Goal: Information Seeking & Learning: Learn about a topic

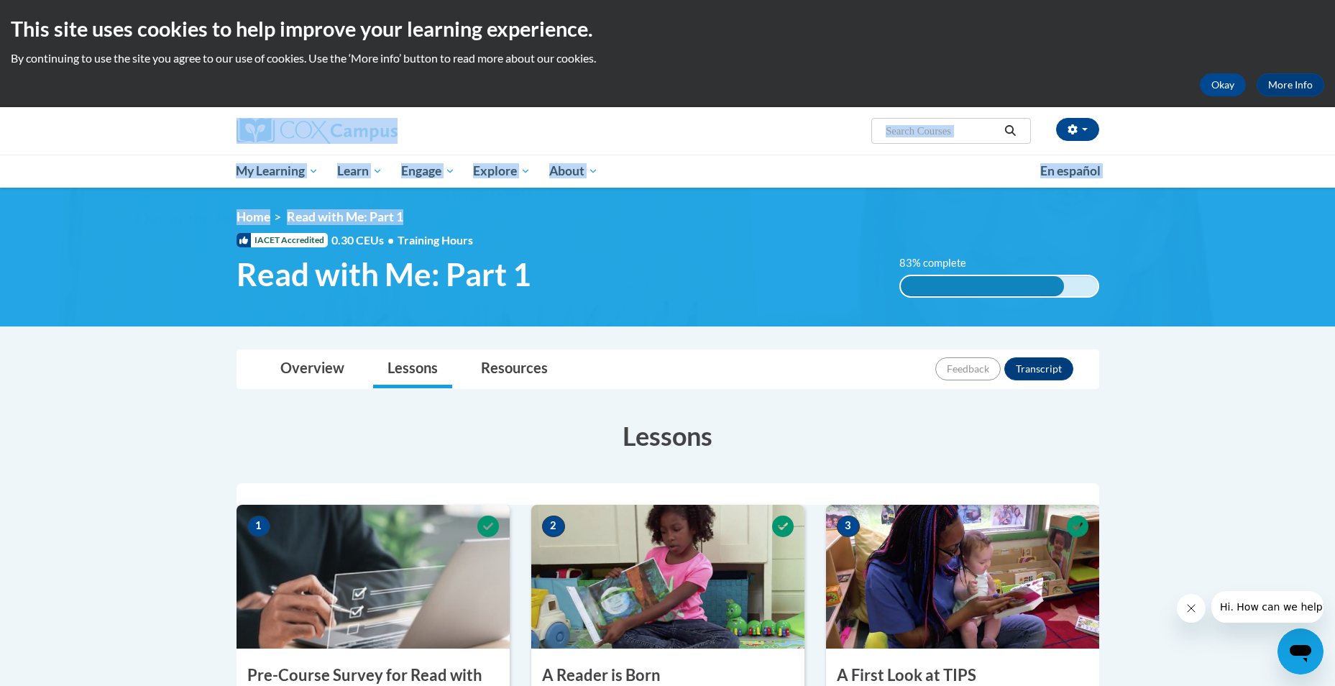
drag, startPoint x: 1334, startPoint y: 94, endPoint x: 1368, endPoint y: 204, distance: 115.0
click at [1334, 204] on html "This site uses cookies to help improve your learning experience. By continuing …" at bounding box center [667, 343] width 1335 height 686
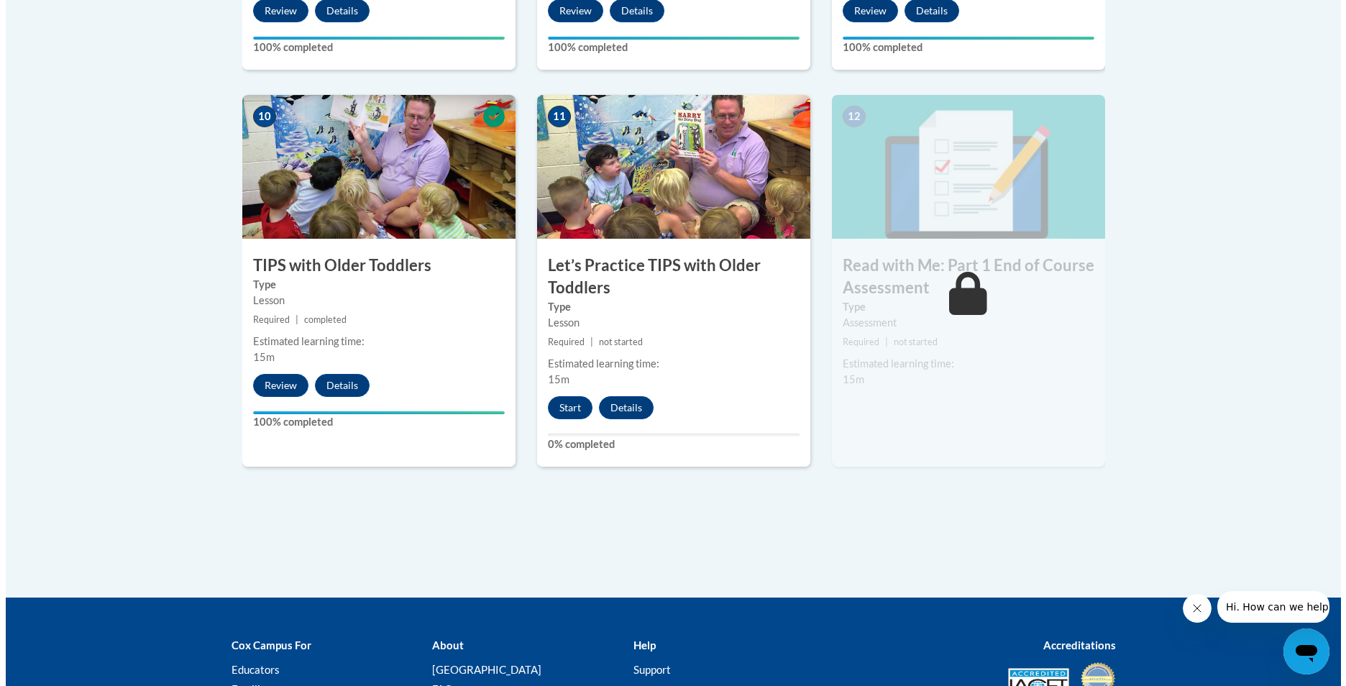
scroll to position [1512, 0]
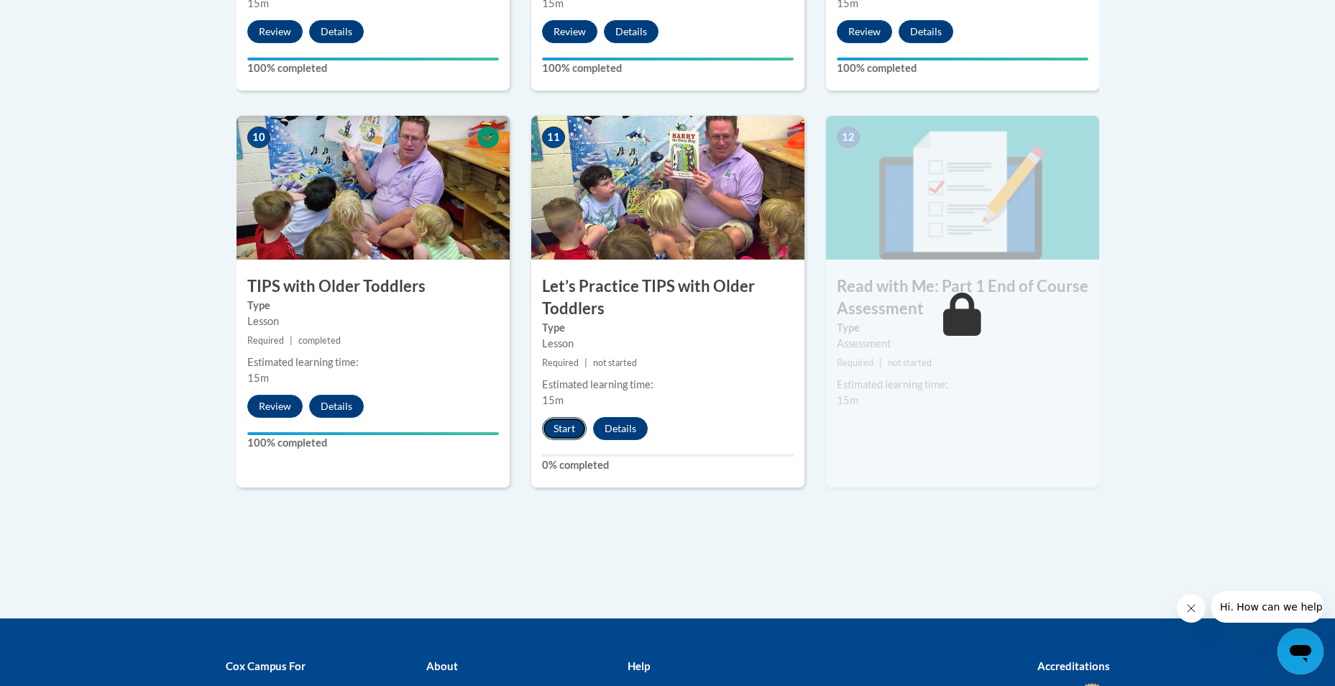
click at [566, 426] on button "Start" at bounding box center [564, 428] width 45 height 23
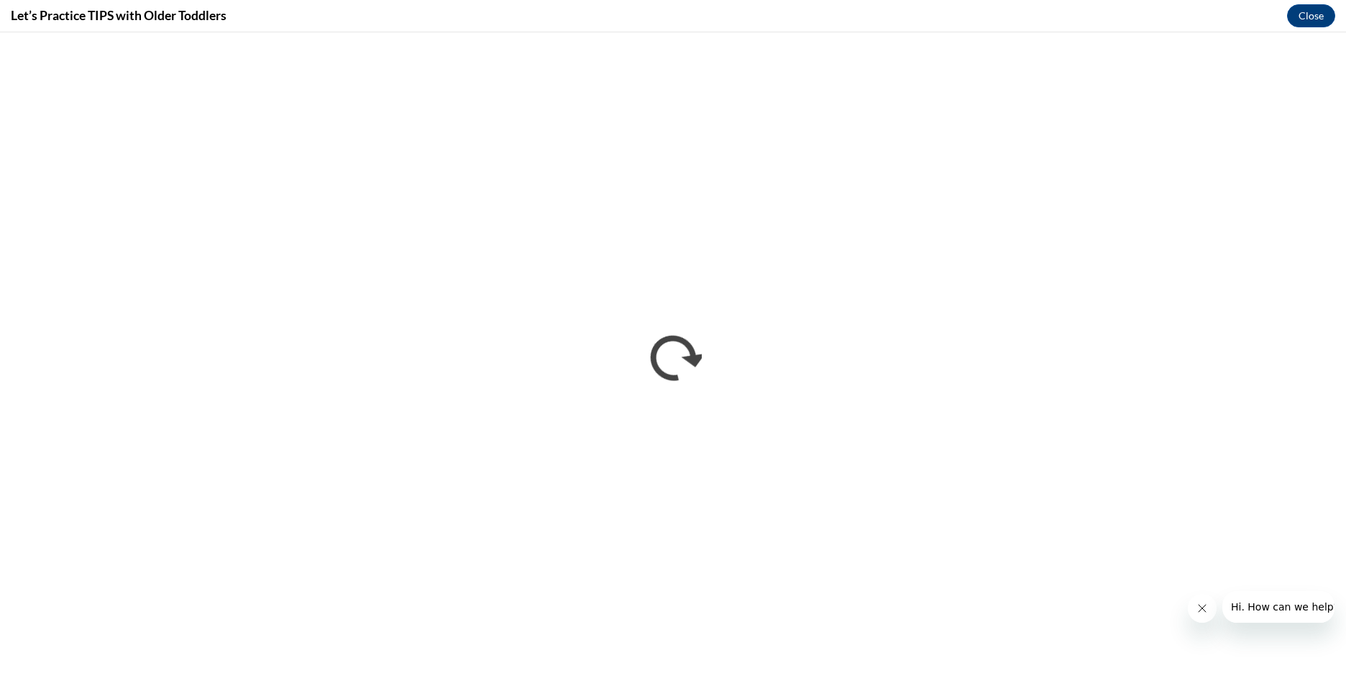
scroll to position [0, 0]
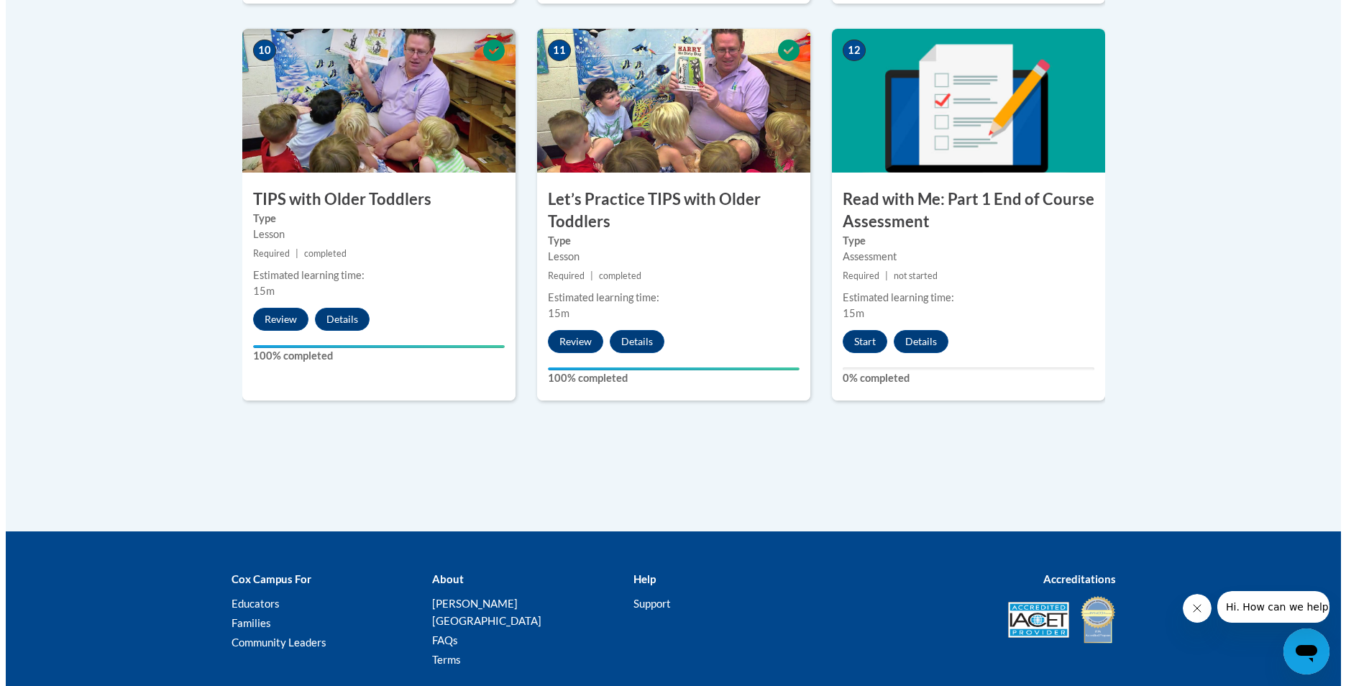
scroll to position [1597, 0]
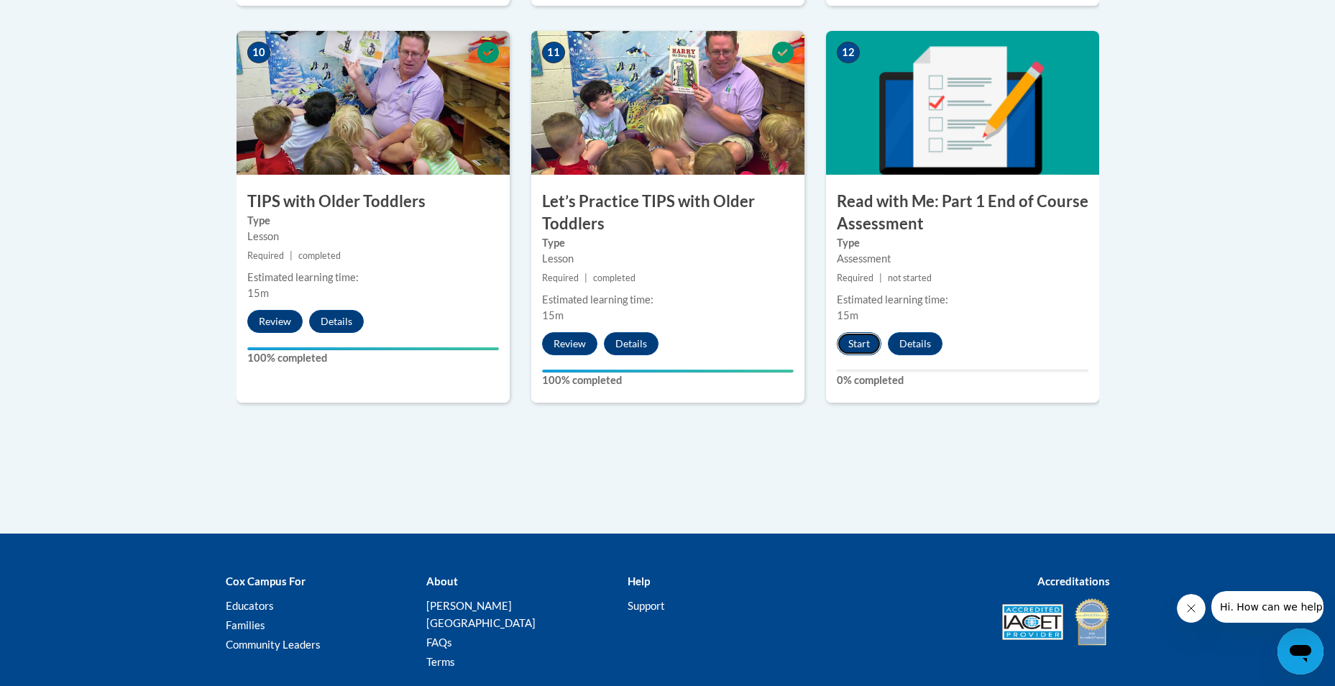
click at [860, 349] on button "Start" at bounding box center [859, 343] width 45 height 23
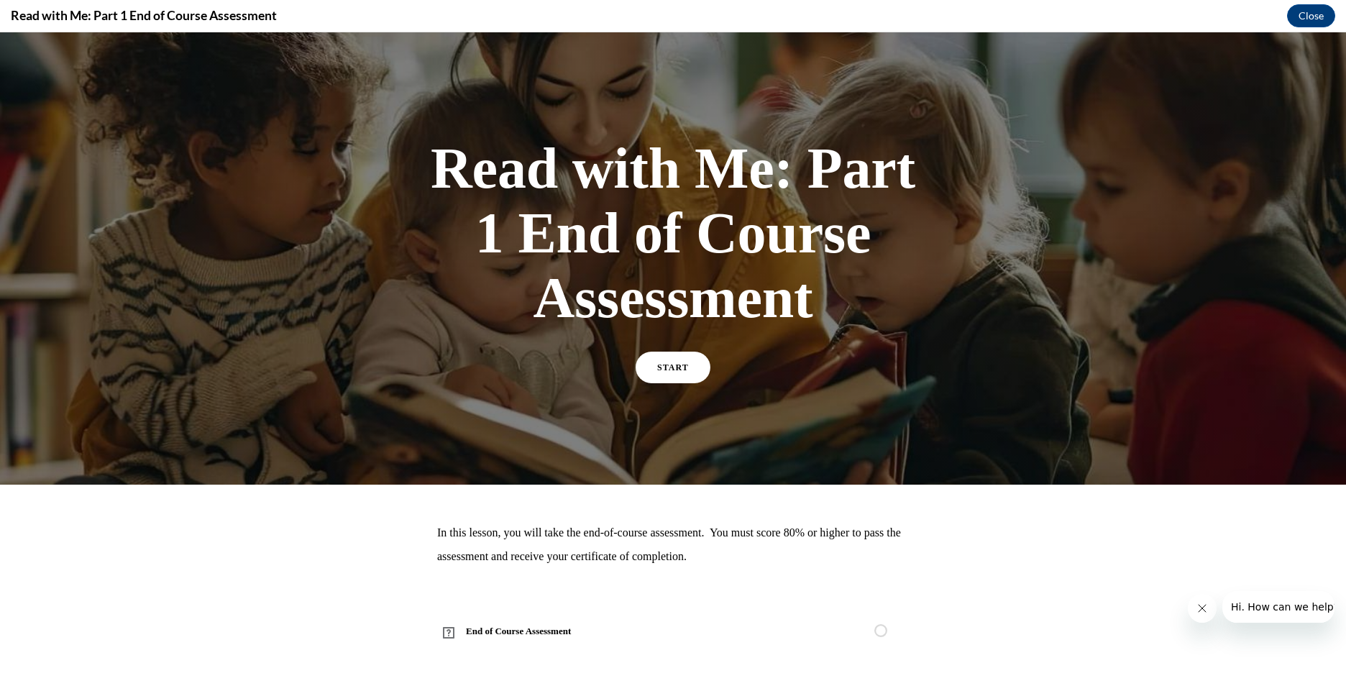
scroll to position [1, 0]
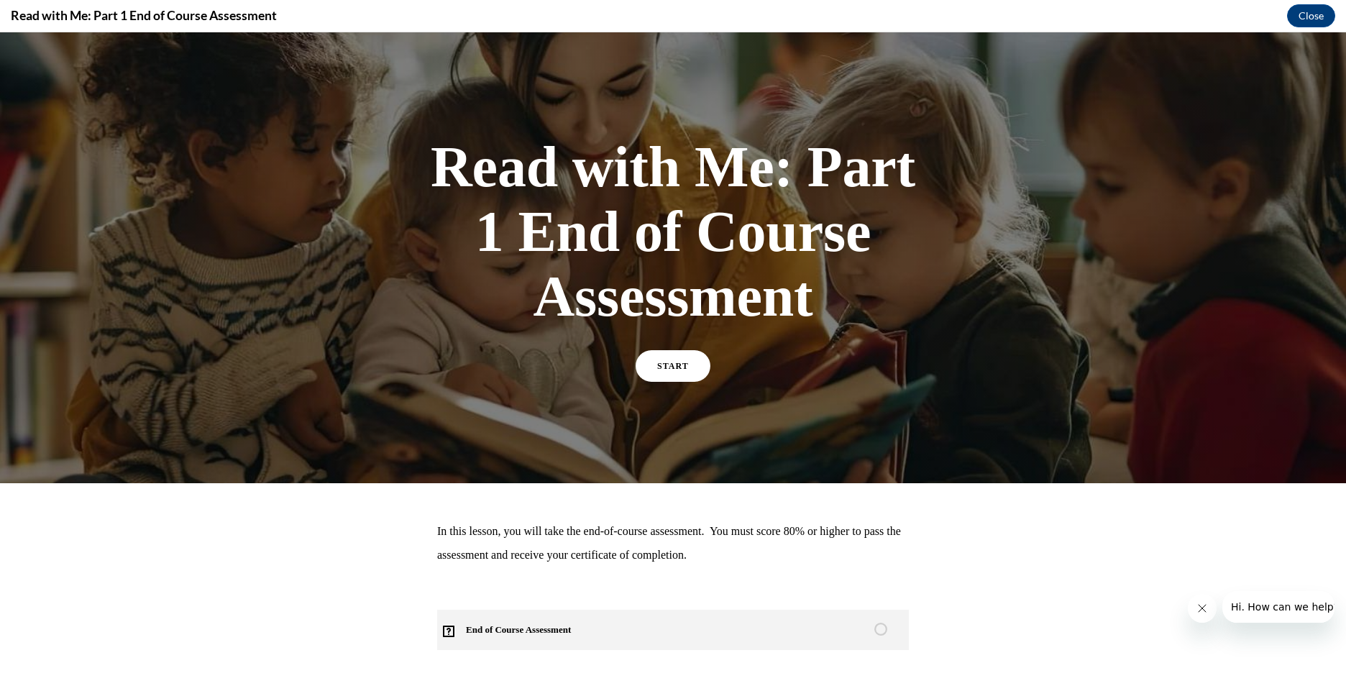
click at [587, 630] on span "End of Course Assessment" at bounding box center [526, 630] width 179 height 40
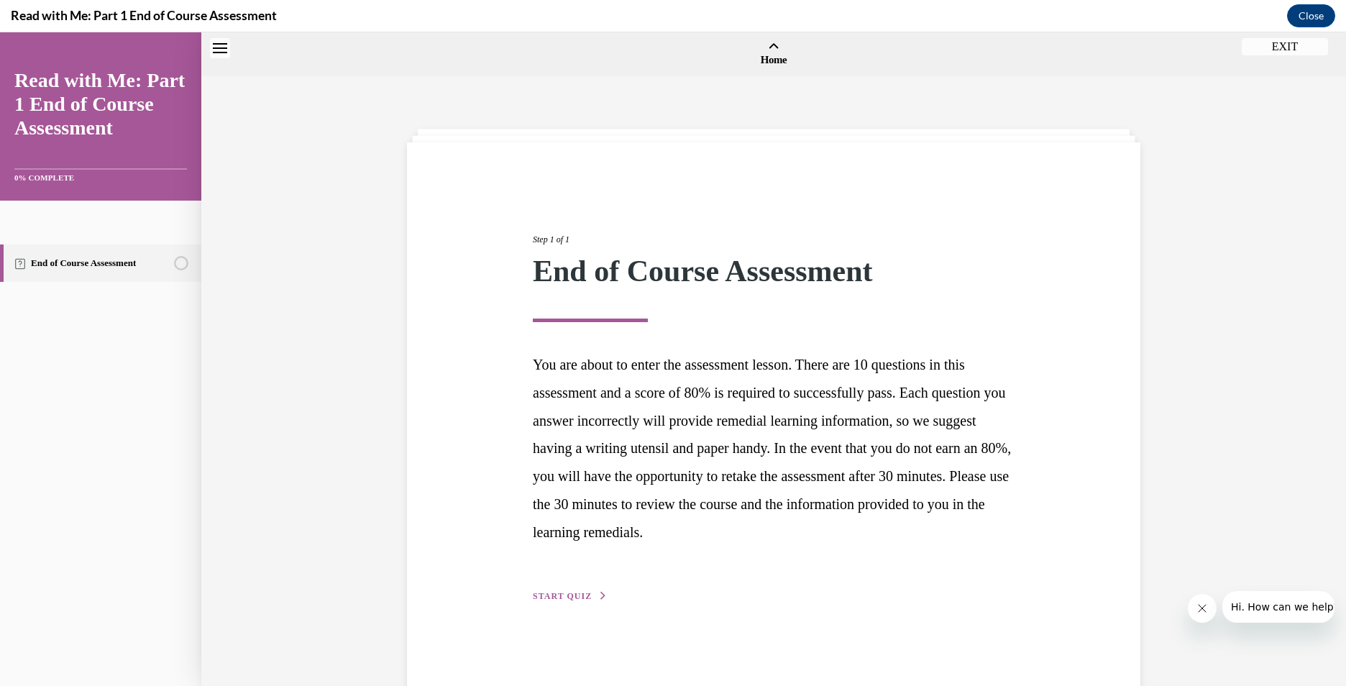
scroll to position [45, 0]
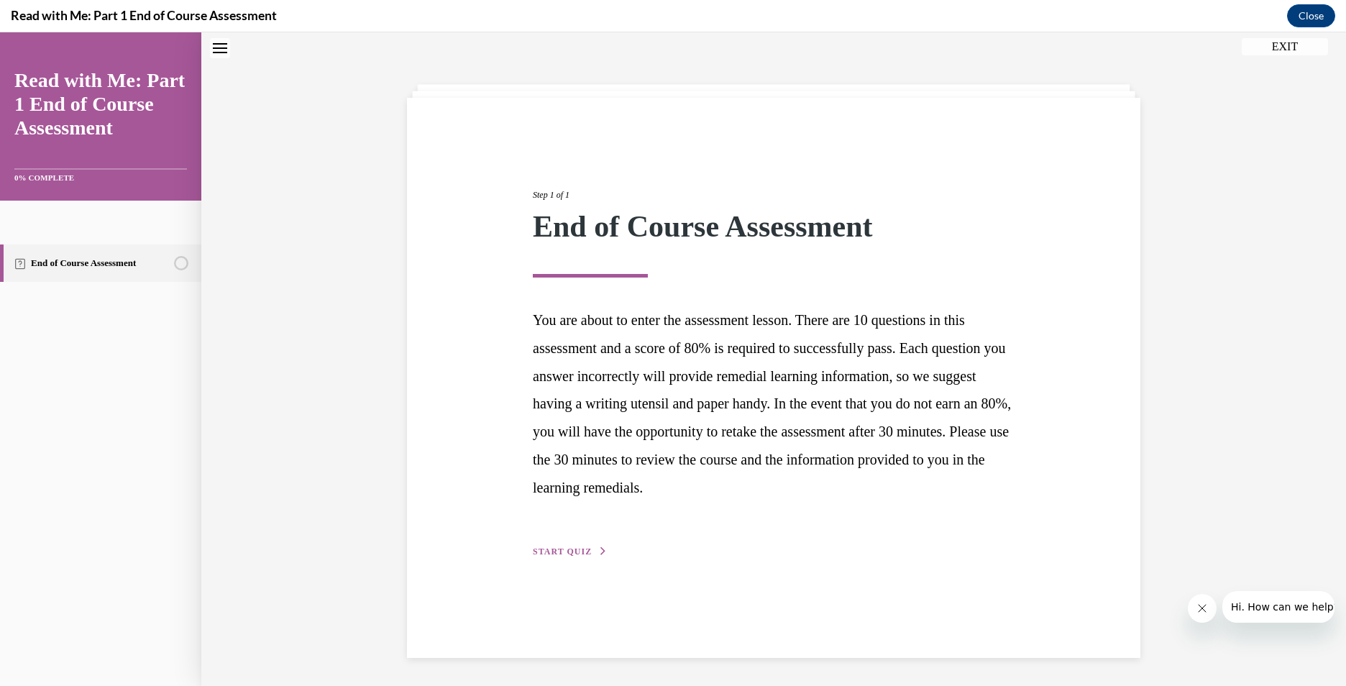
click at [572, 546] on span "START QUIZ" at bounding box center [562, 551] width 59 height 10
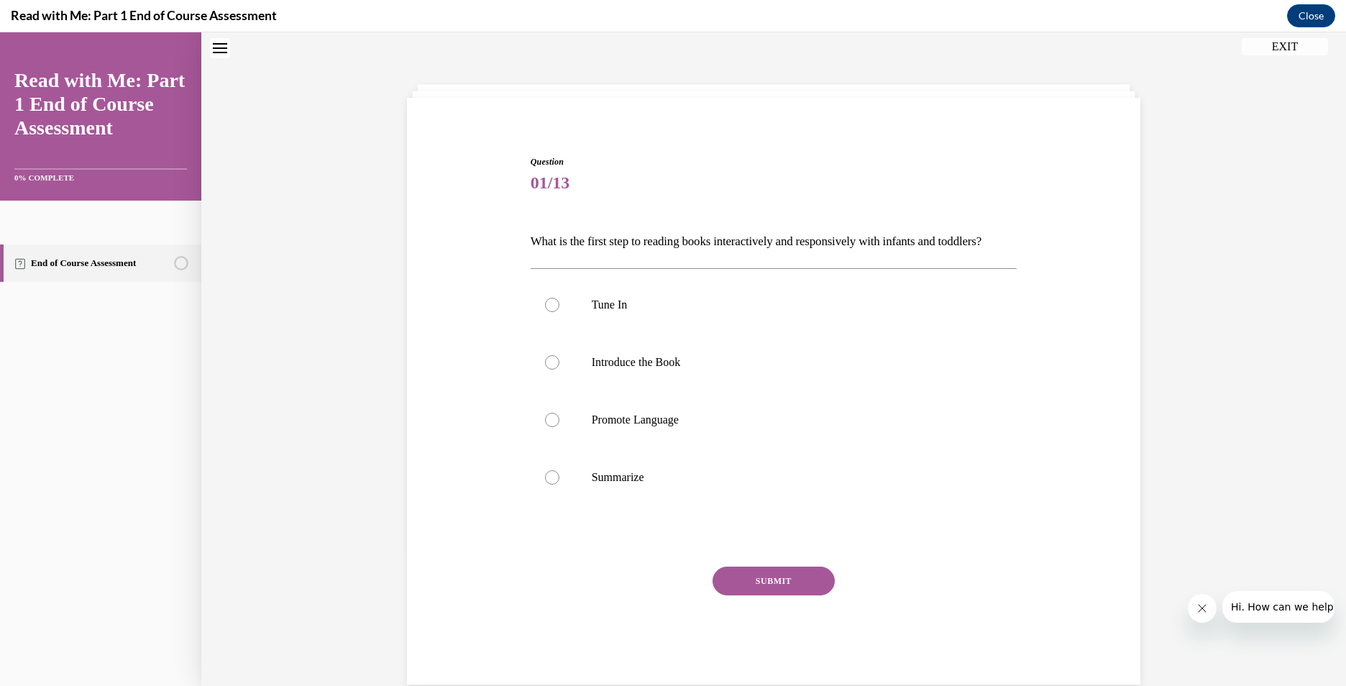
scroll to position [44, 0]
click at [546, 313] on div at bounding box center [552, 305] width 14 height 14
click at [546, 313] on input "Tune In" at bounding box center [552, 305] width 14 height 14
radio input "true"
click at [785, 596] on button "SUBMIT" at bounding box center [773, 581] width 122 height 29
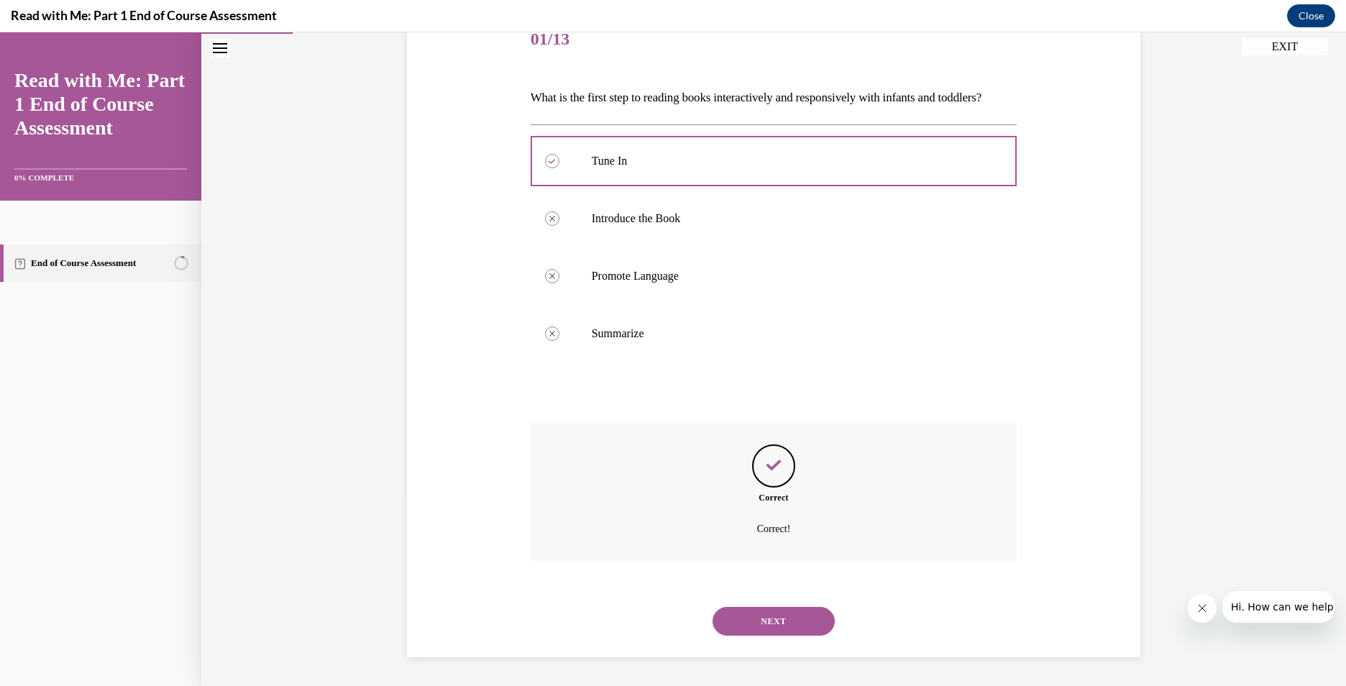
scroll to position [213, 0]
click at [775, 618] on button "NEXT" at bounding box center [773, 621] width 122 height 29
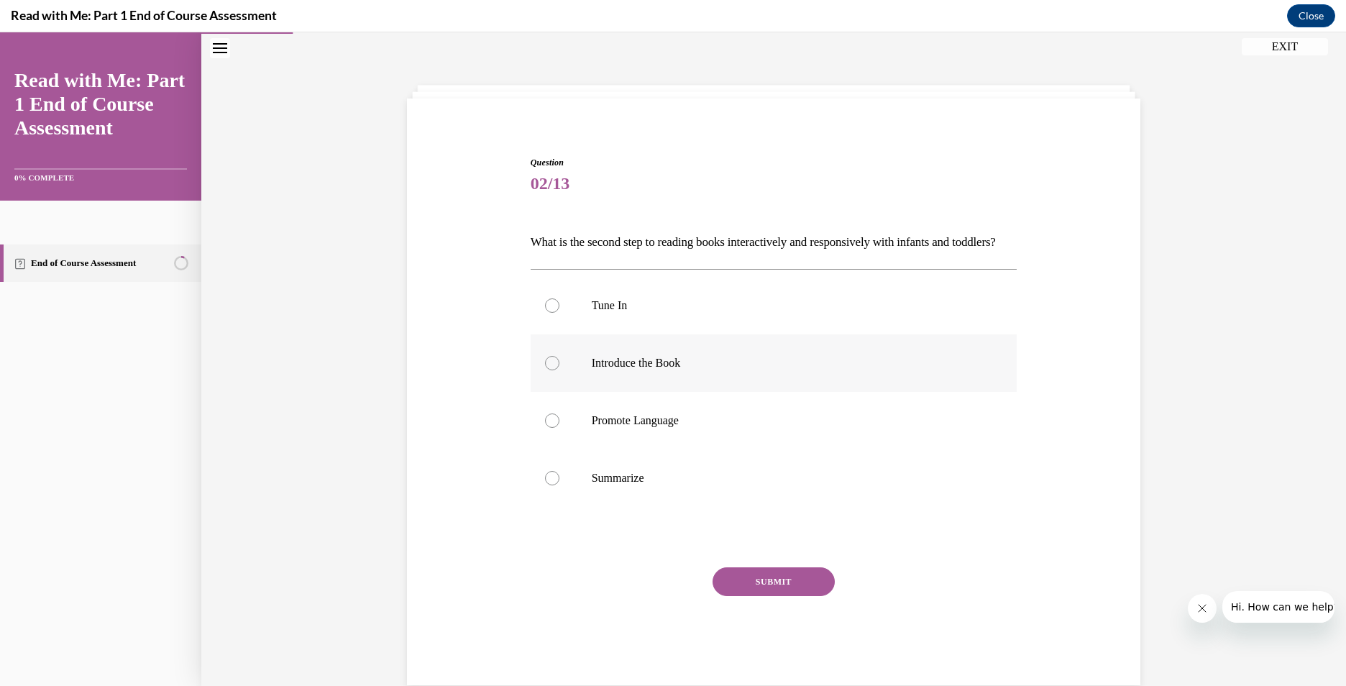
click at [546, 370] on div at bounding box center [552, 363] width 14 height 14
click at [546, 370] on input "Introduce the Book" at bounding box center [552, 363] width 14 height 14
radio input "true"
click at [786, 596] on button "SUBMIT" at bounding box center [773, 581] width 122 height 29
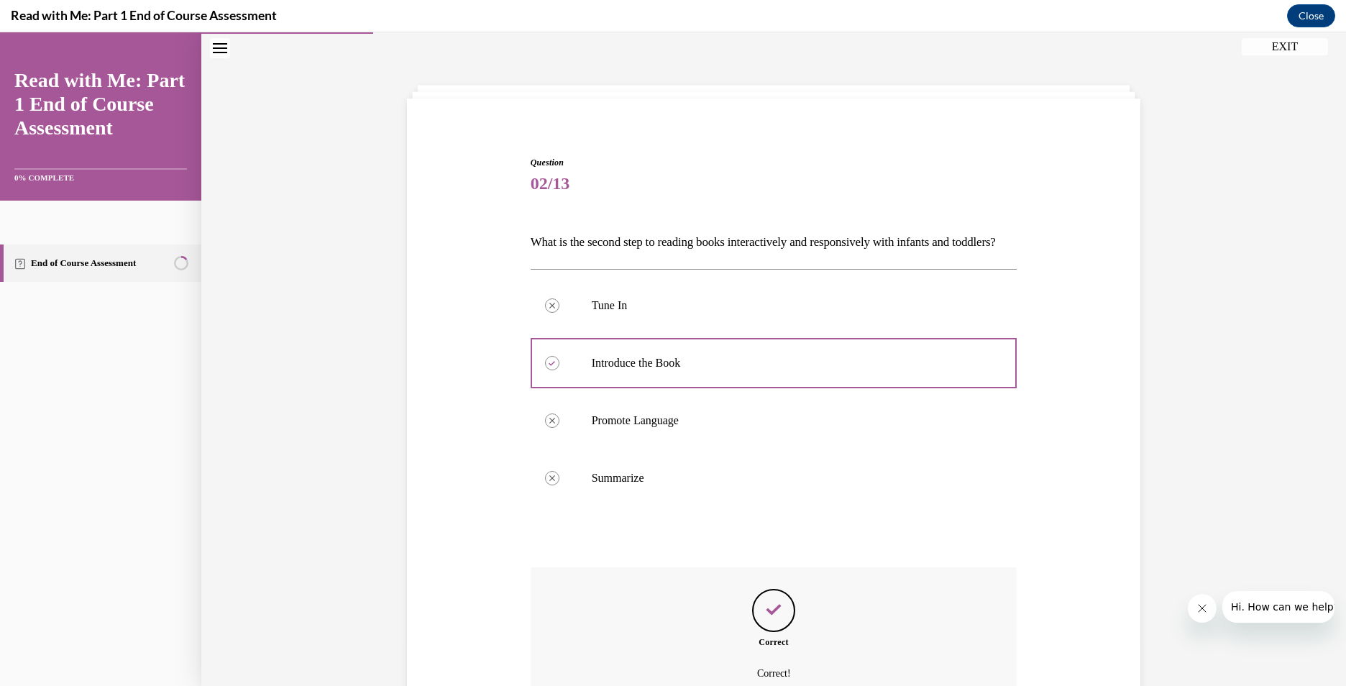
scroll to position [213, 0]
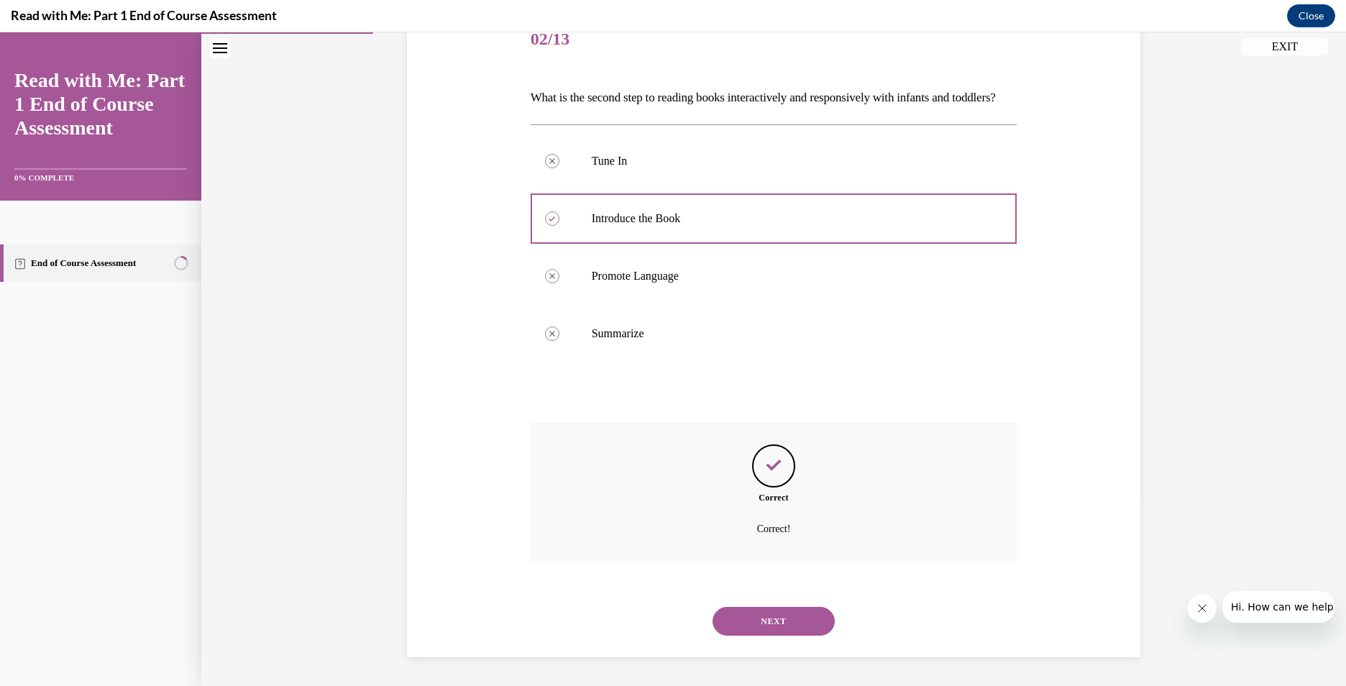
click at [783, 613] on button "NEXT" at bounding box center [773, 621] width 122 height 29
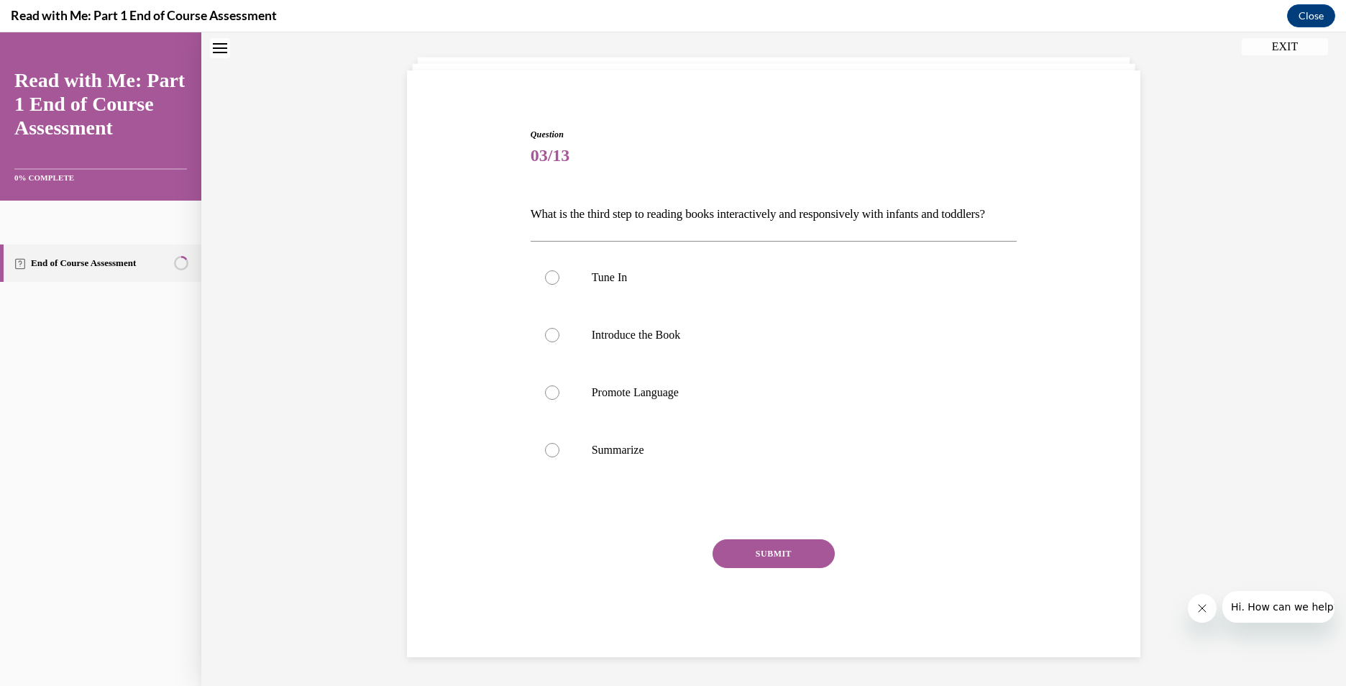
scroll to position [44, 0]
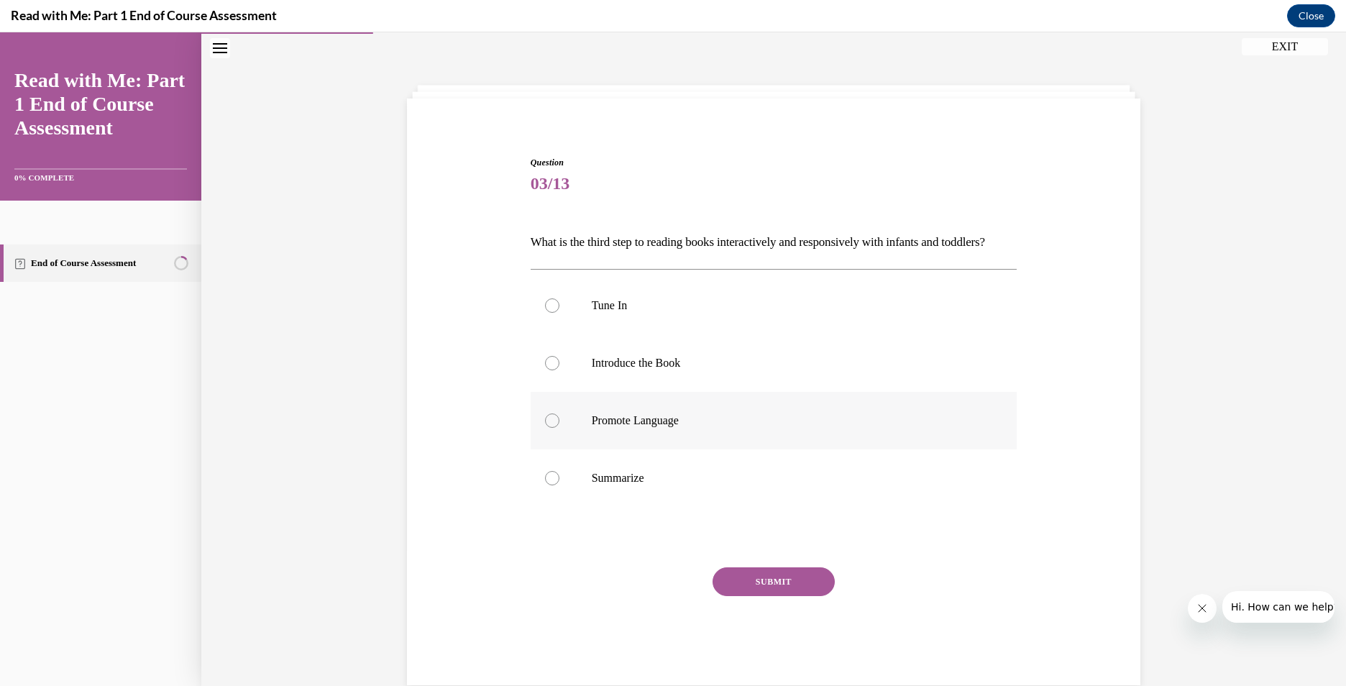
click at [545, 428] on div at bounding box center [552, 420] width 14 height 14
click at [545, 428] on input "Promote Language" at bounding box center [552, 420] width 14 height 14
radio input "true"
click at [787, 596] on button "SUBMIT" at bounding box center [773, 581] width 122 height 29
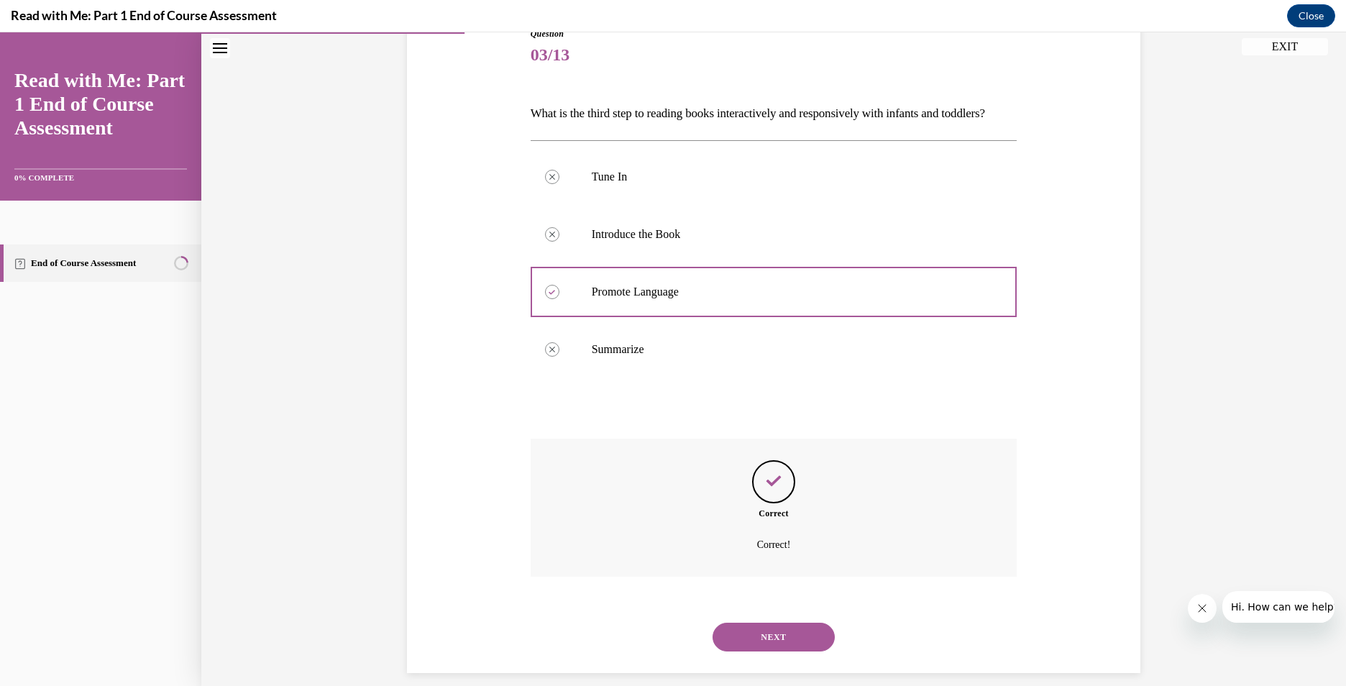
scroll to position [213, 0]
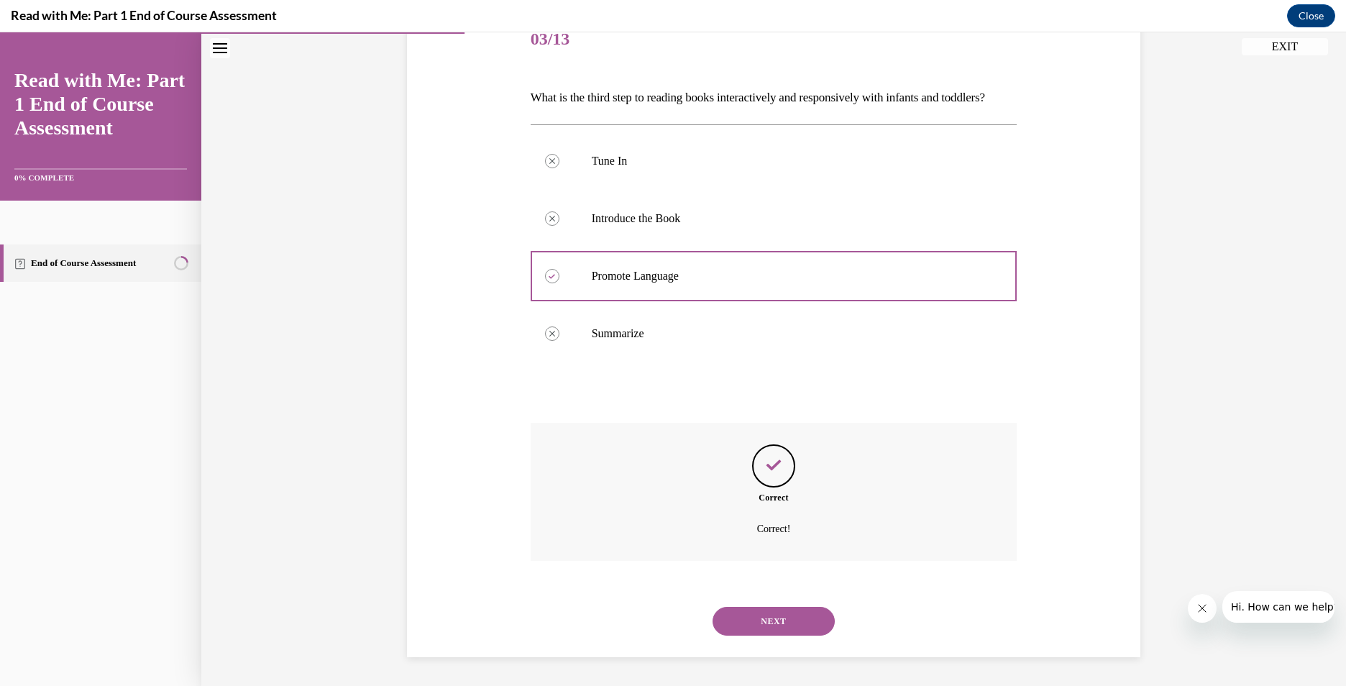
click at [771, 612] on button "NEXT" at bounding box center [773, 621] width 122 height 29
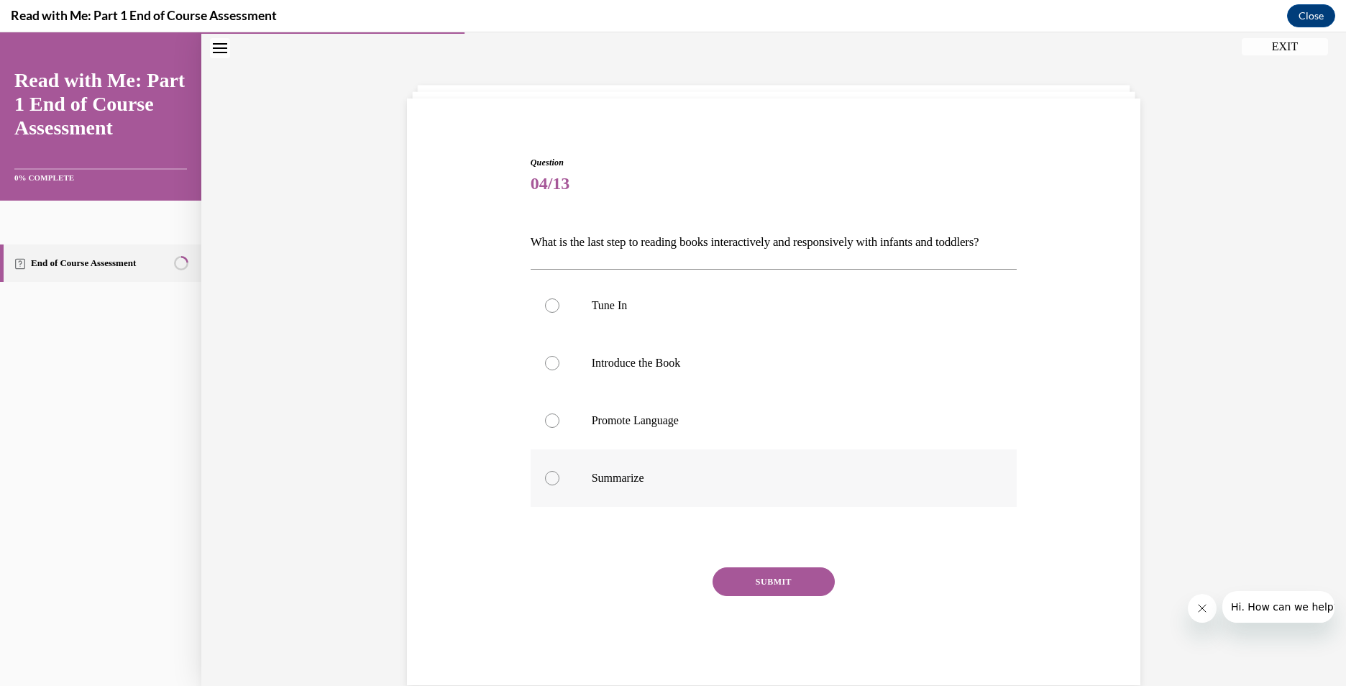
click at [549, 485] on div at bounding box center [552, 478] width 14 height 14
click at [549, 485] on input "Summarize" at bounding box center [552, 478] width 14 height 14
radio input "true"
click at [760, 596] on button "SUBMIT" at bounding box center [773, 581] width 122 height 29
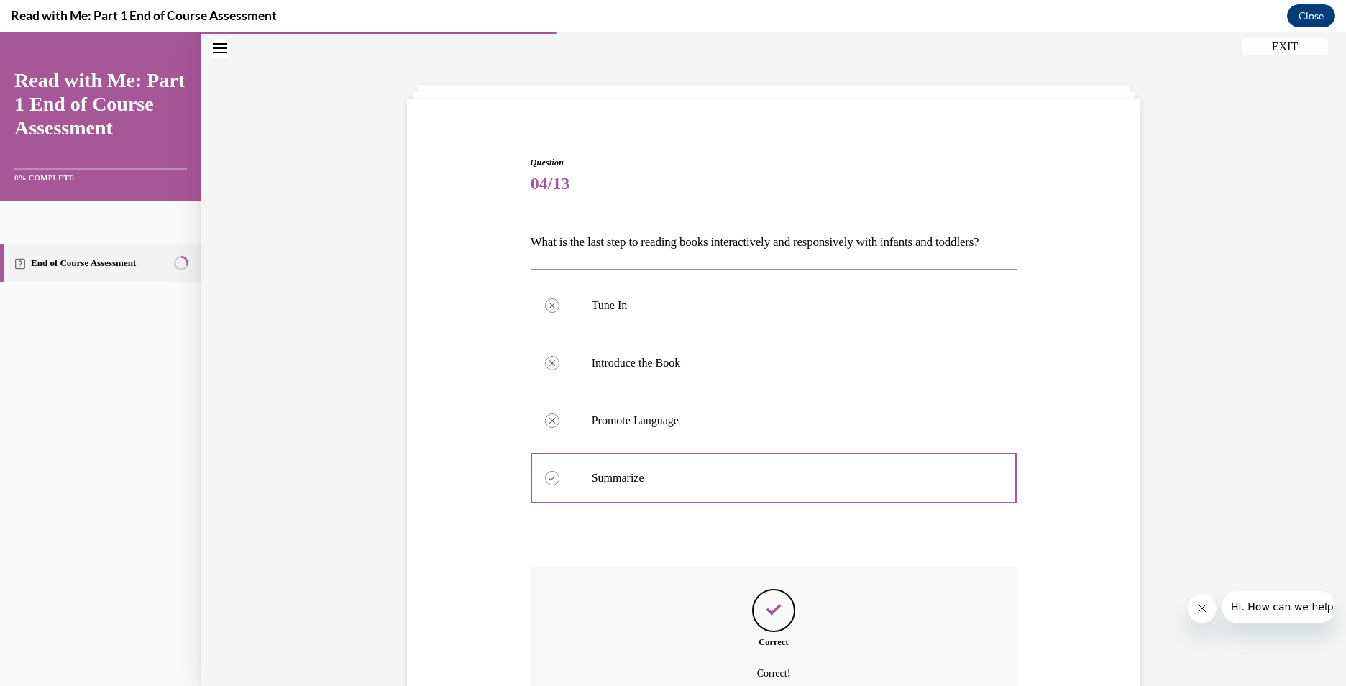
scroll to position [213, 0]
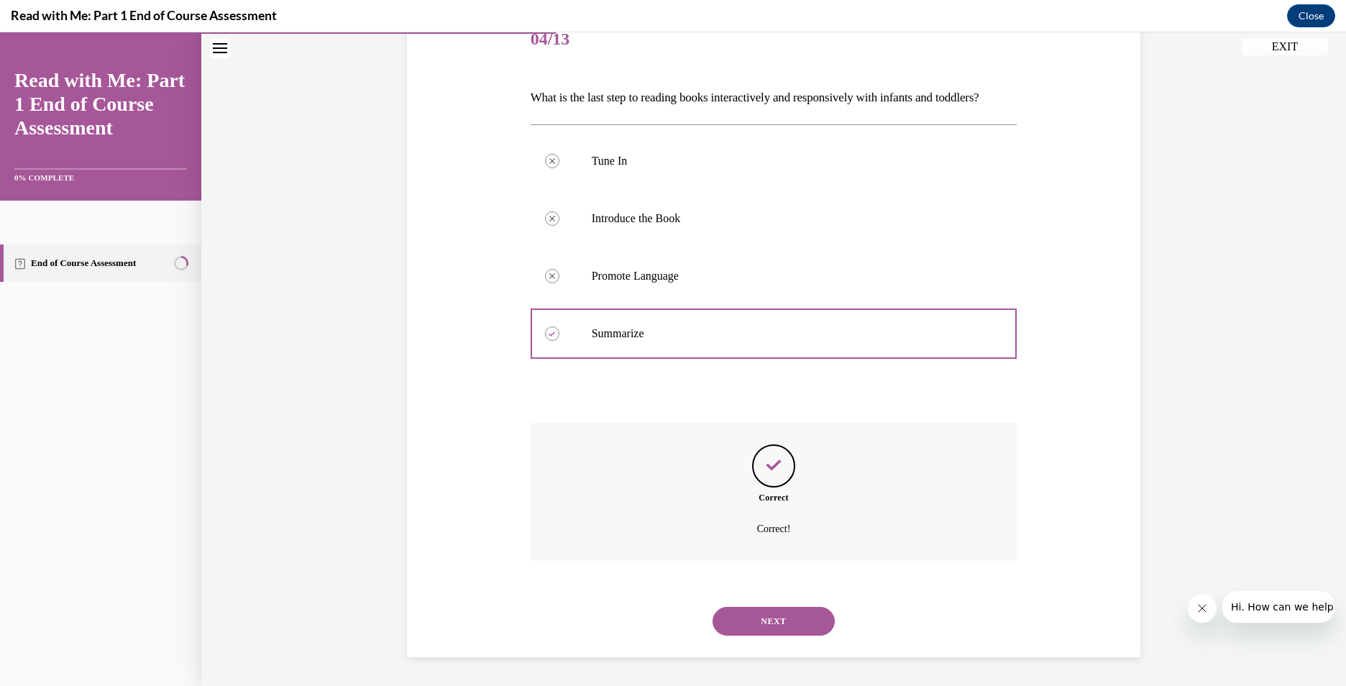
click at [757, 617] on button "NEXT" at bounding box center [773, 621] width 122 height 29
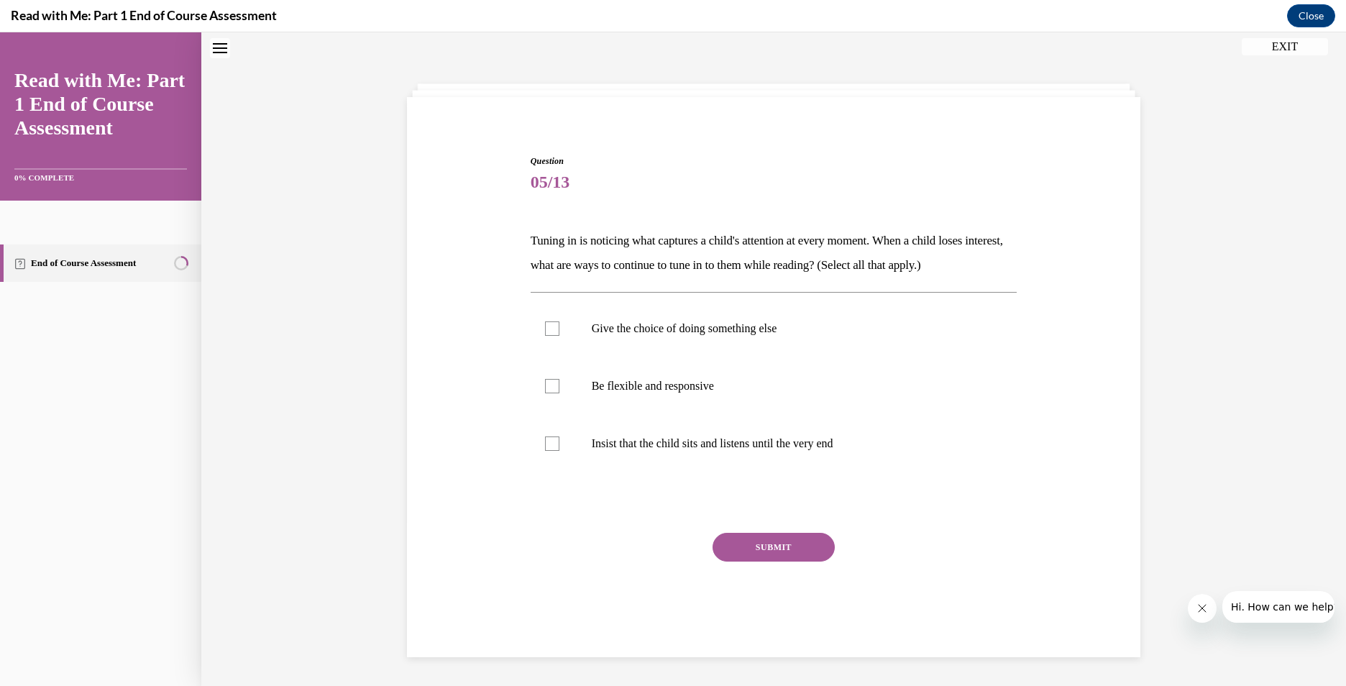
scroll to position [44, 0]
click at [547, 387] on div at bounding box center [552, 387] width 14 height 14
click at [547, 387] on input "Be flexible and responsive" at bounding box center [552, 387] width 14 height 14
checkbox input "true"
click at [783, 538] on button "SUBMIT" at bounding box center [773, 548] width 122 height 29
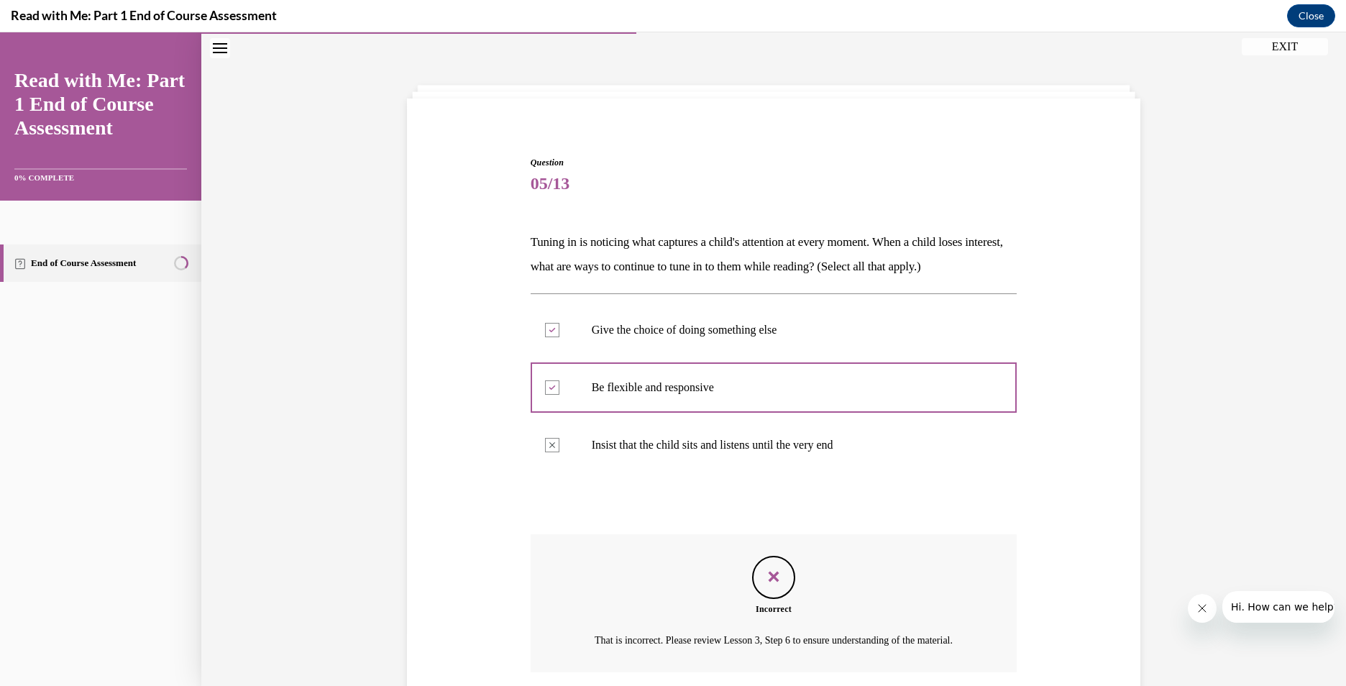
scroll to position [173, 0]
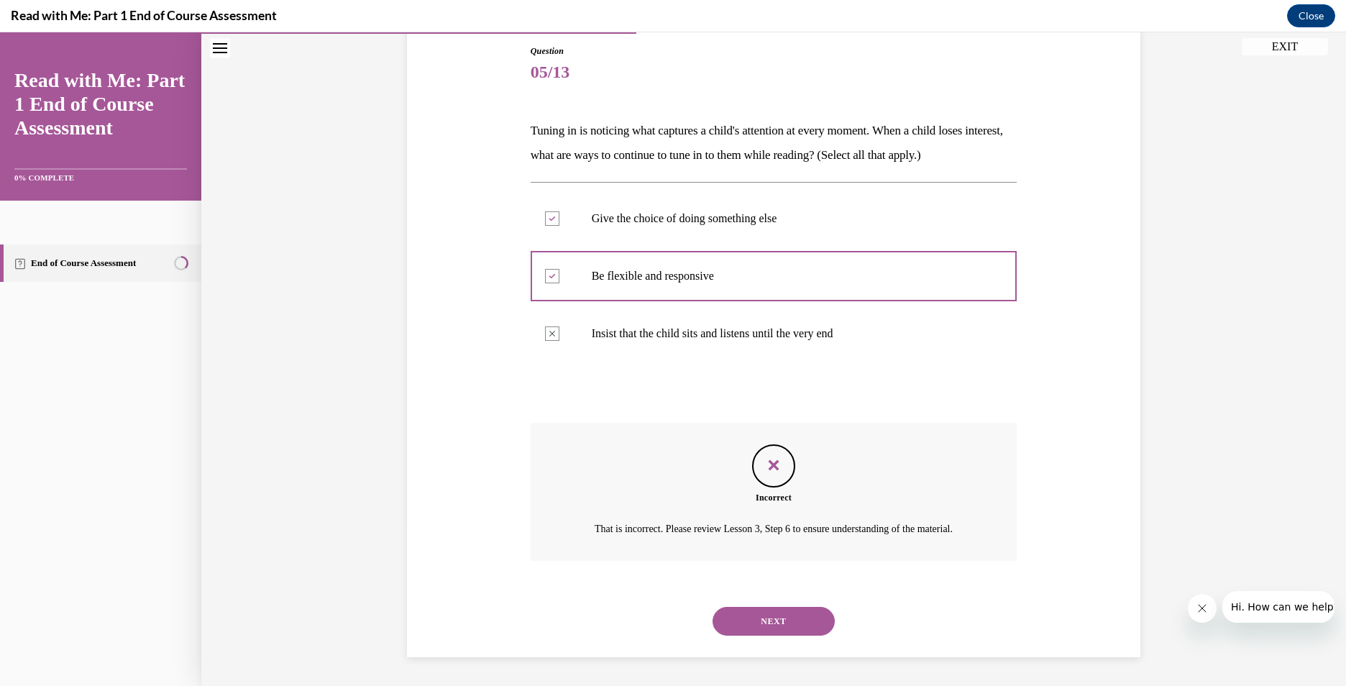
click at [797, 616] on button "NEXT" at bounding box center [773, 621] width 122 height 29
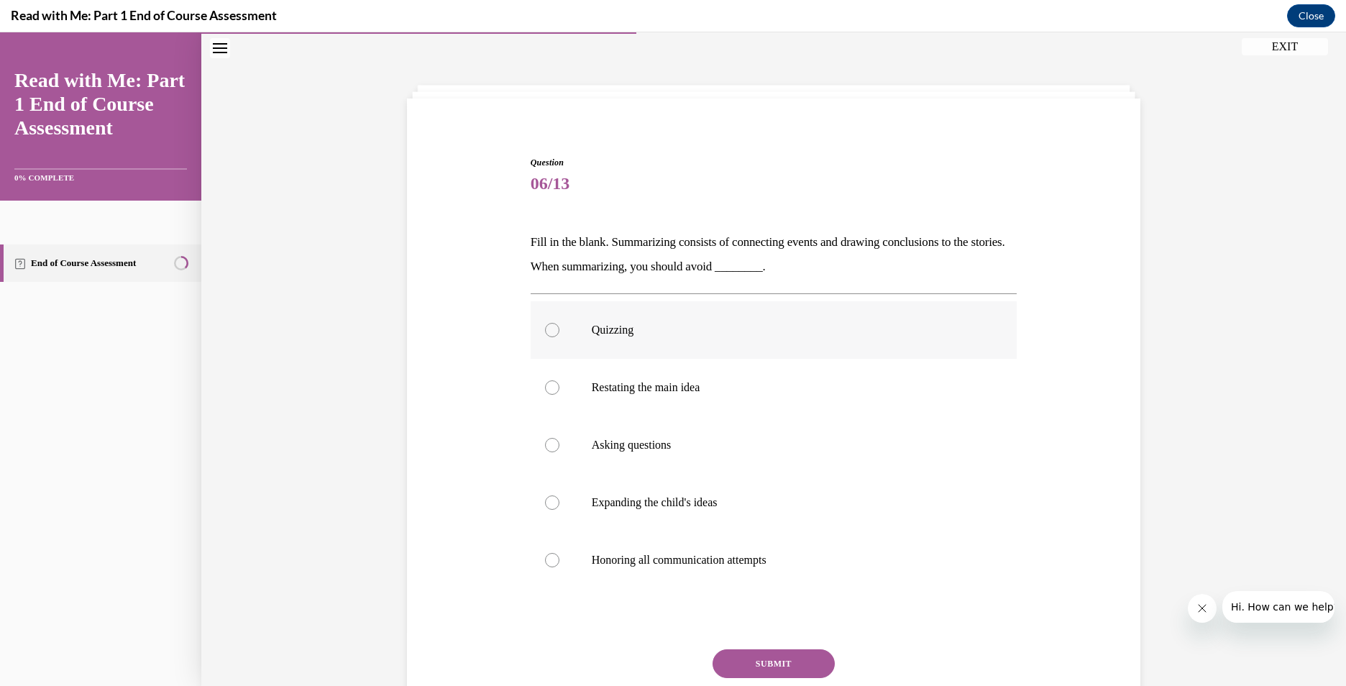
click at [546, 327] on div at bounding box center [552, 330] width 14 height 14
click at [546, 327] on input "Quizzing" at bounding box center [552, 330] width 14 height 14
radio input "true"
click at [778, 673] on button "SUBMIT" at bounding box center [773, 663] width 122 height 29
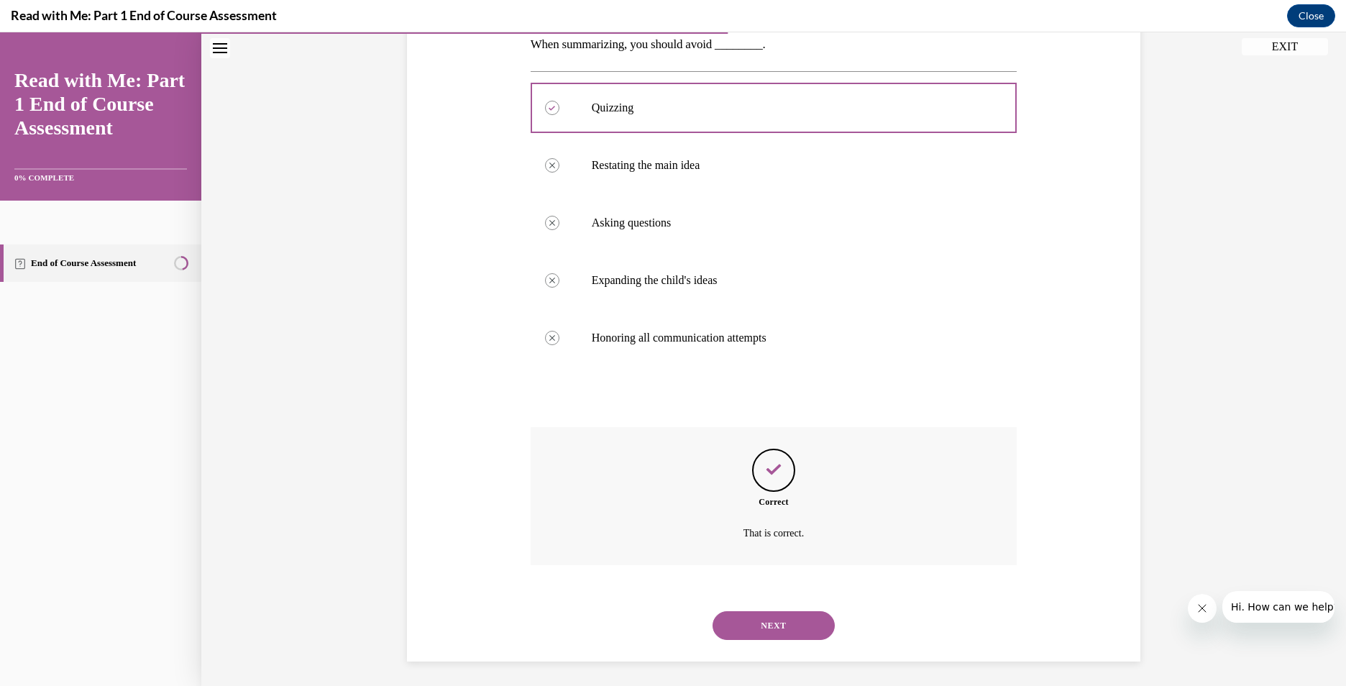
scroll to position [270, 0]
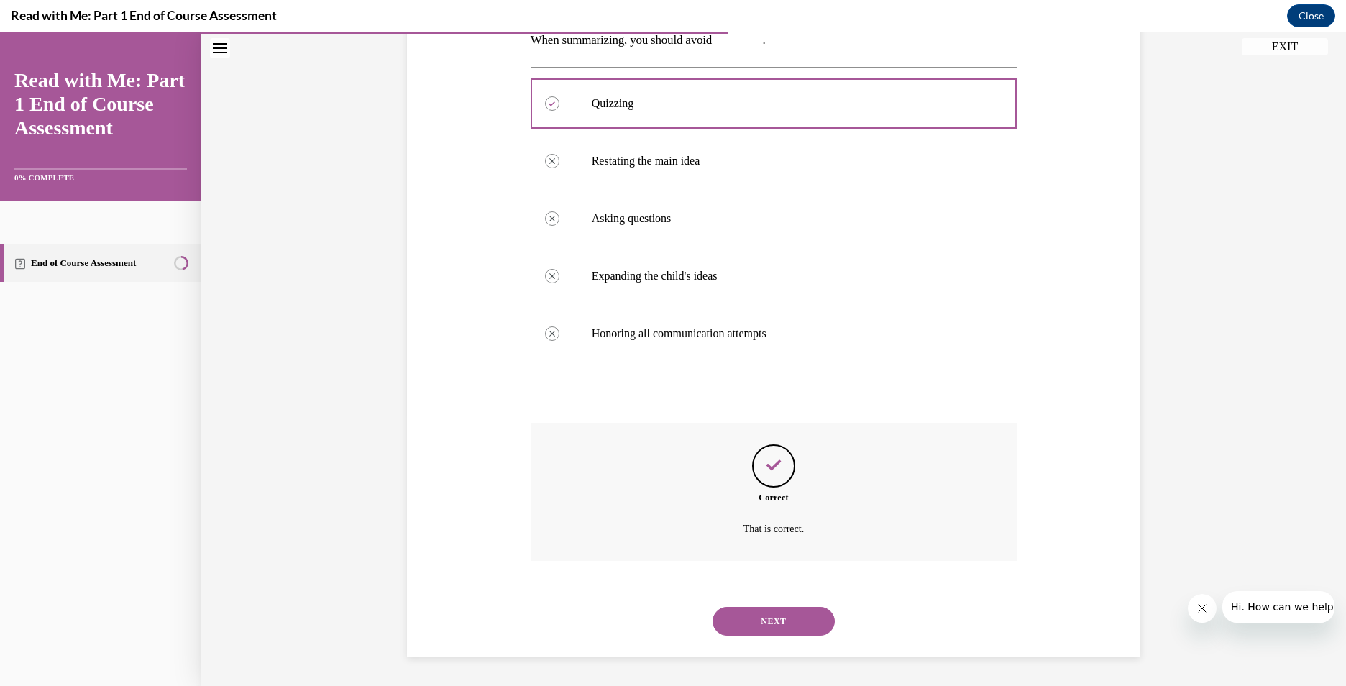
click at [803, 620] on button "NEXT" at bounding box center [773, 621] width 122 height 29
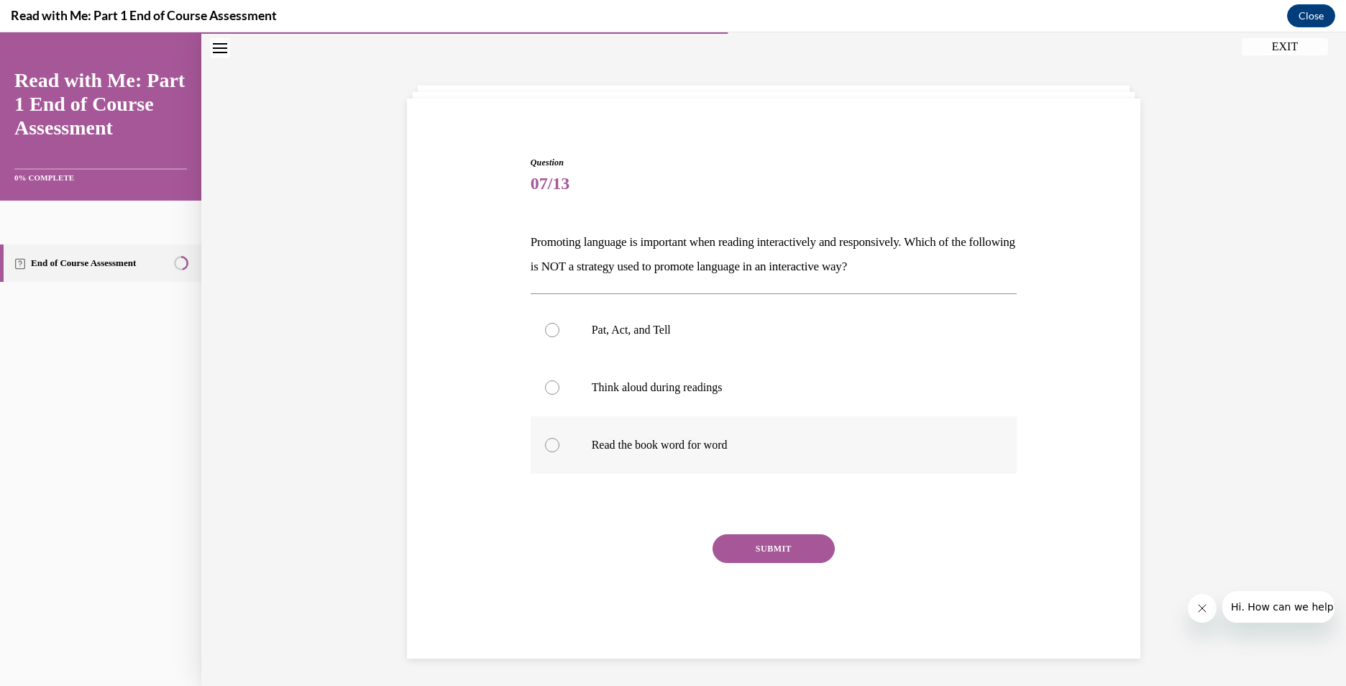
click at [545, 440] on div at bounding box center [552, 445] width 14 height 14
click at [545, 440] on input "Read the book word for word" at bounding box center [552, 445] width 14 height 14
radio input "true"
click at [773, 551] on button "SUBMIT" at bounding box center [773, 548] width 122 height 29
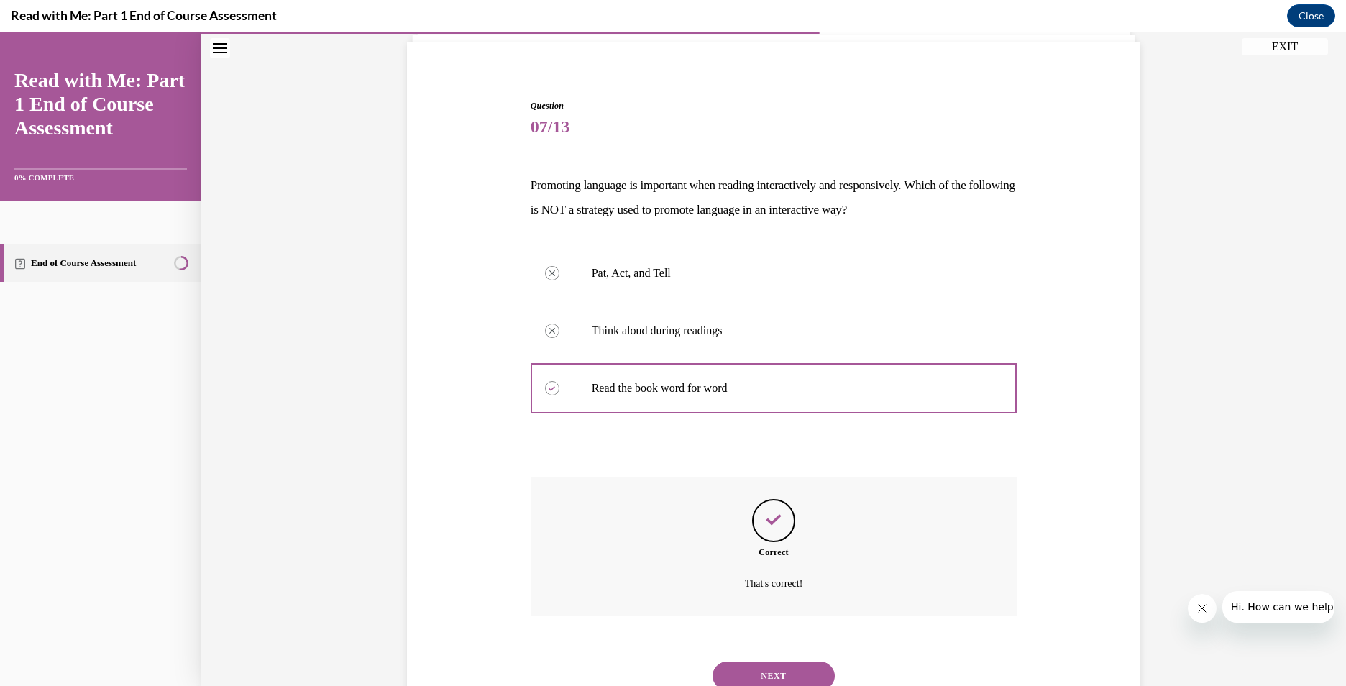
scroll to position [155, 0]
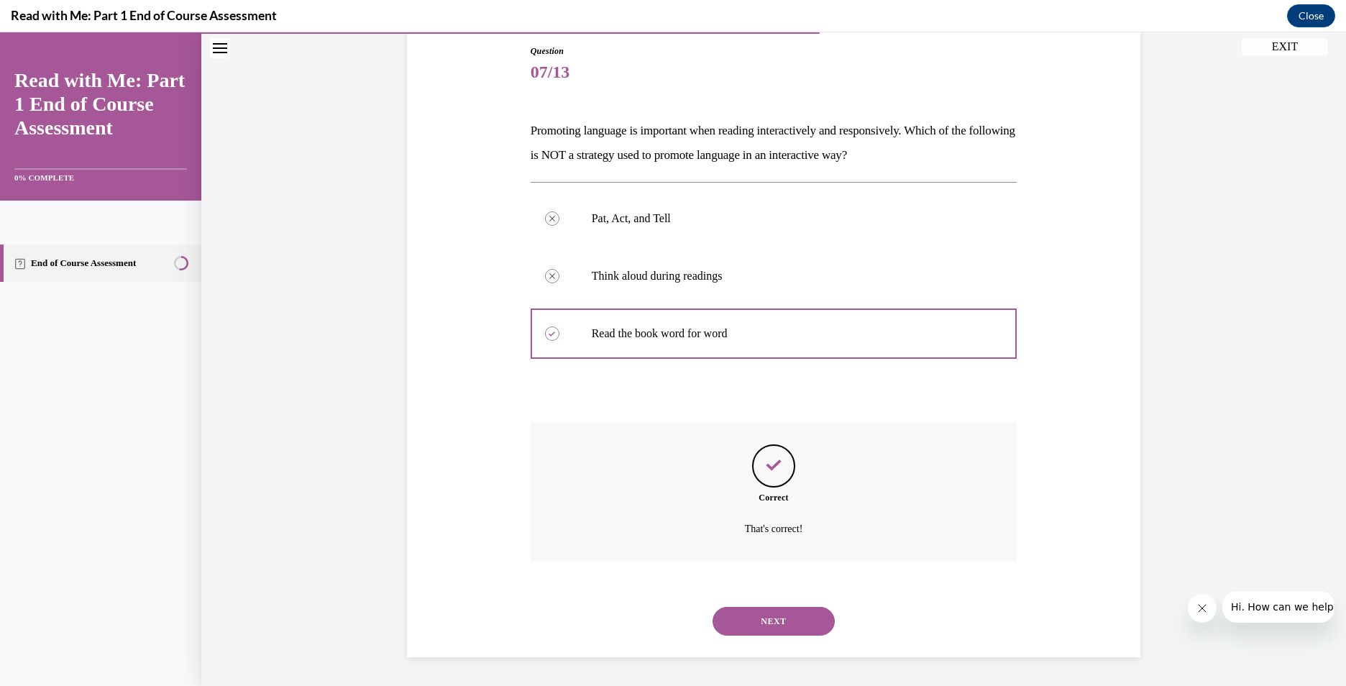
click at [783, 622] on button "NEXT" at bounding box center [773, 621] width 122 height 29
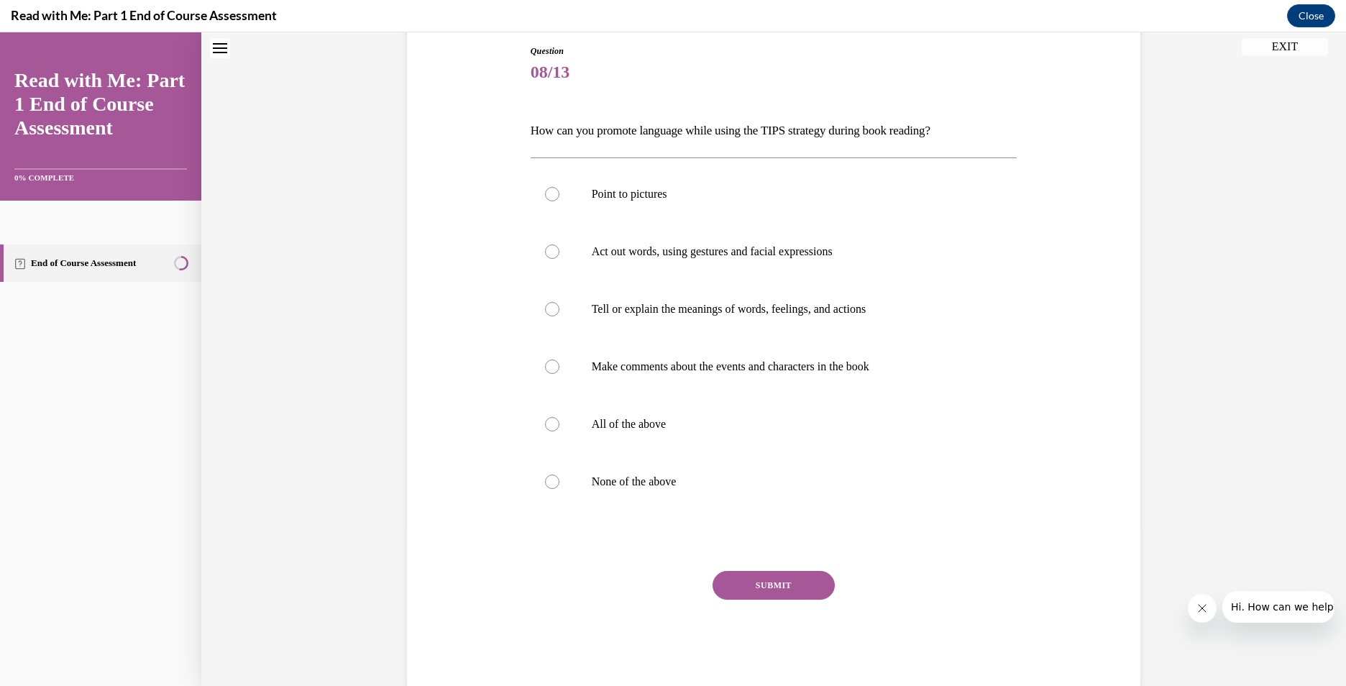
scroll to position [44, 0]
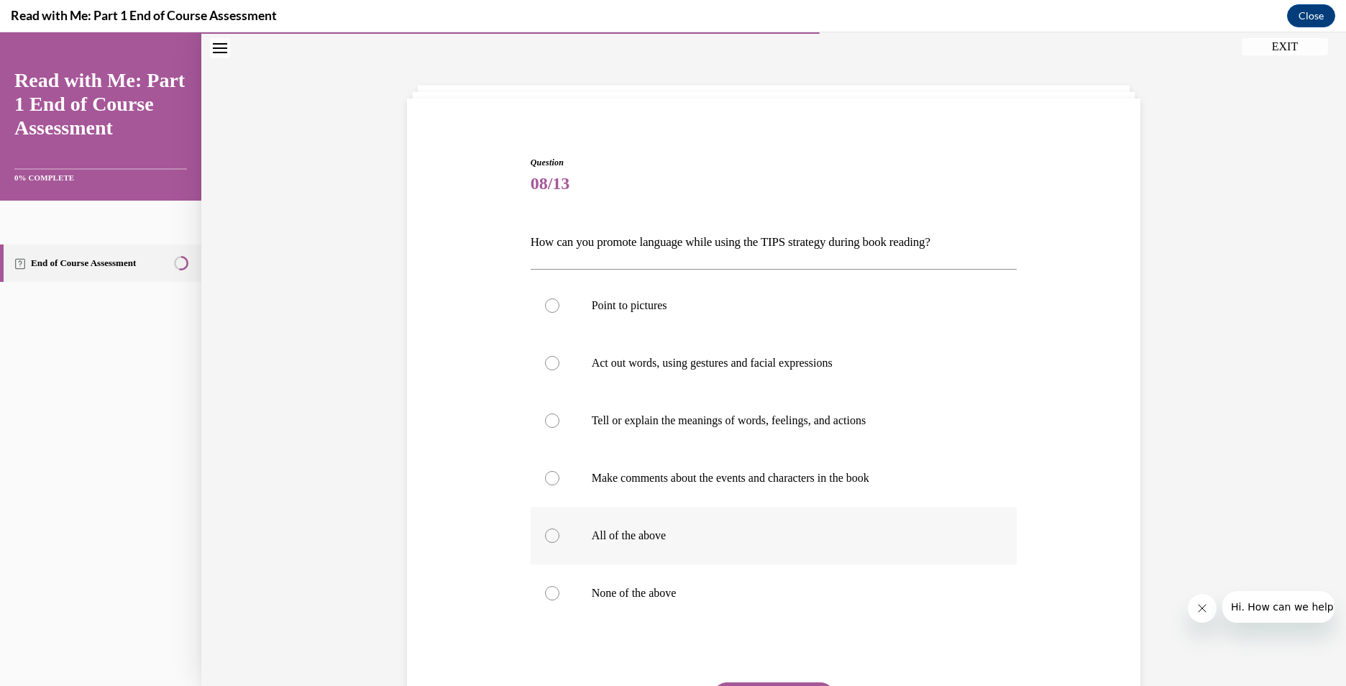
click at [546, 535] on div at bounding box center [552, 535] width 14 height 14
click at [546, 535] on input "All of the above" at bounding box center [552, 535] width 14 height 14
radio input "true"
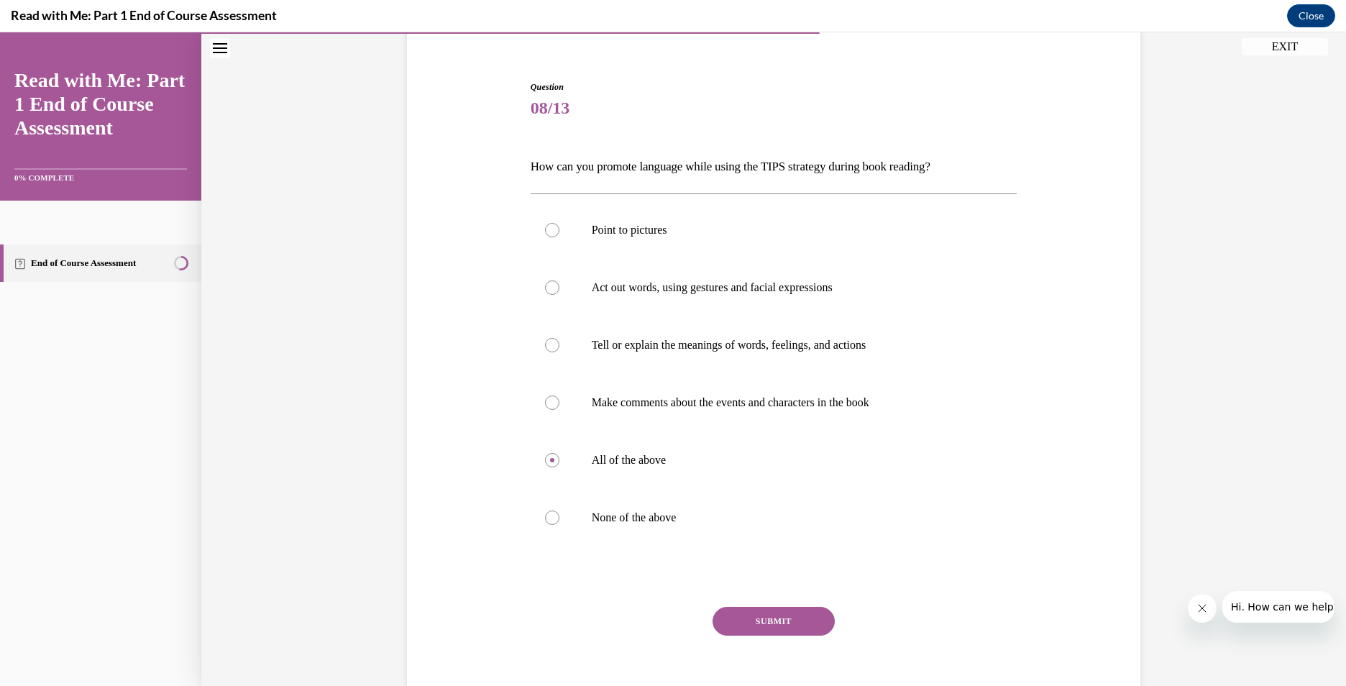
scroll to position [144, 0]
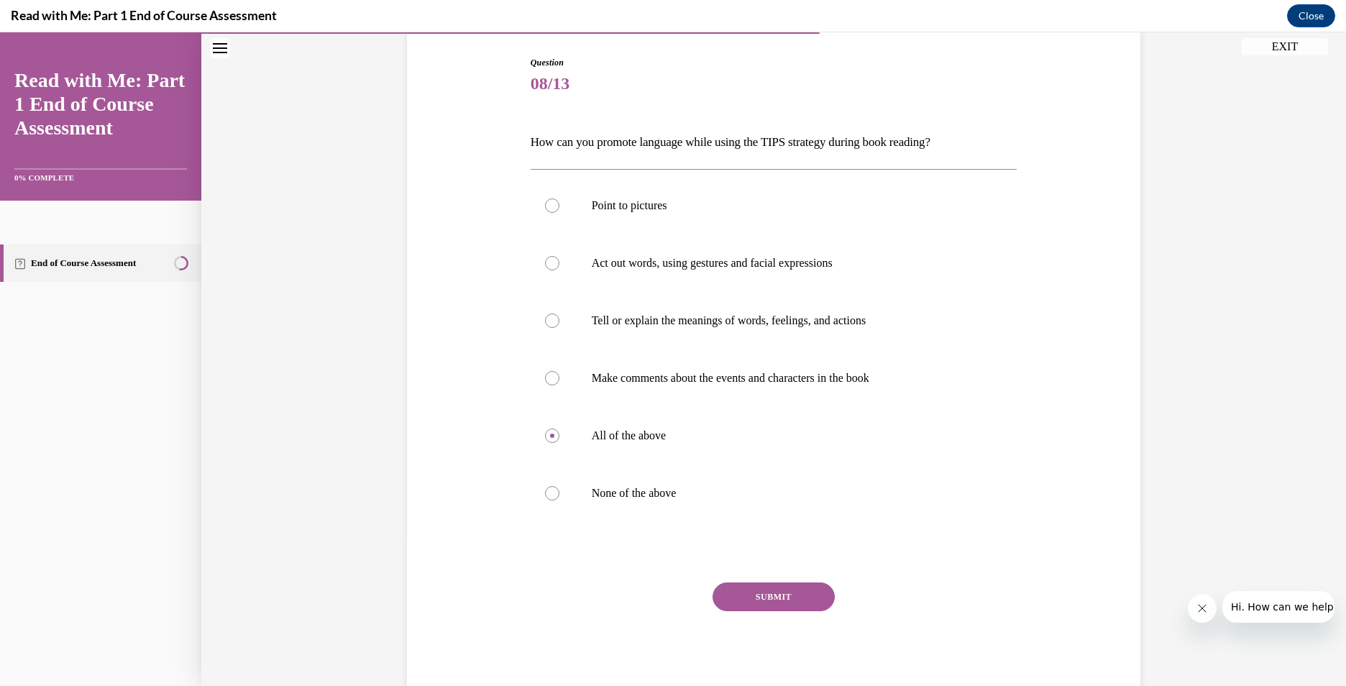
click at [788, 599] on button "SUBMIT" at bounding box center [773, 596] width 122 height 29
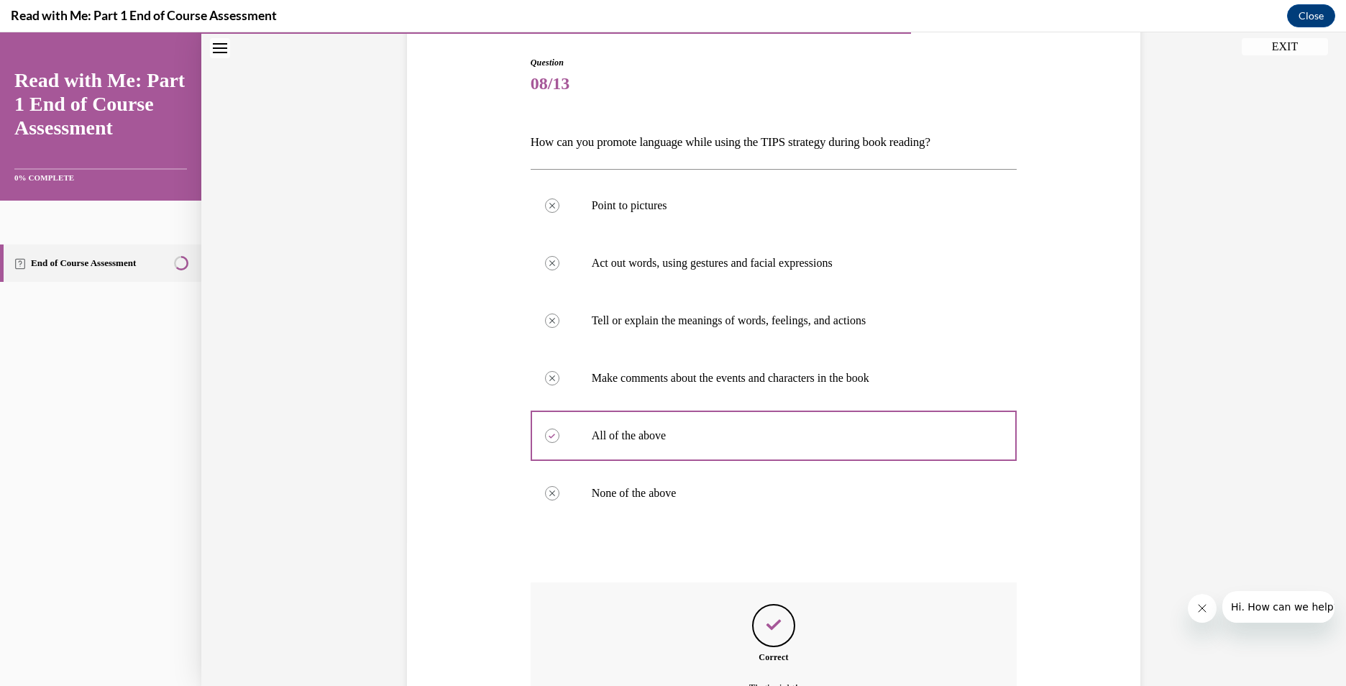
scroll to position [303, 0]
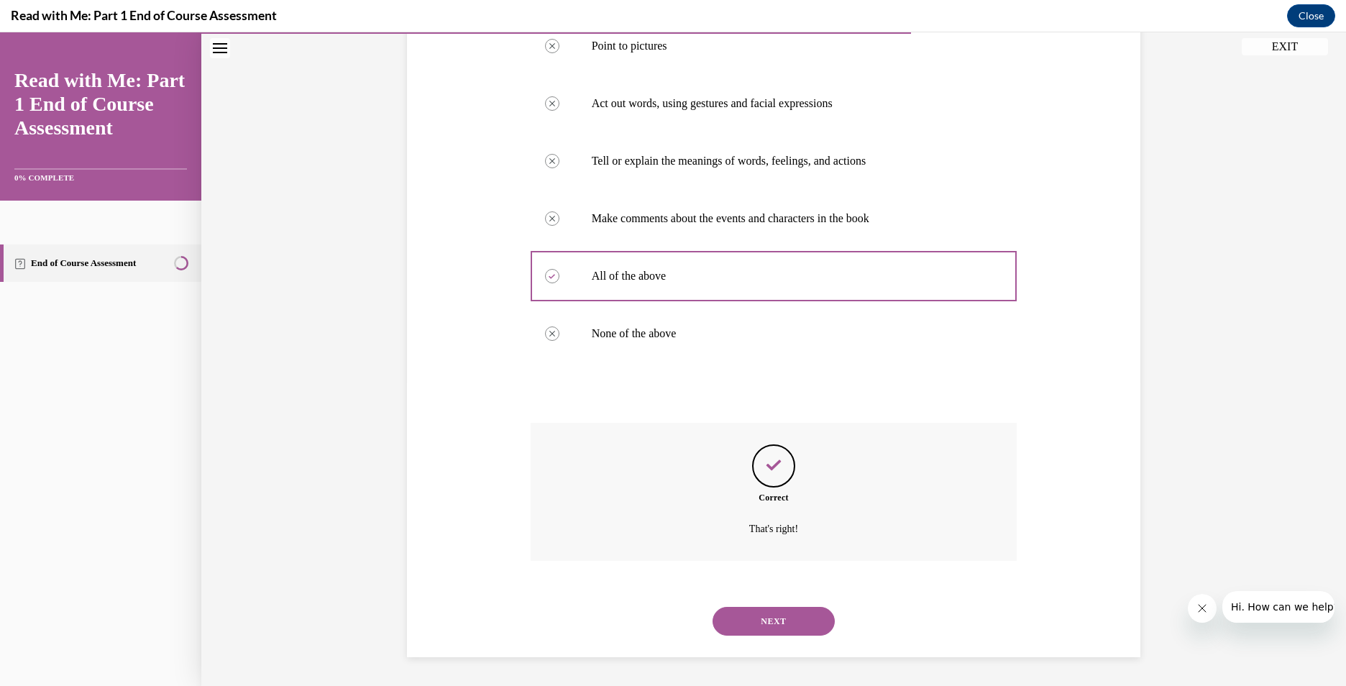
click at [773, 611] on button "NEXT" at bounding box center [773, 621] width 122 height 29
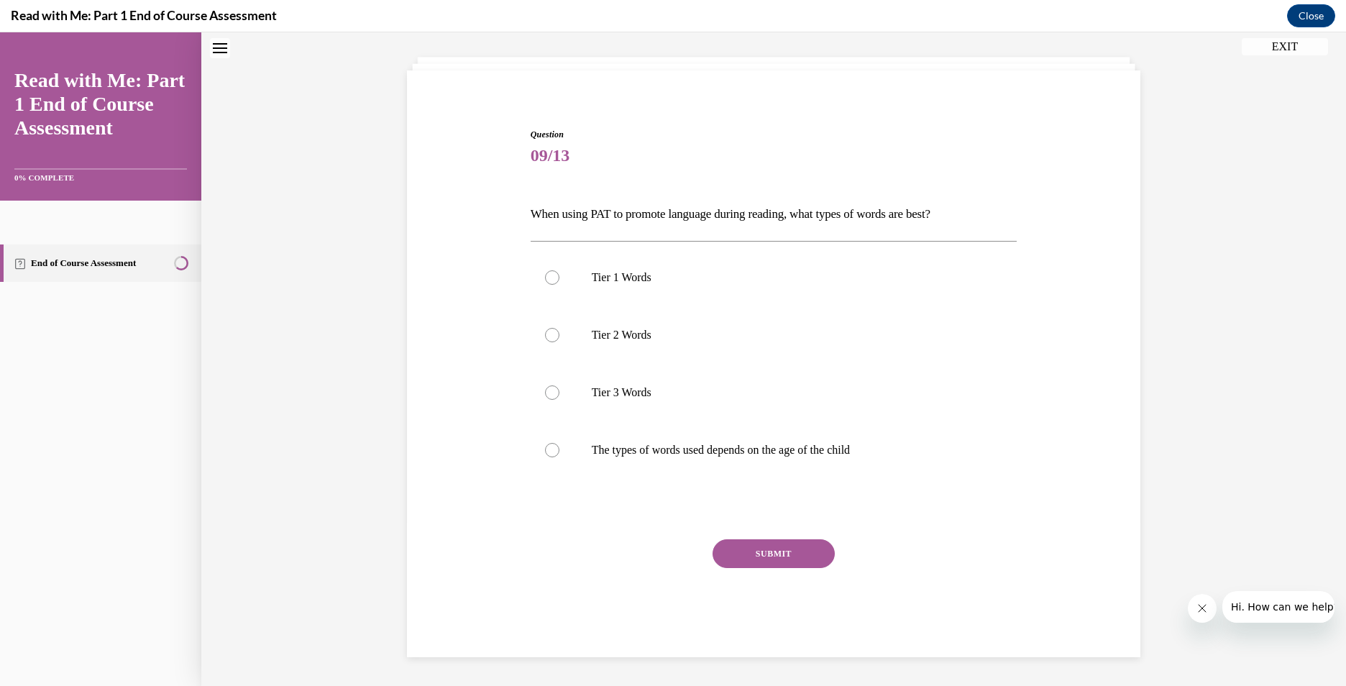
scroll to position [44, 0]
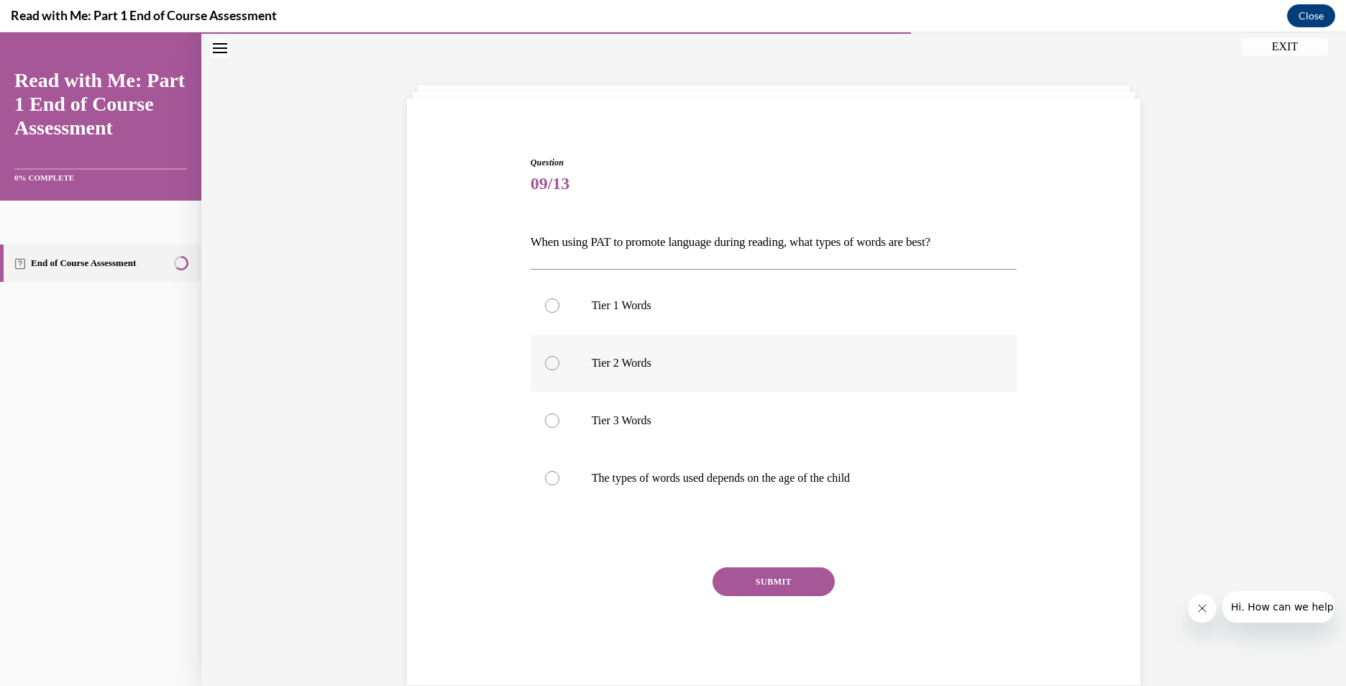
click at [552, 365] on div at bounding box center [552, 363] width 14 height 14
click at [552, 365] on input "Tier 2 Words" at bounding box center [552, 363] width 14 height 14
radio input "true"
click at [781, 578] on button "SUBMIT" at bounding box center [773, 581] width 122 height 29
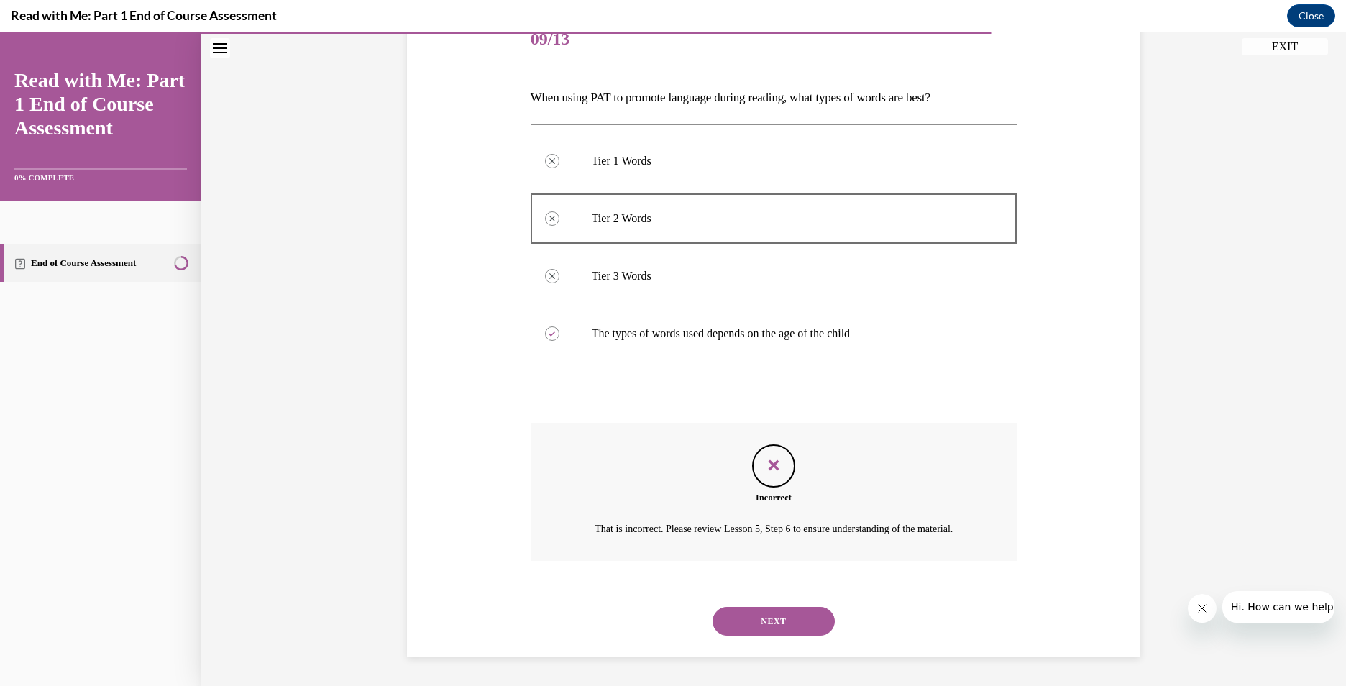
scroll to position [206, 0]
click at [773, 625] on button "NEXT" at bounding box center [773, 621] width 122 height 29
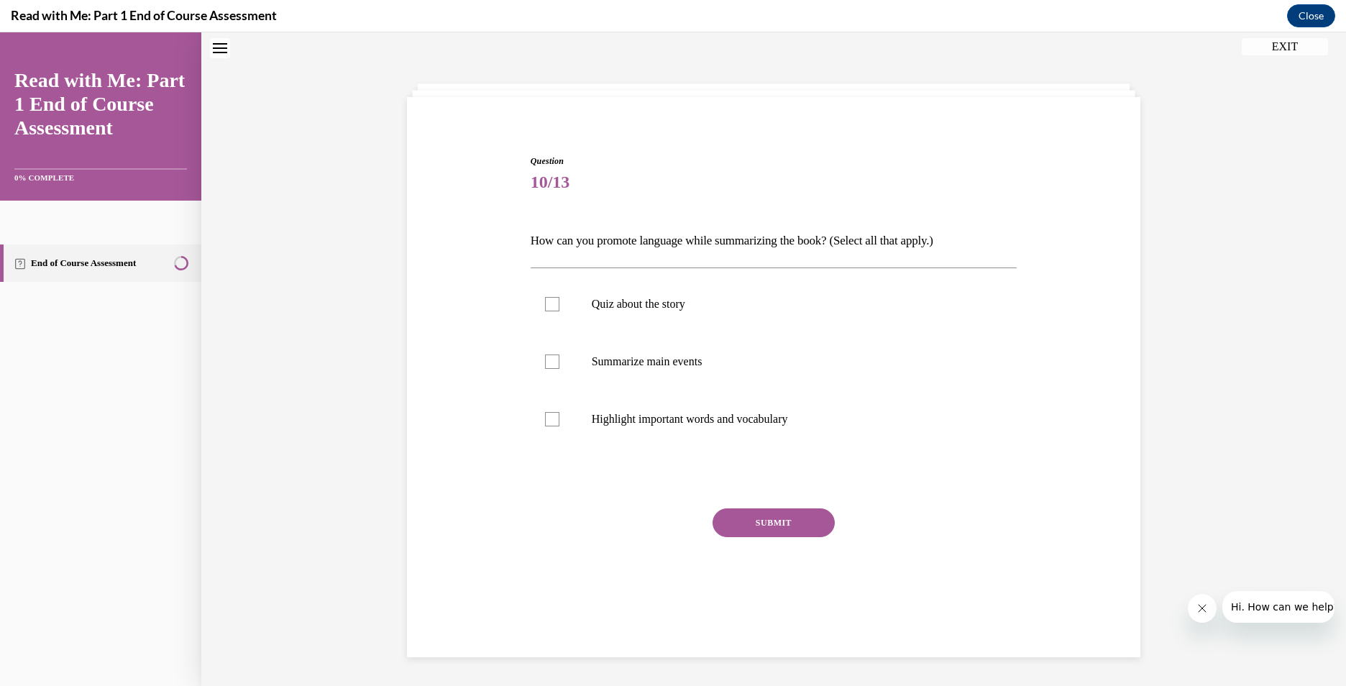
scroll to position [44, 0]
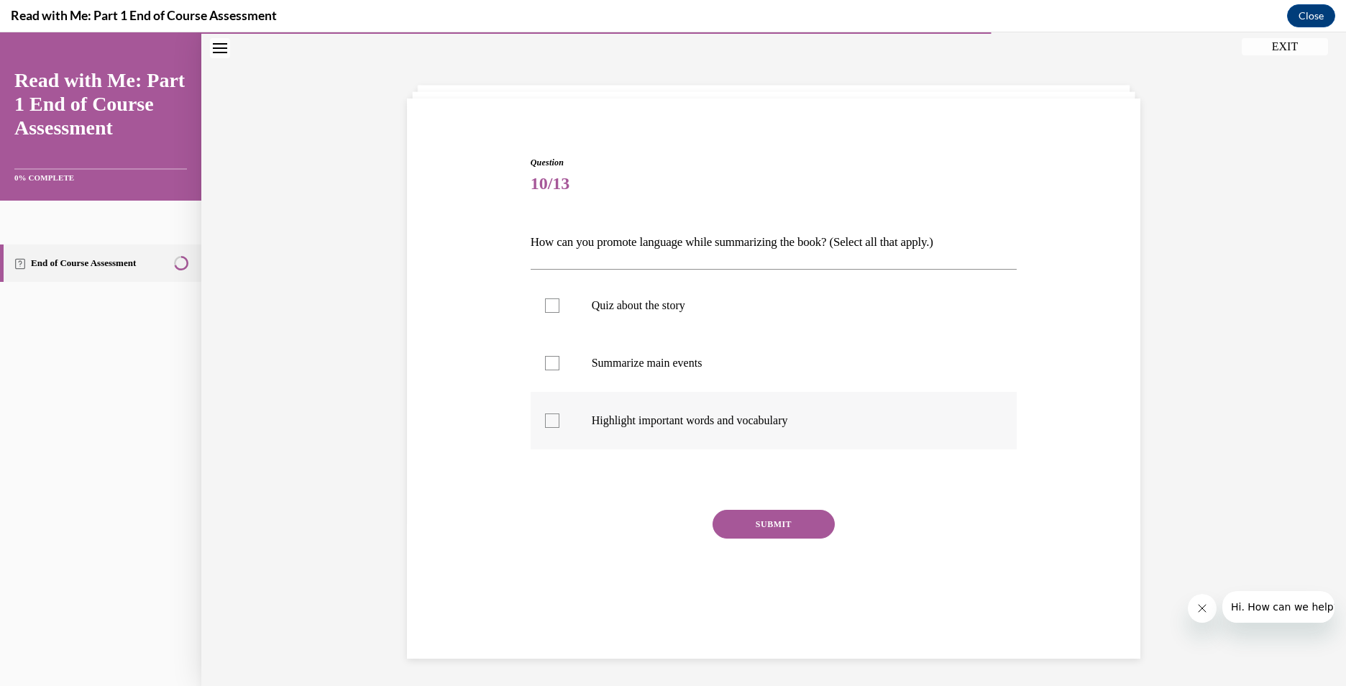
click at [545, 423] on div at bounding box center [552, 420] width 14 height 14
click at [545, 423] on input "Highlight important words and vocabulary" at bounding box center [552, 420] width 14 height 14
checkbox input "true"
click at [551, 360] on div at bounding box center [552, 363] width 14 height 14
click at [551, 360] on input "Summarize main events" at bounding box center [552, 363] width 14 height 14
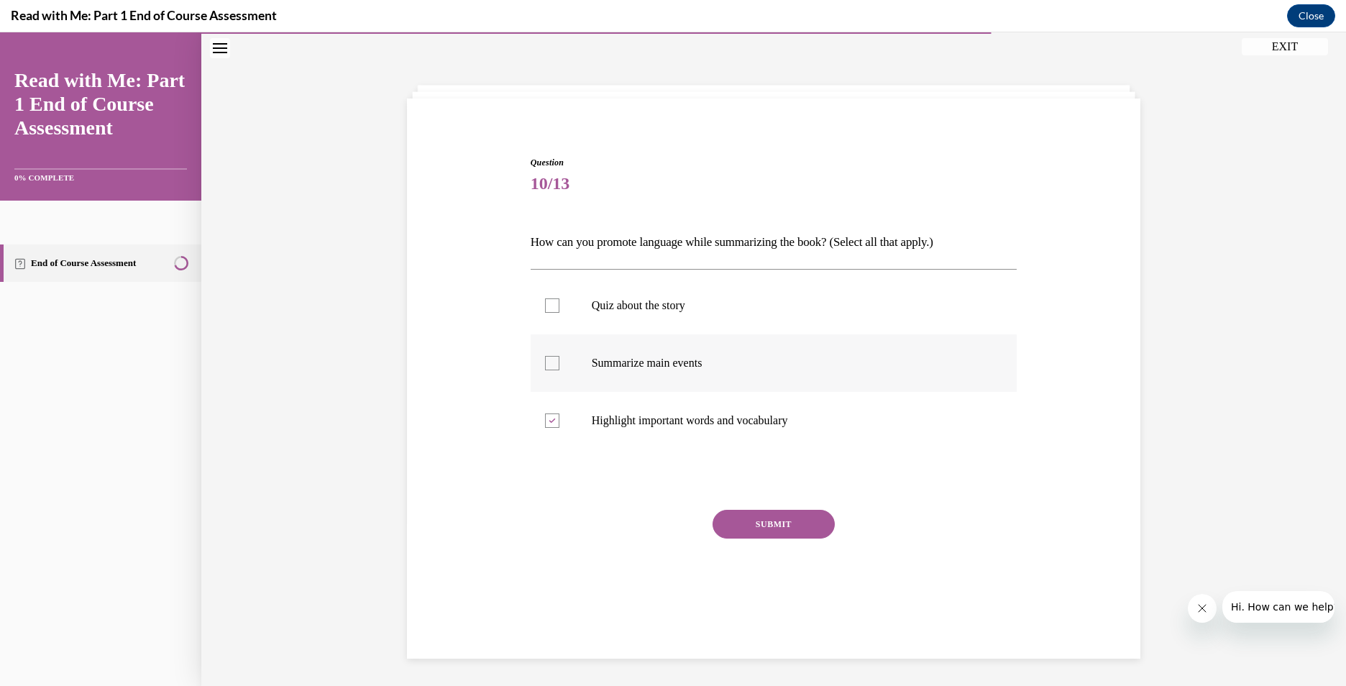
checkbox input "true"
click at [781, 523] on button "SUBMIT" at bounding box center [773, 524] width 122 height 29
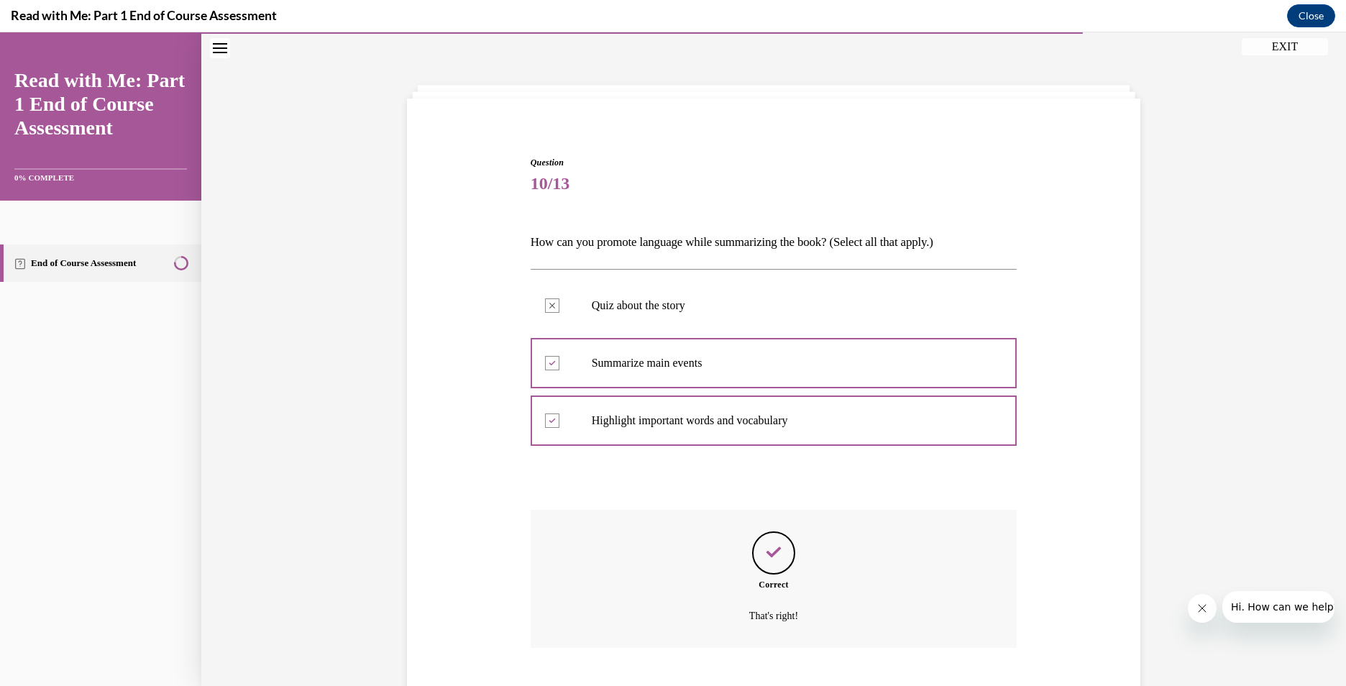
scroll to position [131, 0]
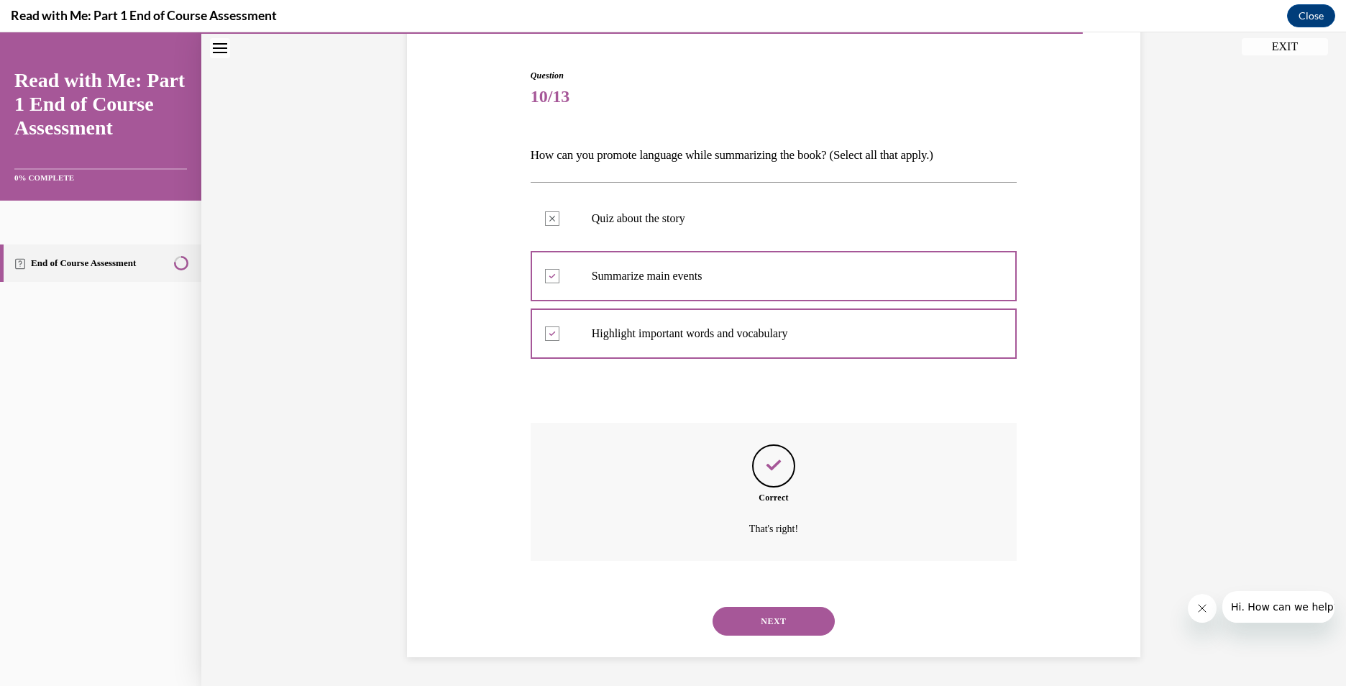
click at [800, 632] on button "NEXT" at bounding box center [773, 621] width 122 height 29
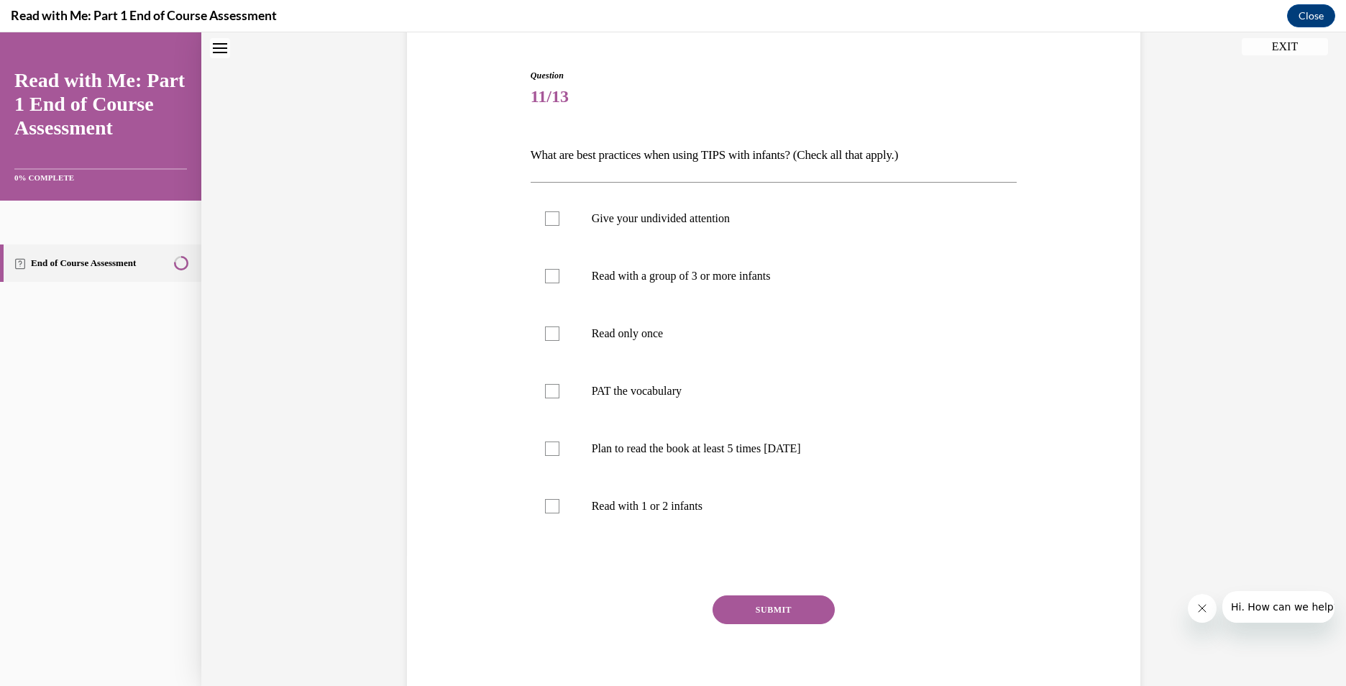
scroll to position [44, 0]
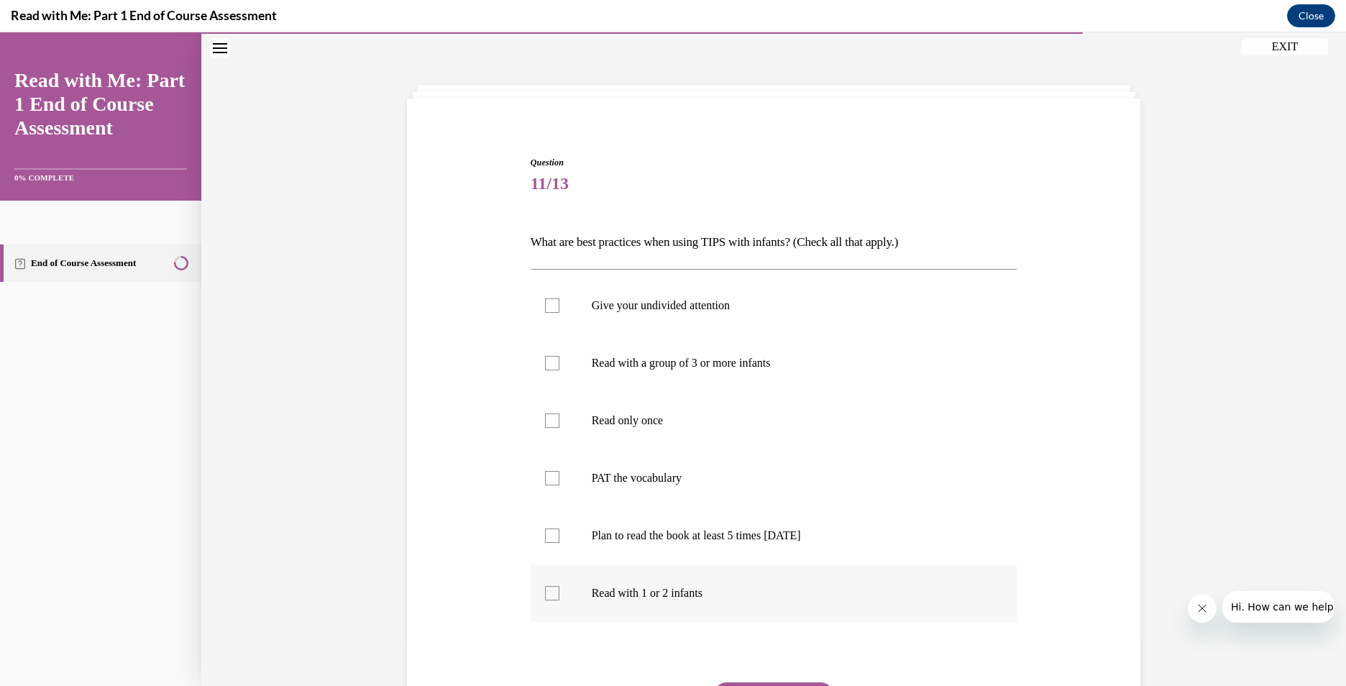
click at [546, 591] on div at bounding box center [552, 593] width 14 height 14
click at [546, 591] on input "Read with 1 or 2 infants" at bounding box center [552, 593] width 14 height 14
checkbox input "true"
click at [548, 474] on div at bounding box center [552, 478] width 14 height 14
click at [548, 474] on input "PAT the vocabulary" at bounding box center [552, 478] width 14 height 14
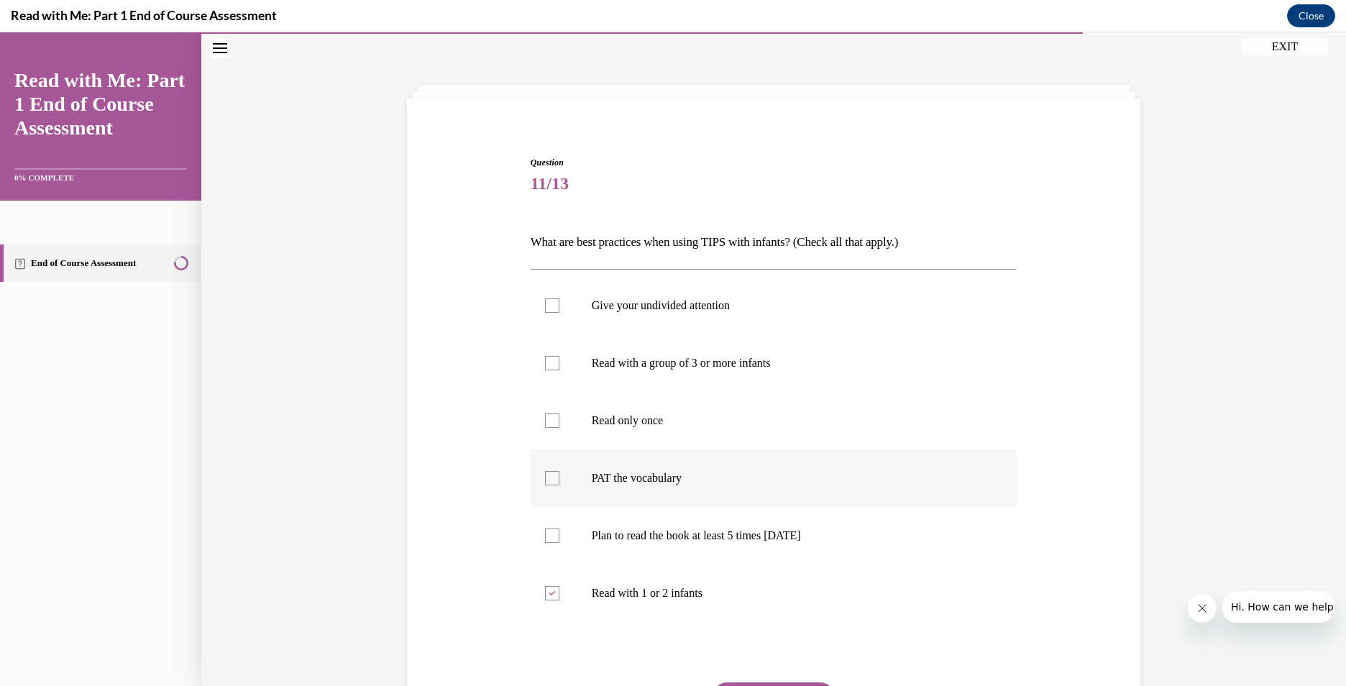
checkbox input "true"
click at [545, 305] on div at bounding box center [552, 305] width 14 height 14
click at [545, 305] on input "Give your undivided attention" at bounding box center [552, 305] width 14 height 14
checkbox input "true"
click at [545, 538] on div at bounding box center [552, 535] width 14 height 14
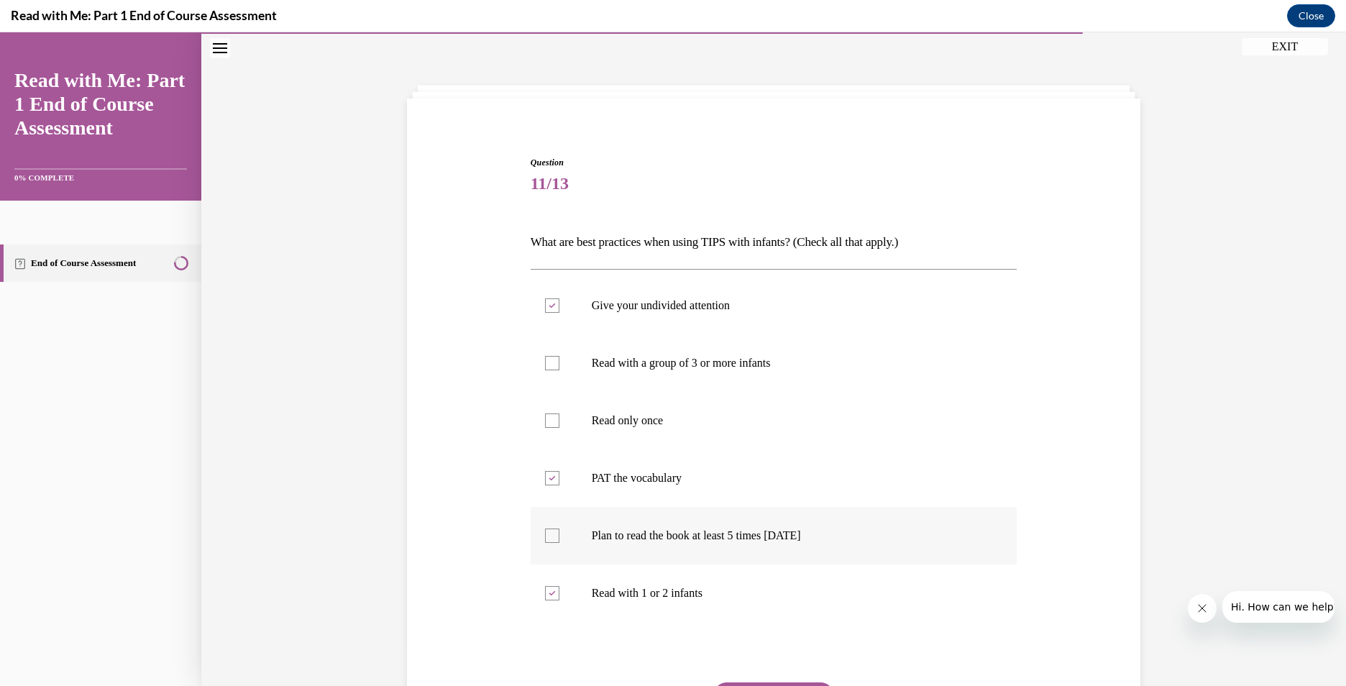
click at [545, 538] on input "Plan to read the book at least 5 times in 2 weeks" at bounding box center [552, 535] width 14 height 14
checkbox input "true"
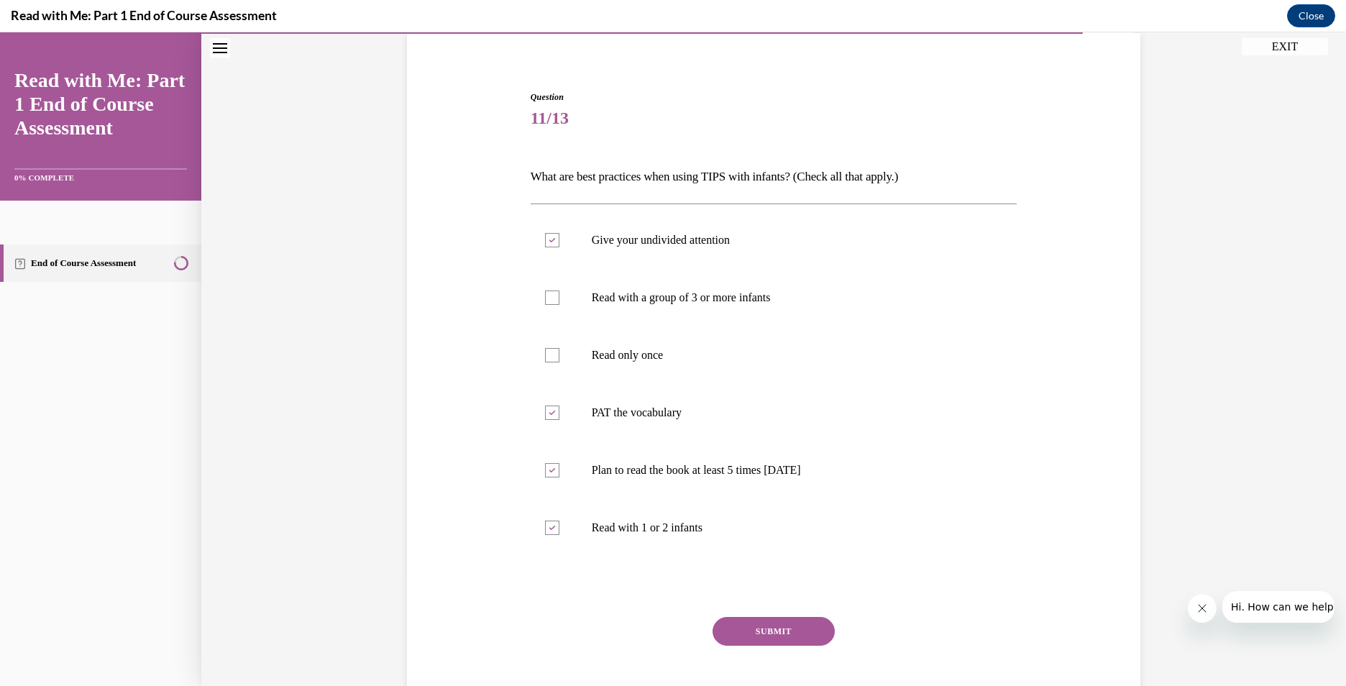
scroll to position [144, 0]
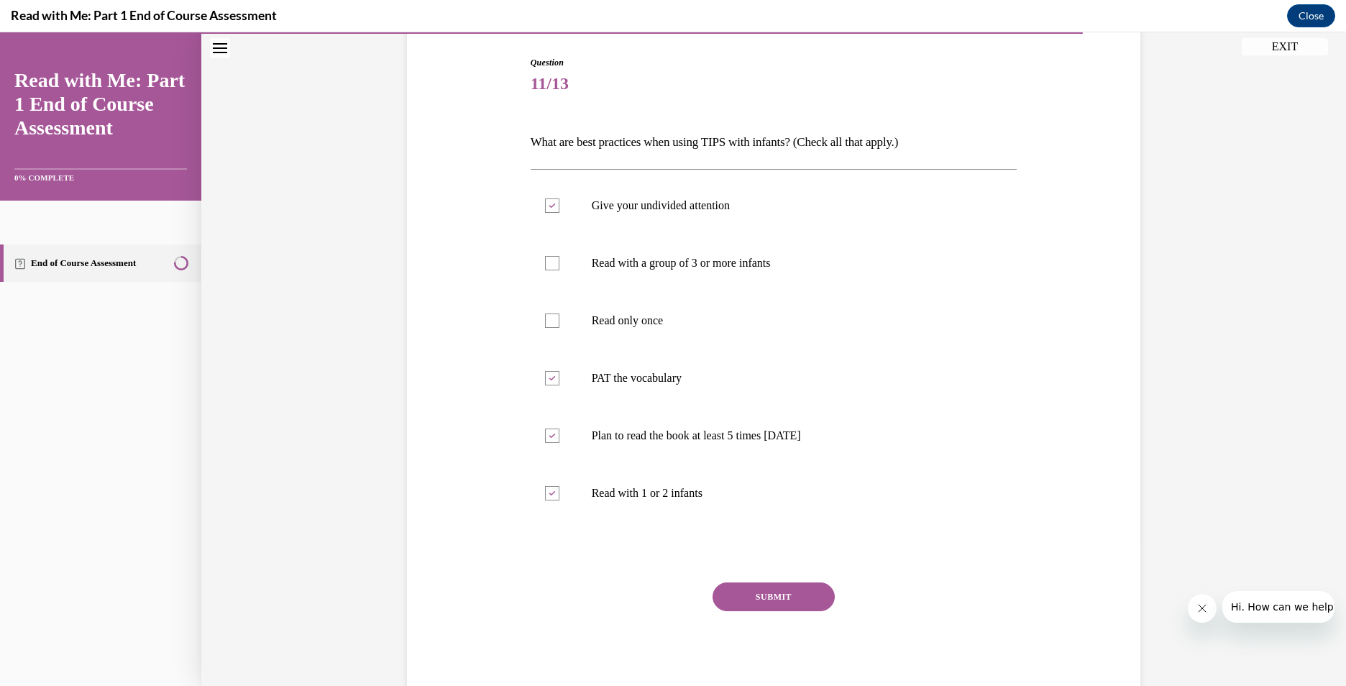
click at [761, 603] on button "SUBMIT" at bounding box center [773, 596] width 122 height 29
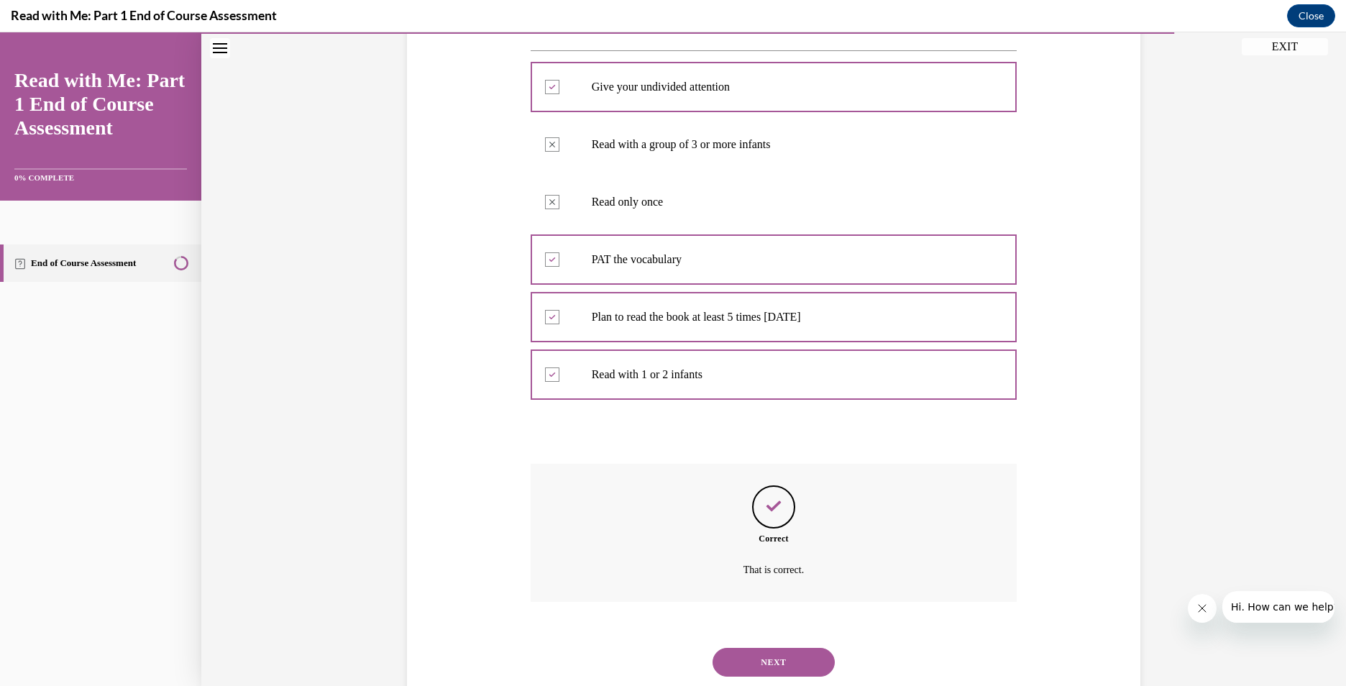
scroll to position [303, 0]
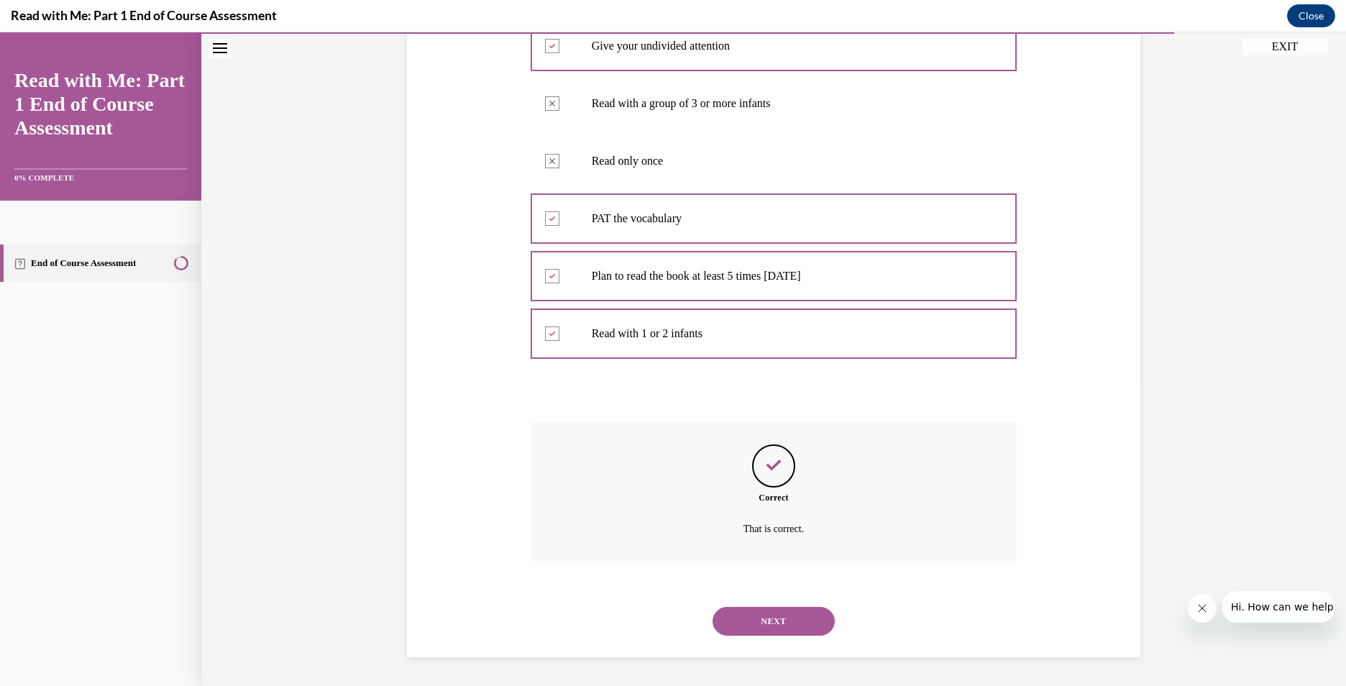
click at [774, 623] on button "NEXT" at bounding box center [773, 621] width 122 height 29
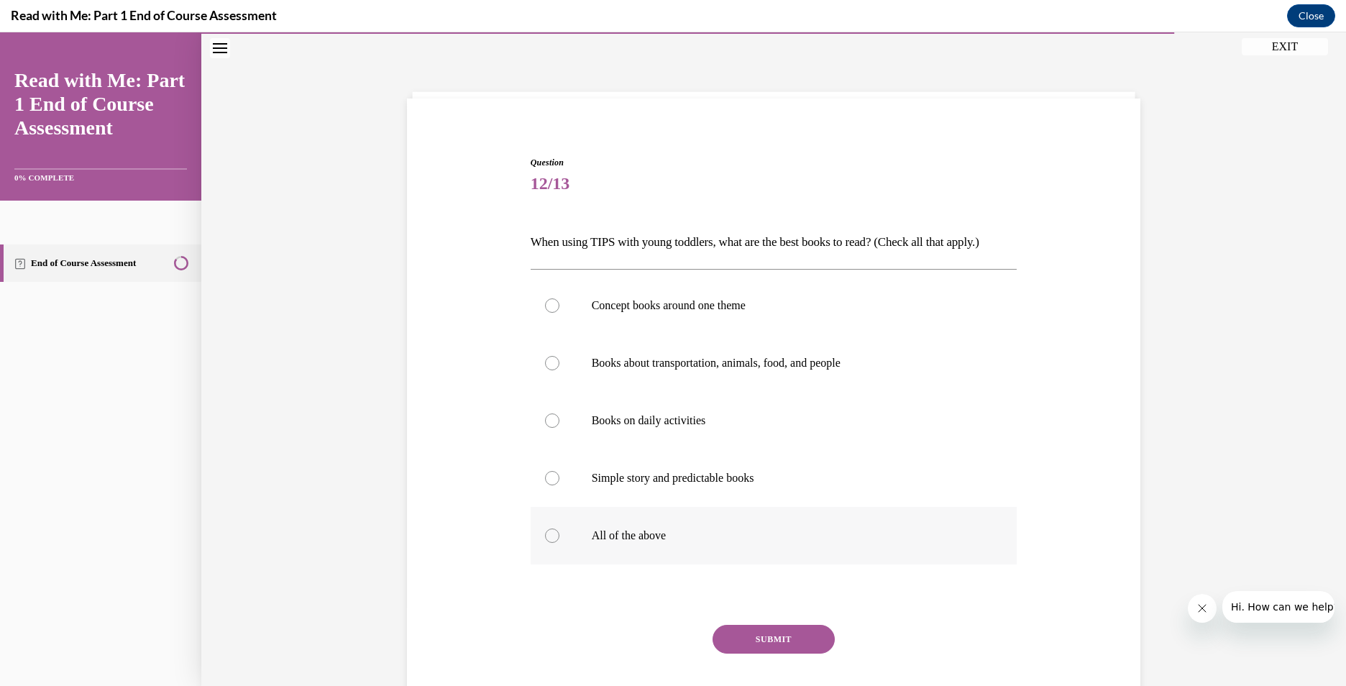
click at [545, 536] on div at bounding box center [552, 535] width 14 height 14
click at [545, 536] on input "All of the above" at bounding box center [552, 535] width 14 height 14
radio input "true"
click at [771, 630] on button "SUBMIT" at bounding box center [773, 639] width 122 height 29
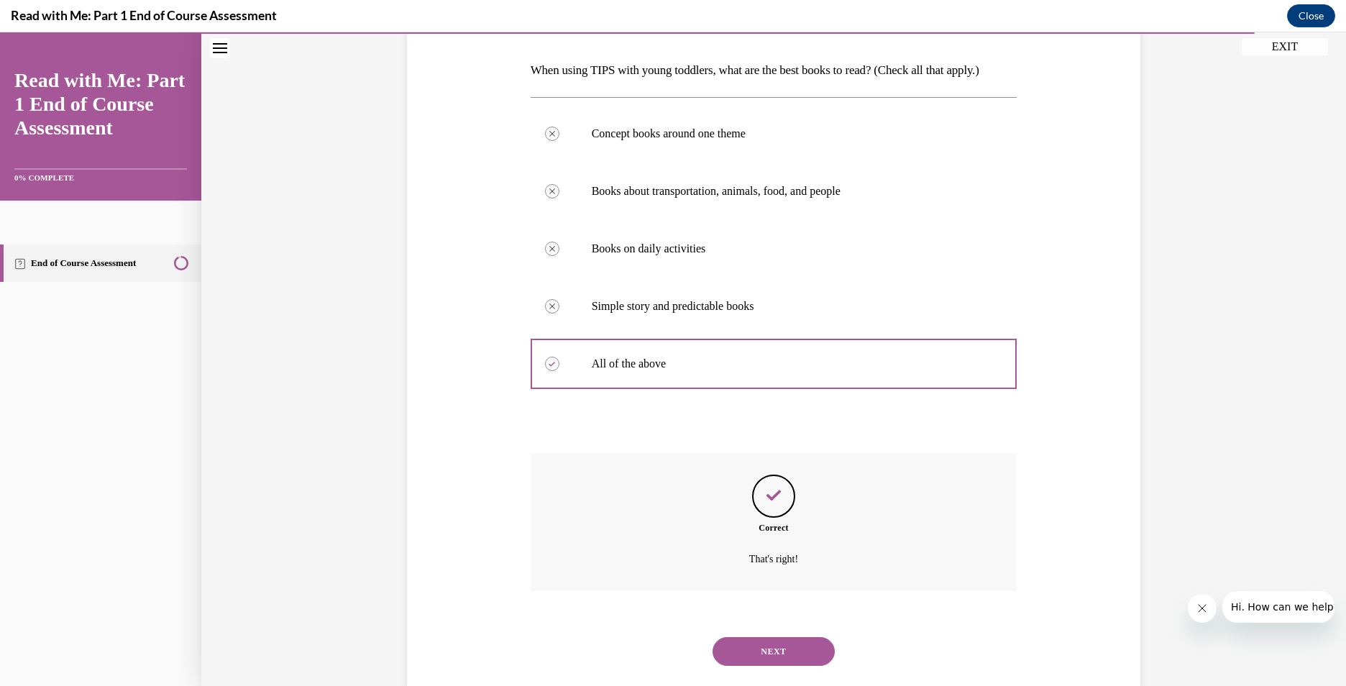
scroll to position [246, 0]
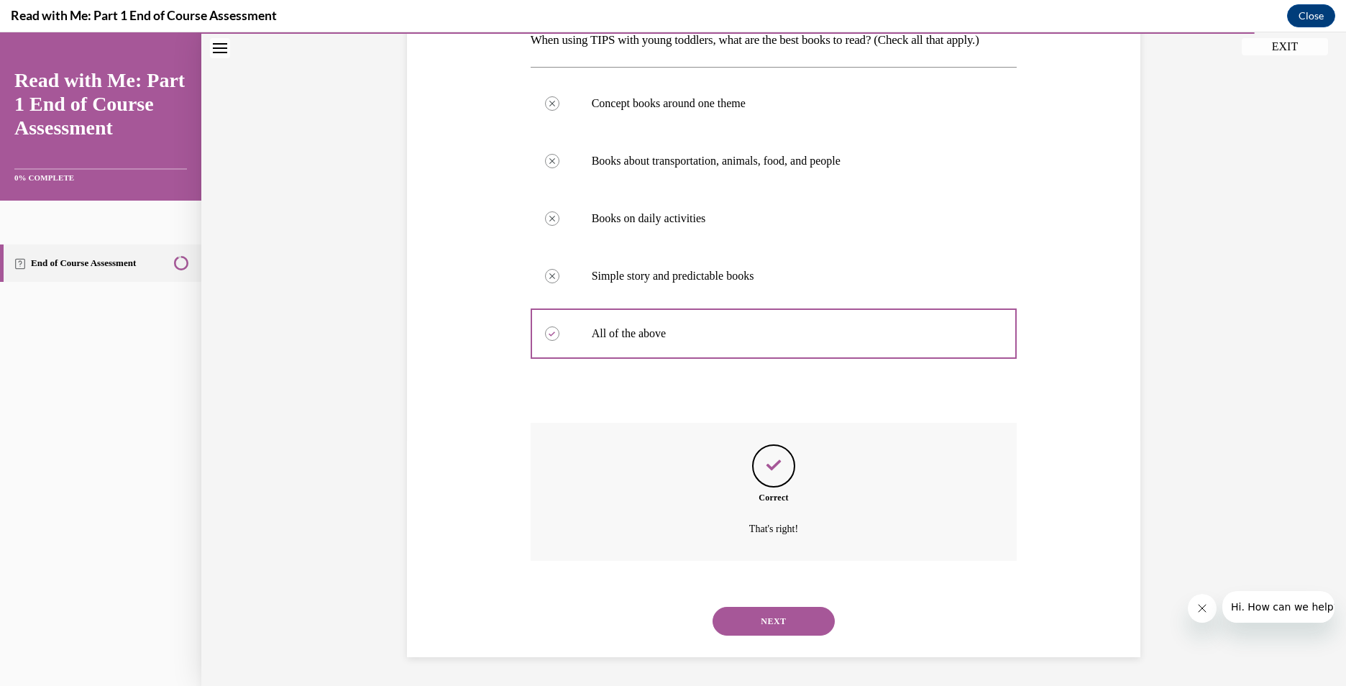
click at [802, 610] on button "NEXT" at bounding box center [773, 621] width 122 height 29
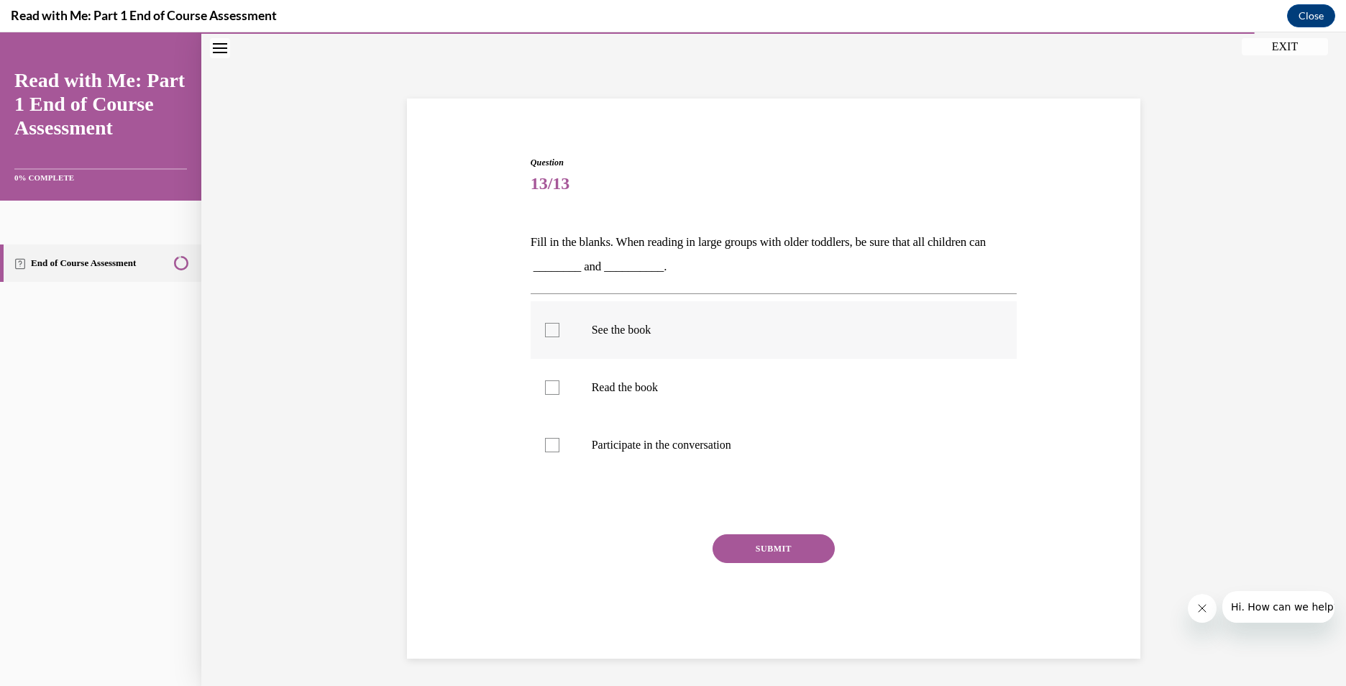
click at [553, 328] on div at bounding box center [552, 330] width 14 height 14
click at [553, 328] on input "See the book" at bounding box center [552, 330] width 14 height 14
checkbox input "true"
click at [545, 441] on div at bounding box center [552, 445] width 14 height 14
click at [545, 441] on input "Participate in the conversation" at bounding box center [552, 445] width 14 height 14
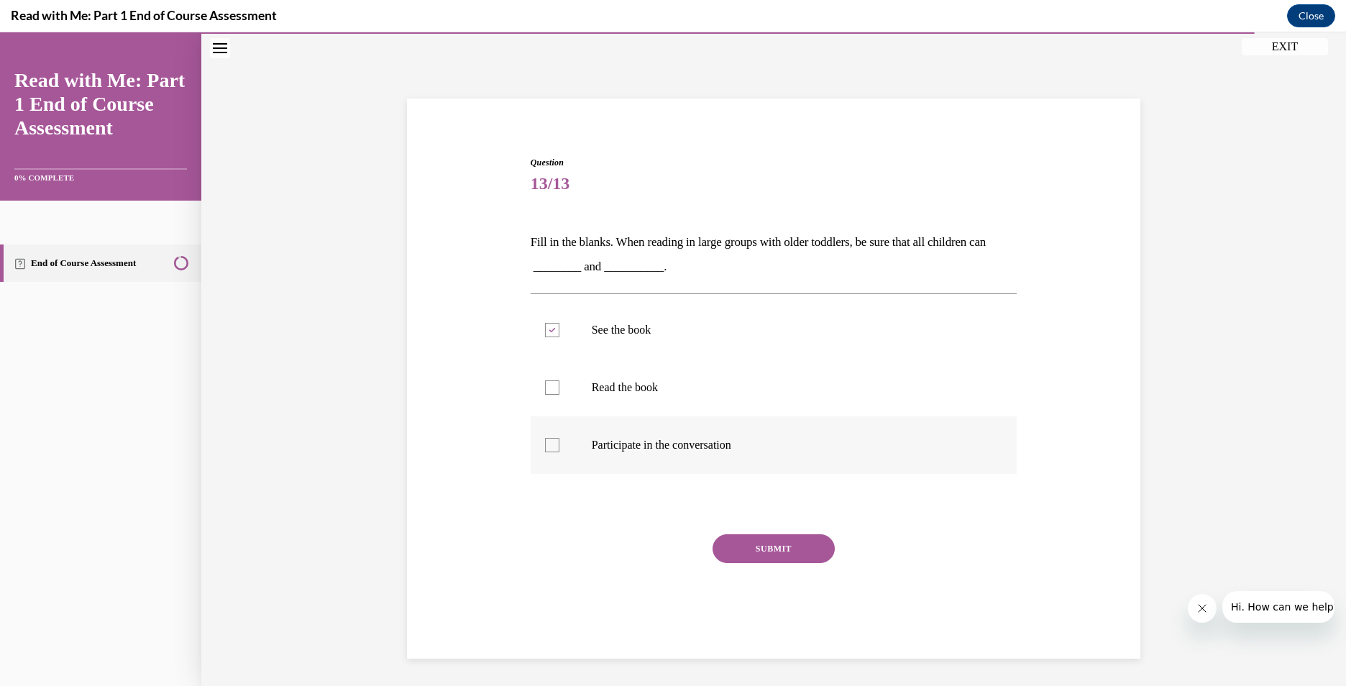
checkbox input "true"
click at [802, 548] on button "SUBMIT" at bounding box center [773, 547] width 122 height 29
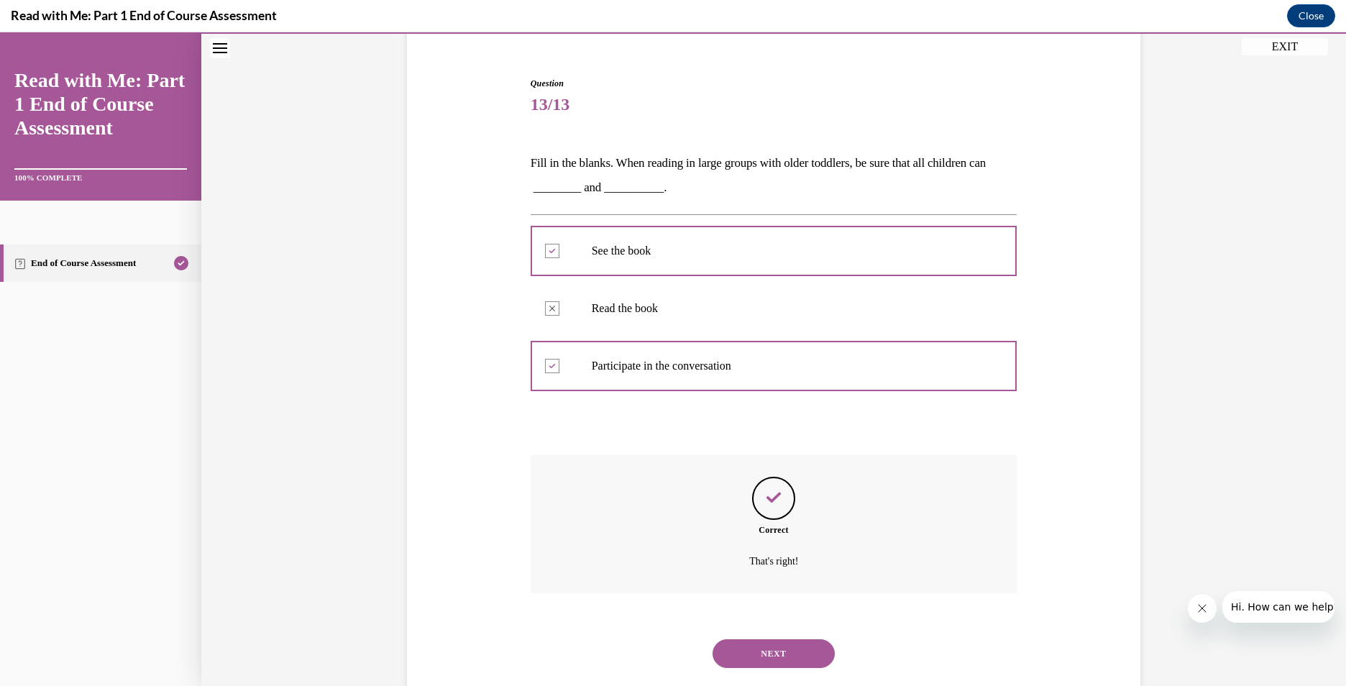
scroll to position [155, 0]
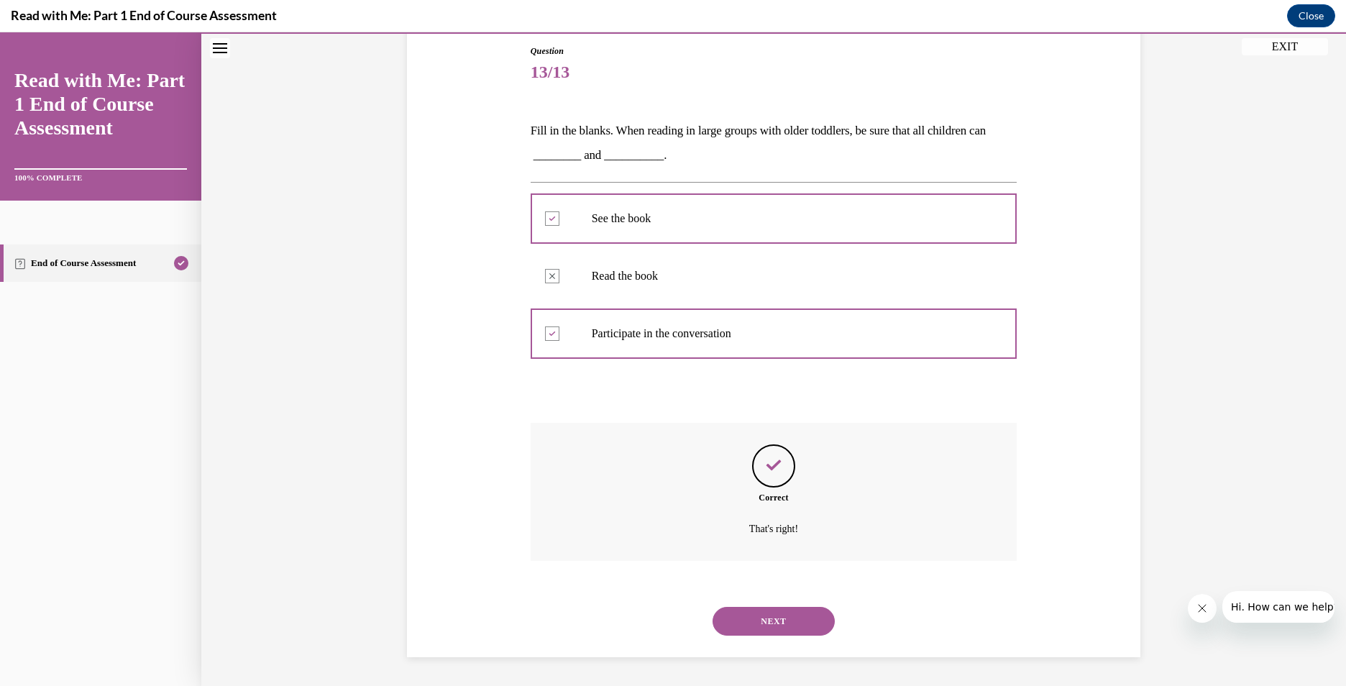
click at [785, 615] on button "NEXT" at bounding box center [773, 621] width 122 height 29
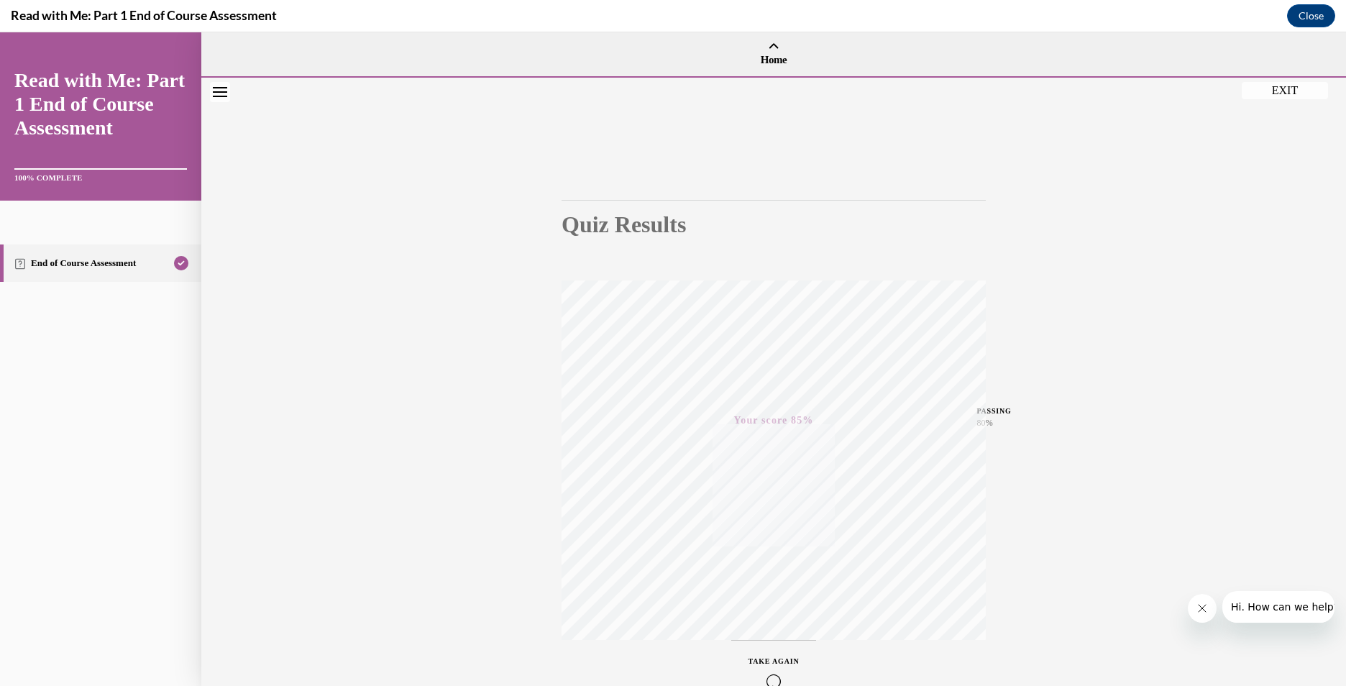
scroll to position [83, 0]
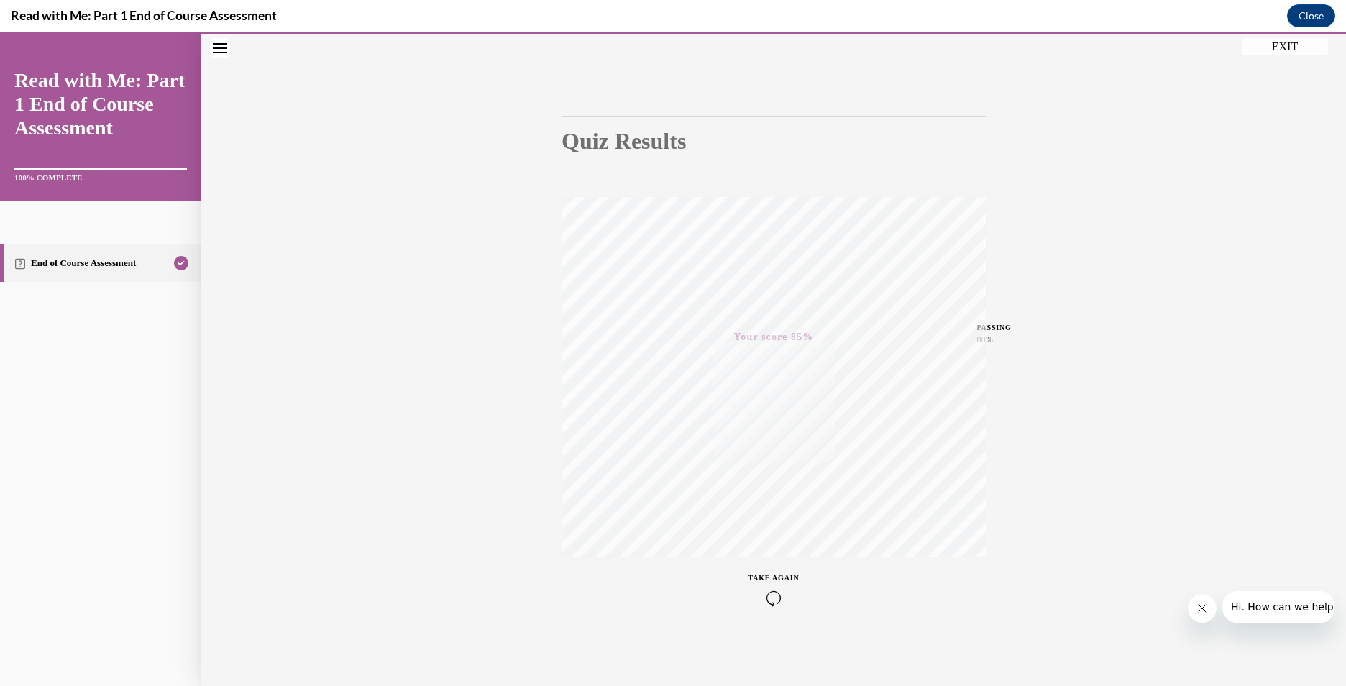
click at [1279, 52] on button "EXIT" at bounding box center [1284, 46] width 86 height 17
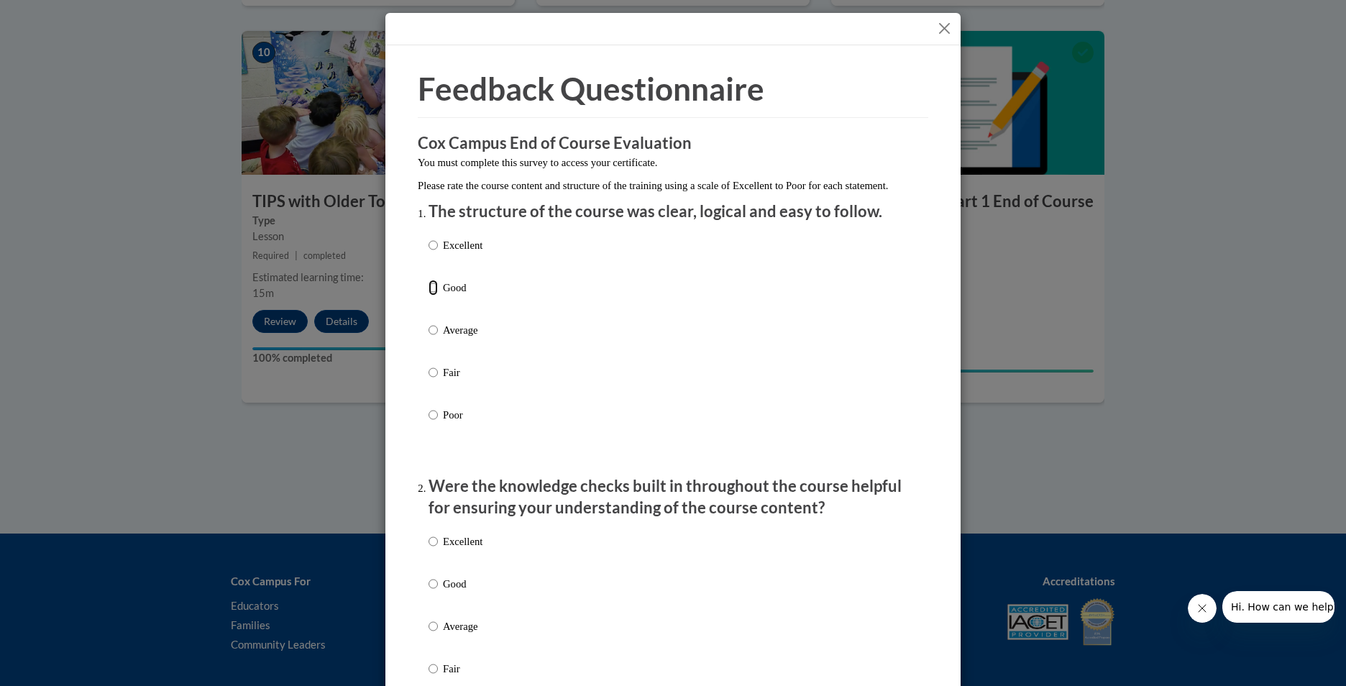
click at [428, 295] on input "Good" at bounding box center [432, 288] width 9 height 16
radio input "true"
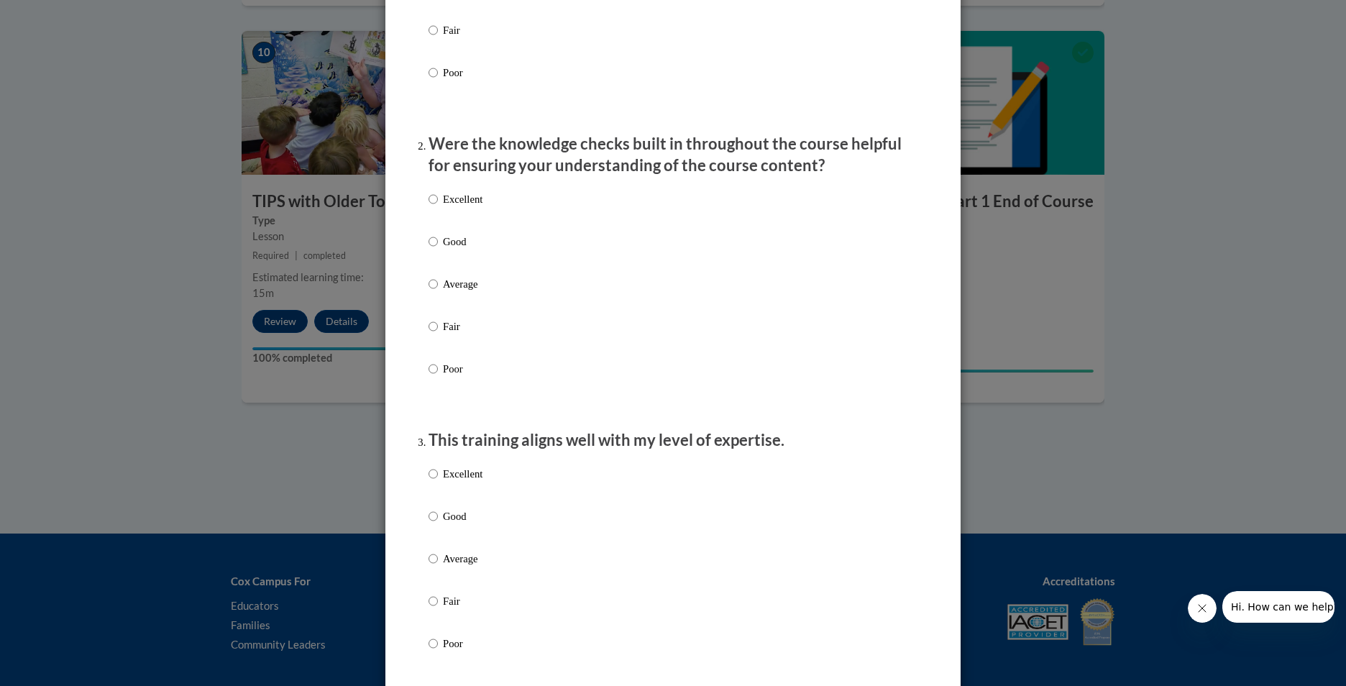
scroll to position [339, 0]
click at [431, 253] on input "Good" at bounding box center [432, 245] width 9 height 16
radio input "true"
click at [431, 485] on input "Excellent" at bounding box center [432, 477] width 9 height 16
radio input "true"
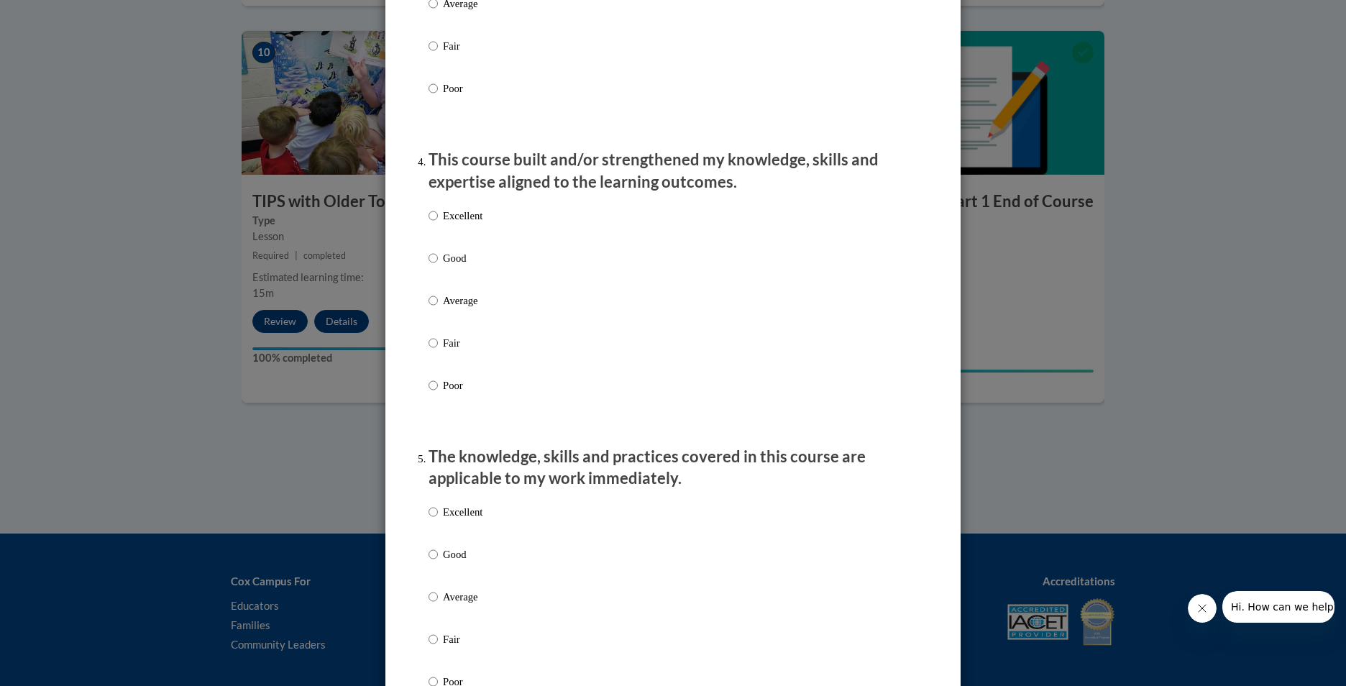
scroll to position [934, 0]
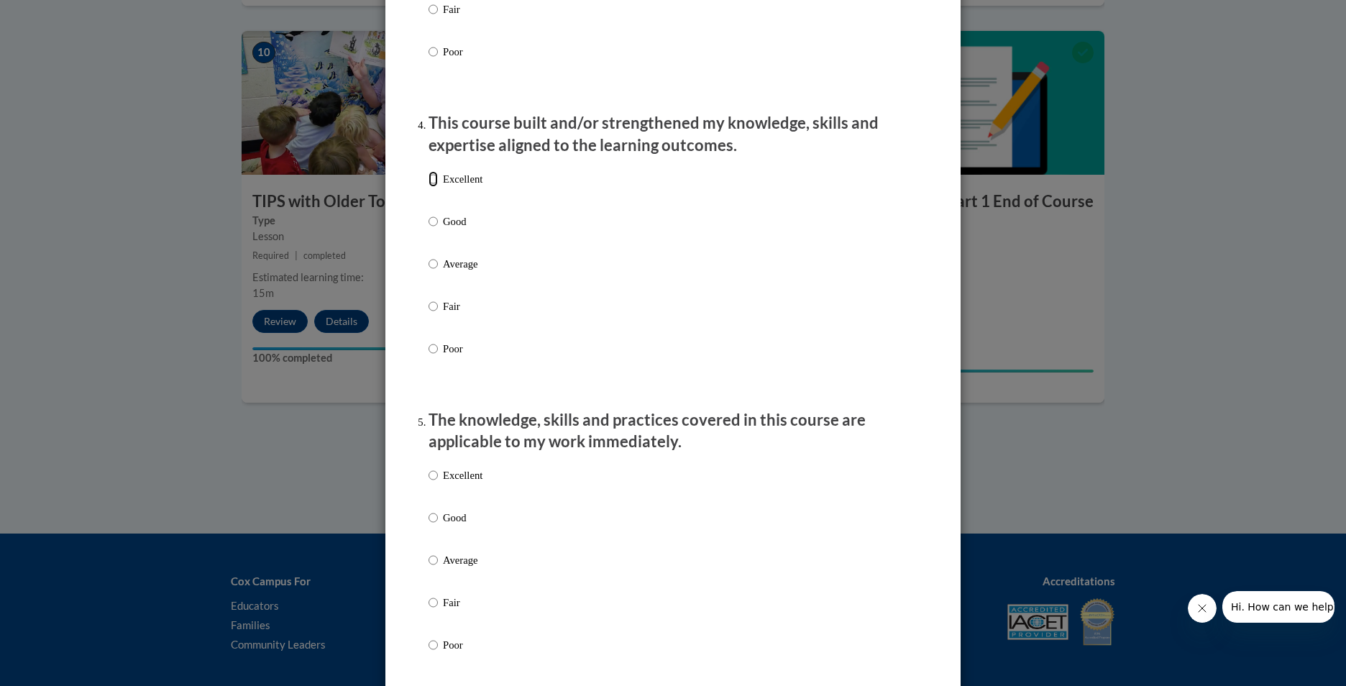
click at [431, 187] on input "Excellent" at bounding box center [432, 179] width 9 height 16
radio input "true"
click at [430, 483] on input "Excellent" at bounding box center [432, 475] width 9 height 16
radio input "true"
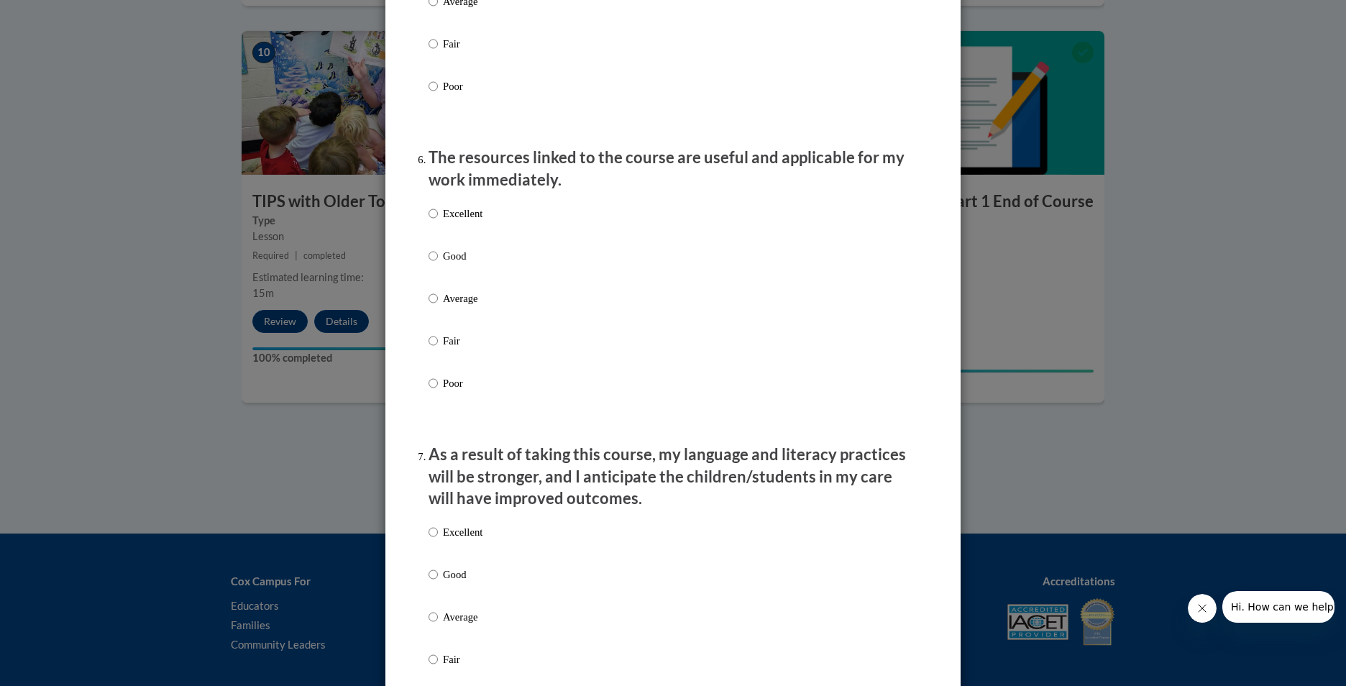
scroll to position [1542, 0]
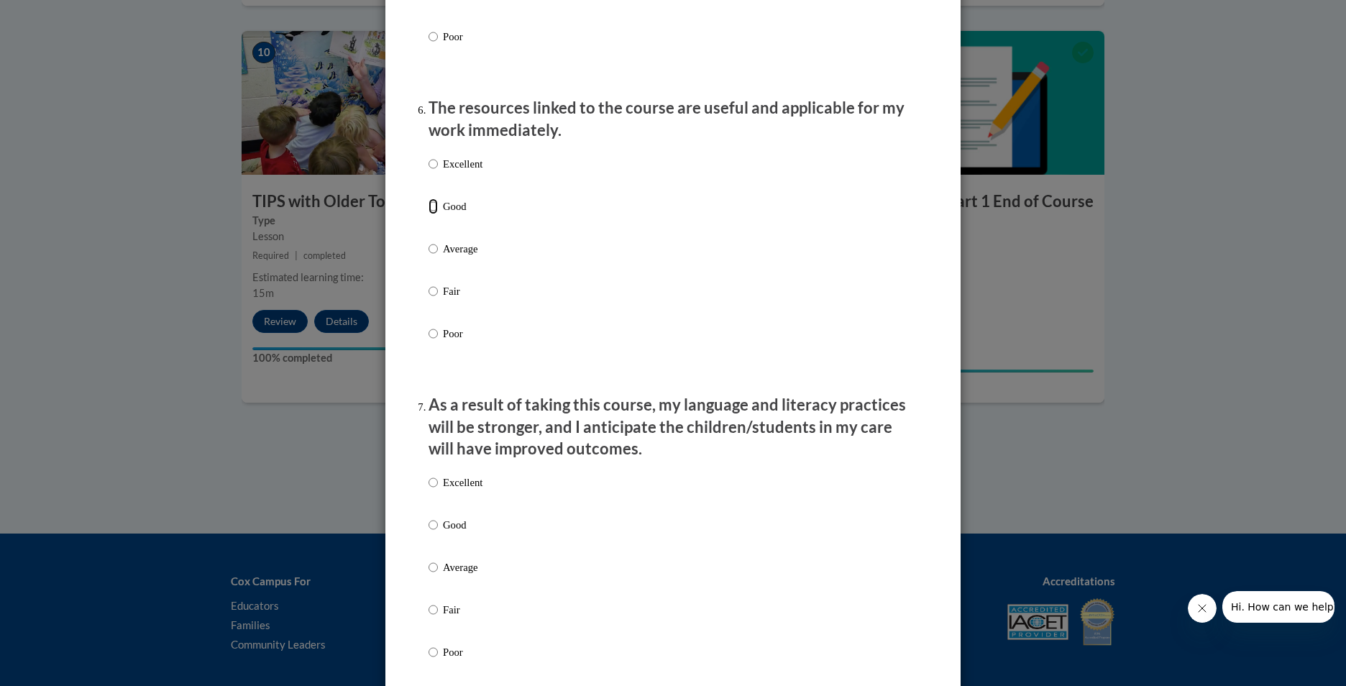
click at [428, 214] on input "Good" at bounding box center [432, 206] width 9 height 16
radio input "true"
click at [428, 533] on input "Good" at bounding box center [432, 525] width 9 height 16
radio input "true"
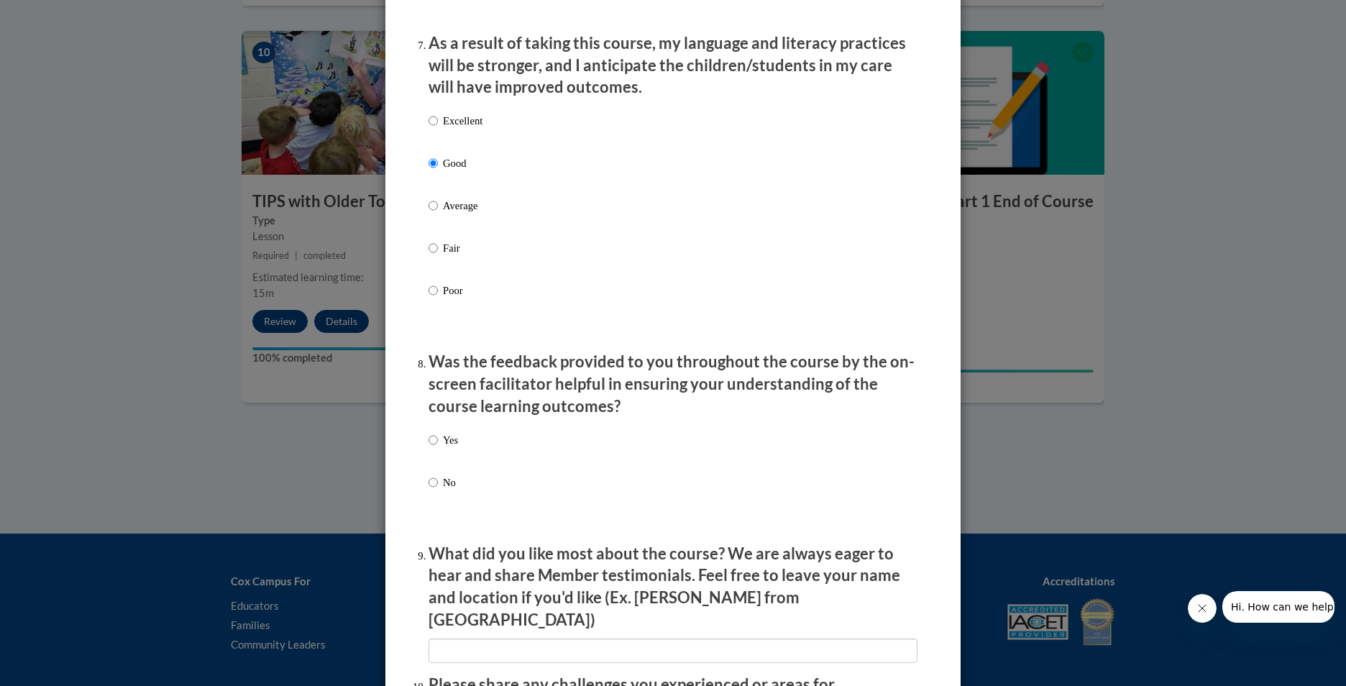
scroll to position [2028, 0]
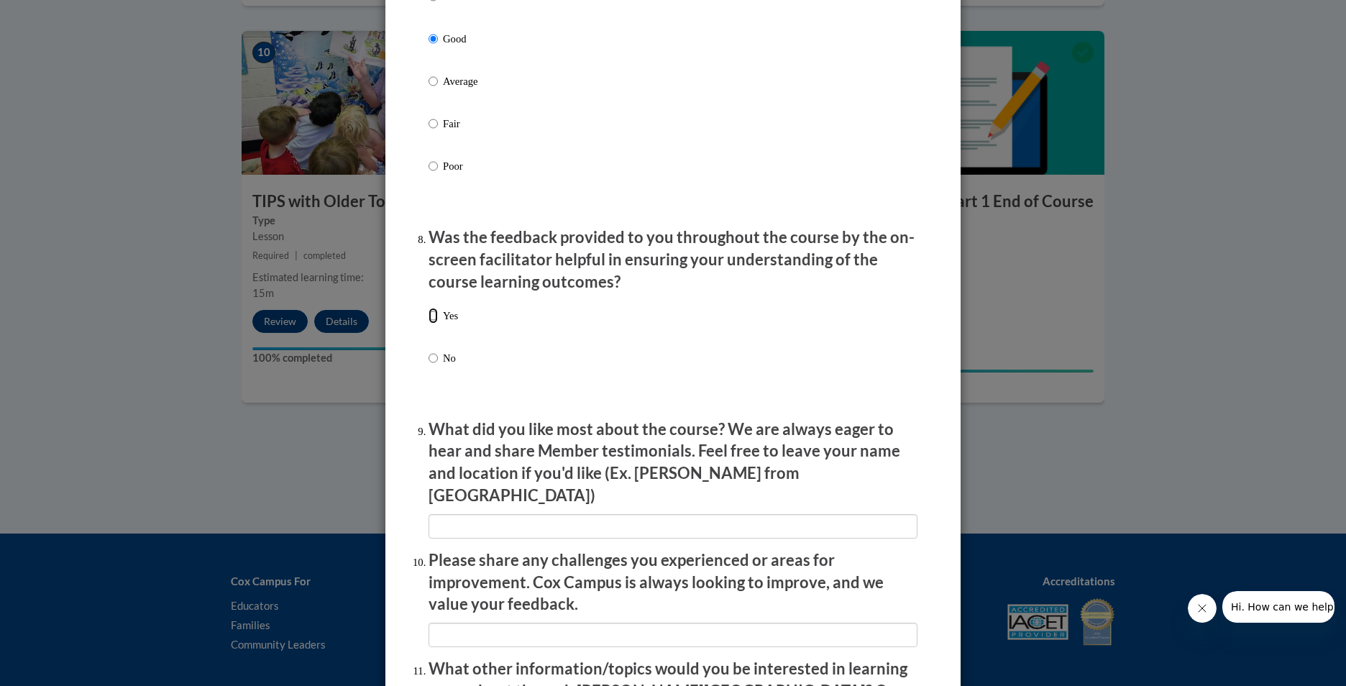
click at [432, 323] on input "Yes" at bounding box center [432, 316] width 9 height 16
radio input "true"
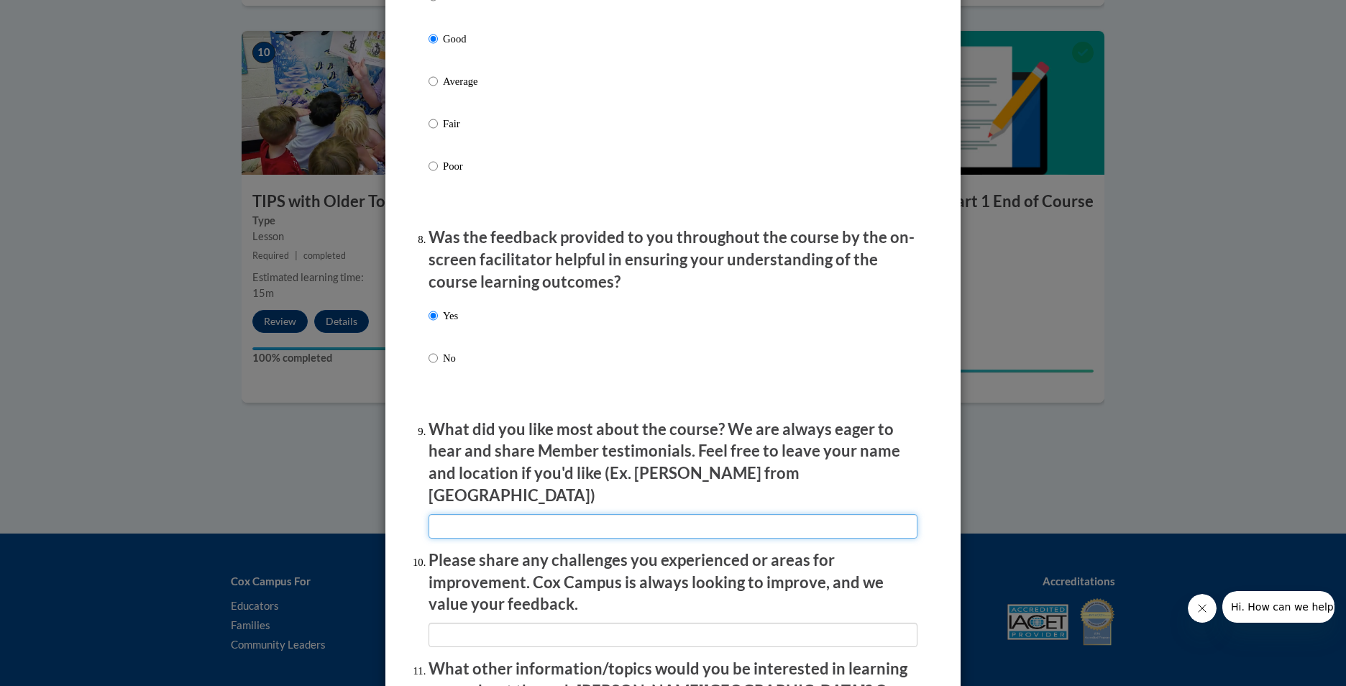
click at [485, 516] on input "textbox" at bounding box center [672, 526] width 489 height 24
type input "The information given in course was relatable to teaching strategies I use in t…"
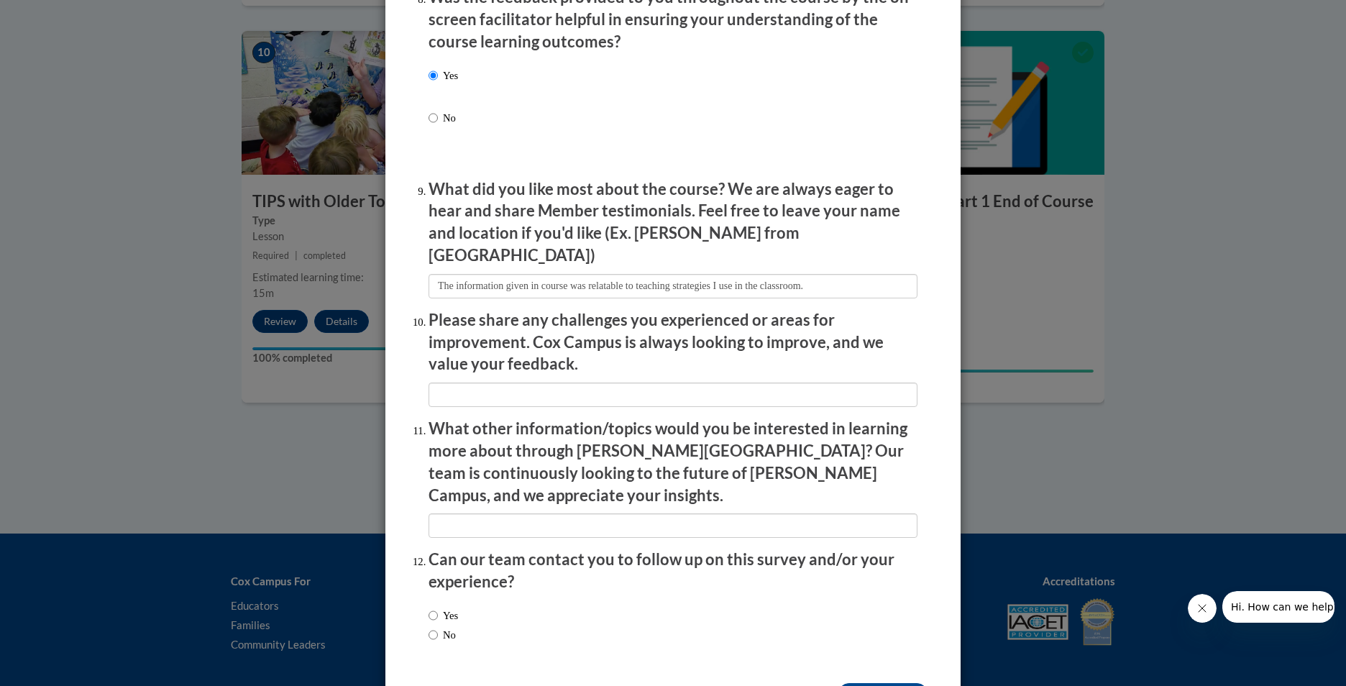
scroll to position [2301, 0]
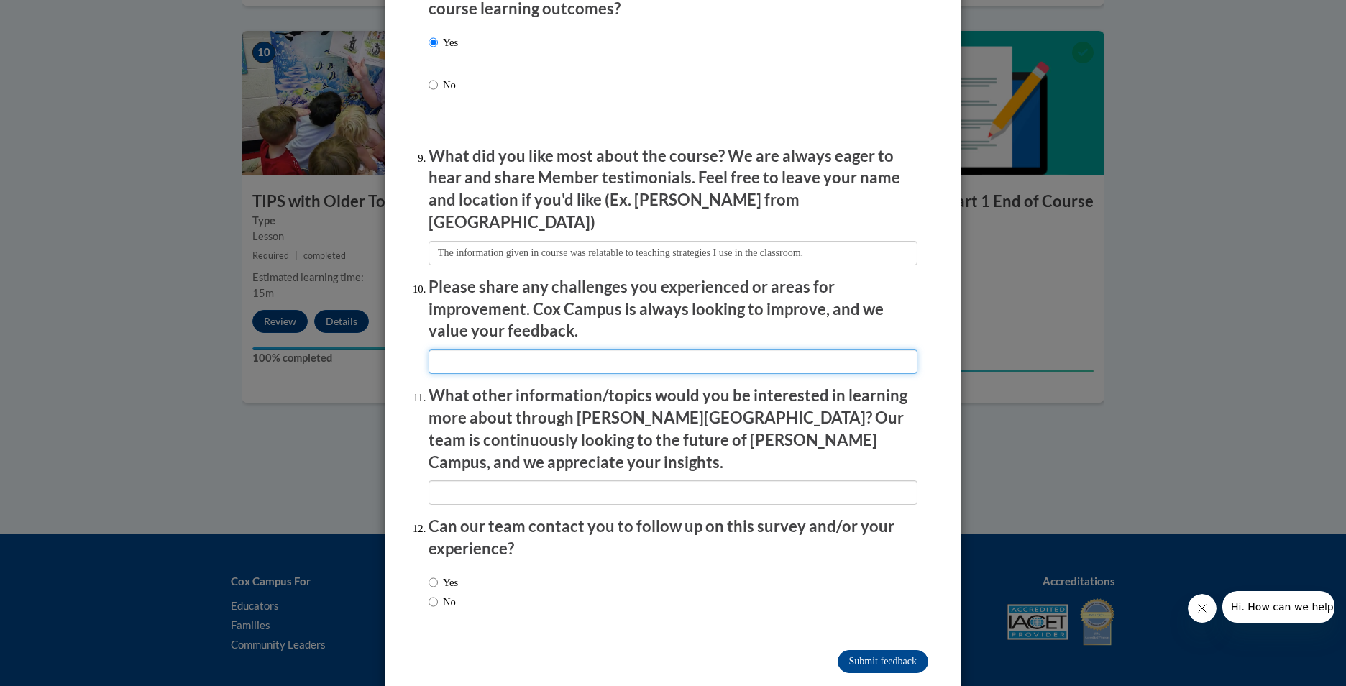
click at [524, 349] on input "textbox" at bounding box center [672, 361] width 489 height 24
type input "NA"
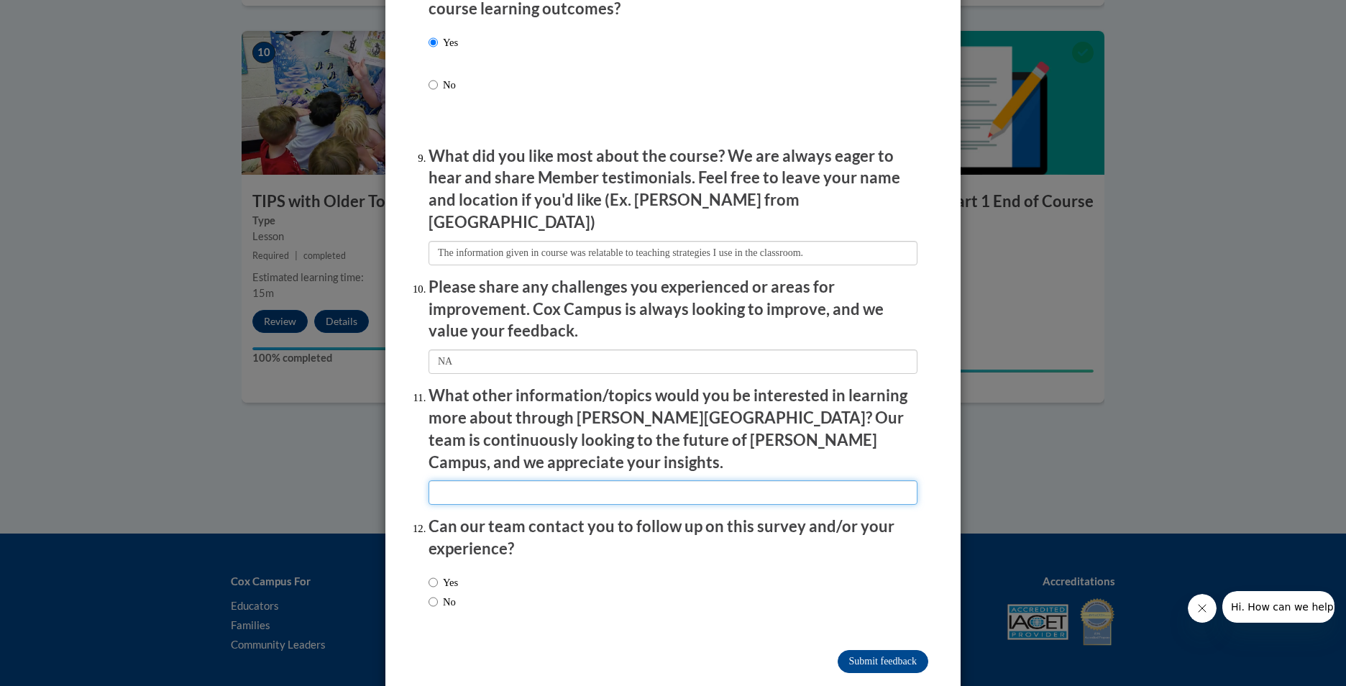
click at [512, 480] on input "textbox" at bounding box center [672, 492] width 489 height 24
type input "More course on teaching students with Autism."
click at [428, 574] on input "Yes" at bounding box center [432, 582] width 9 height 16
radio input "true"
click at [862, 650] on input "Submit feedback" at bounding box center [882, 661] width 91 height 23
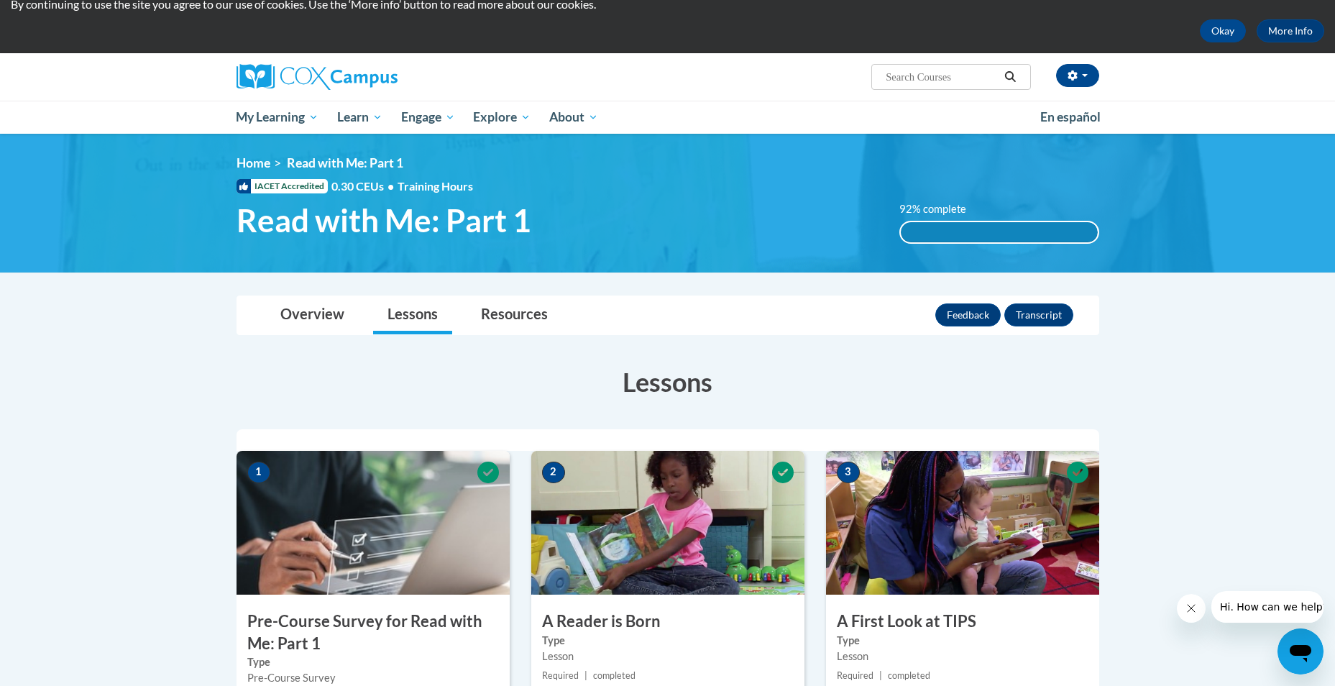
scroll to position [0, 0]
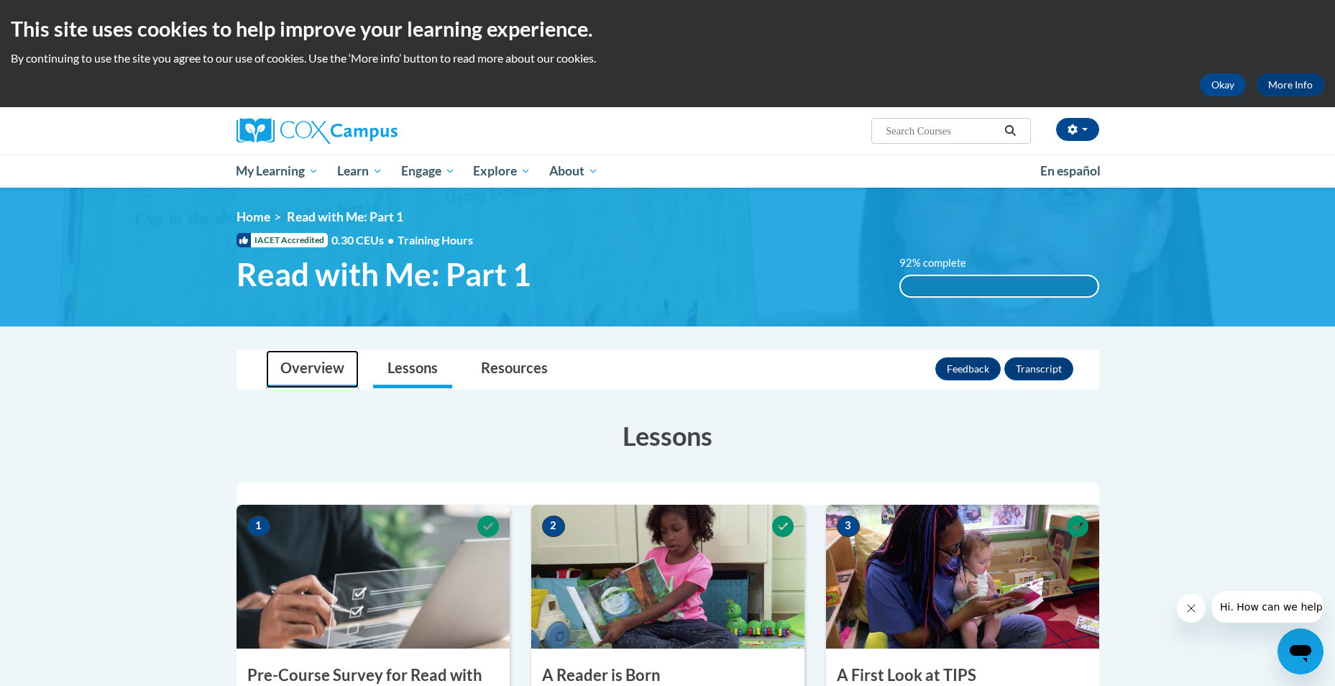
click at [312, 375] on link "Overview" at bounding box center [312, 369] width 93 height 38
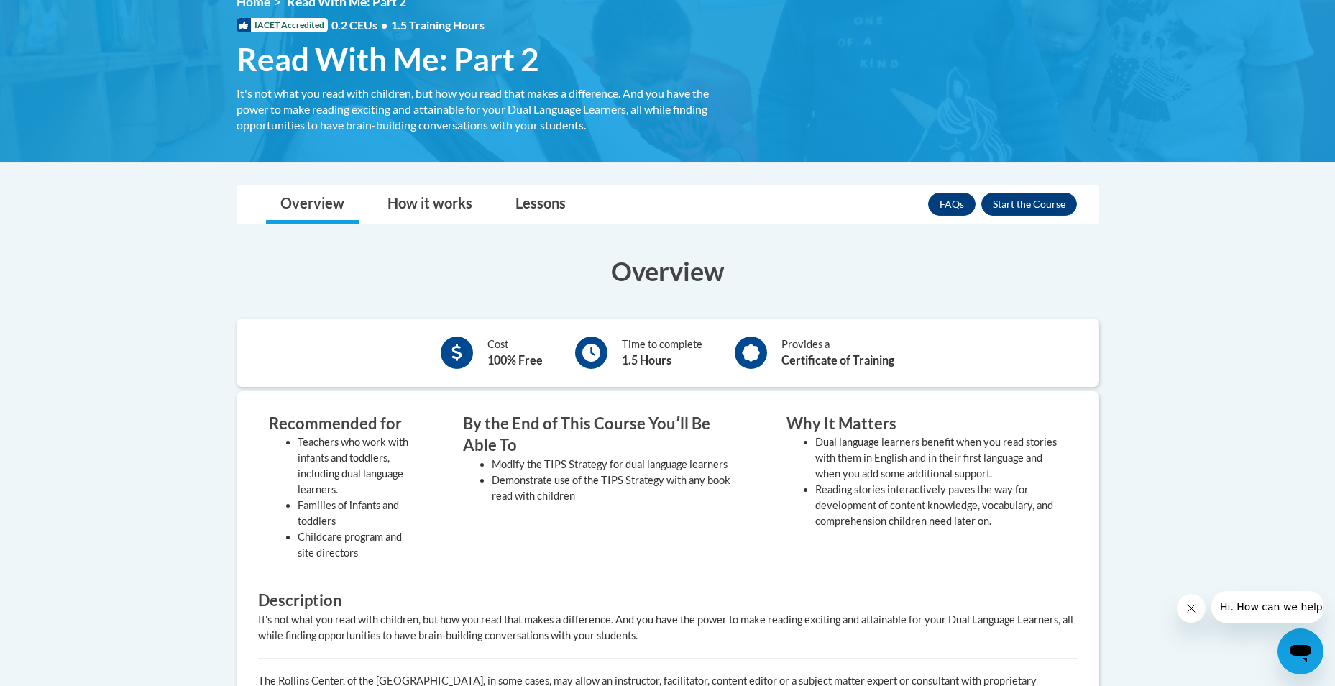
scroll to position [216, 0]
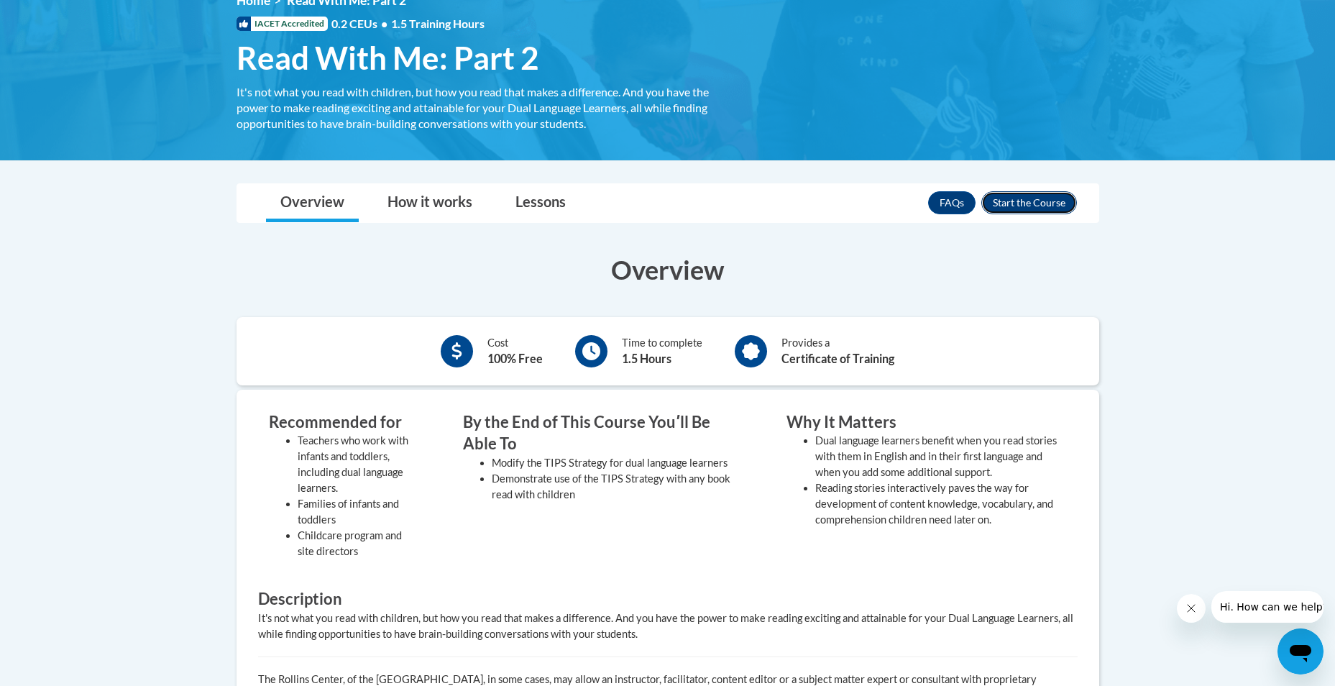
click at [1057, 202] on button "Enroll" at bounding box center [1029, 202] width 96 height 23
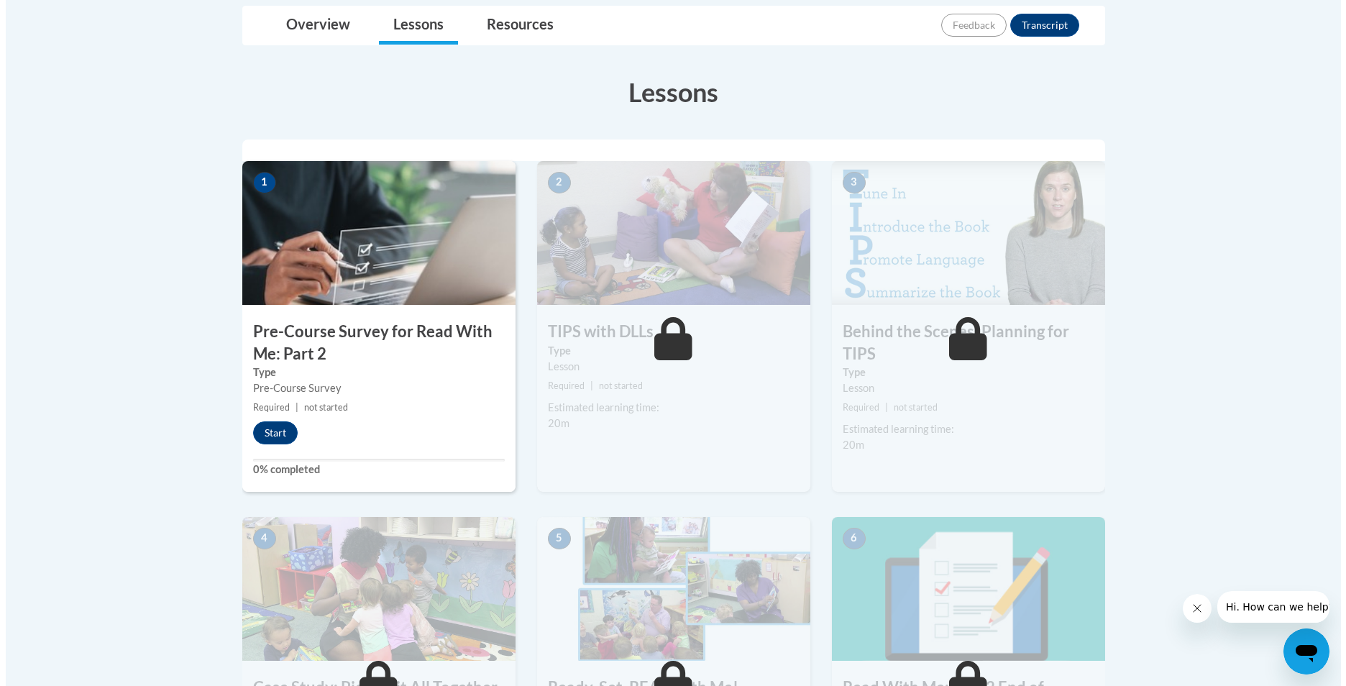
scroll to position [330, 0]
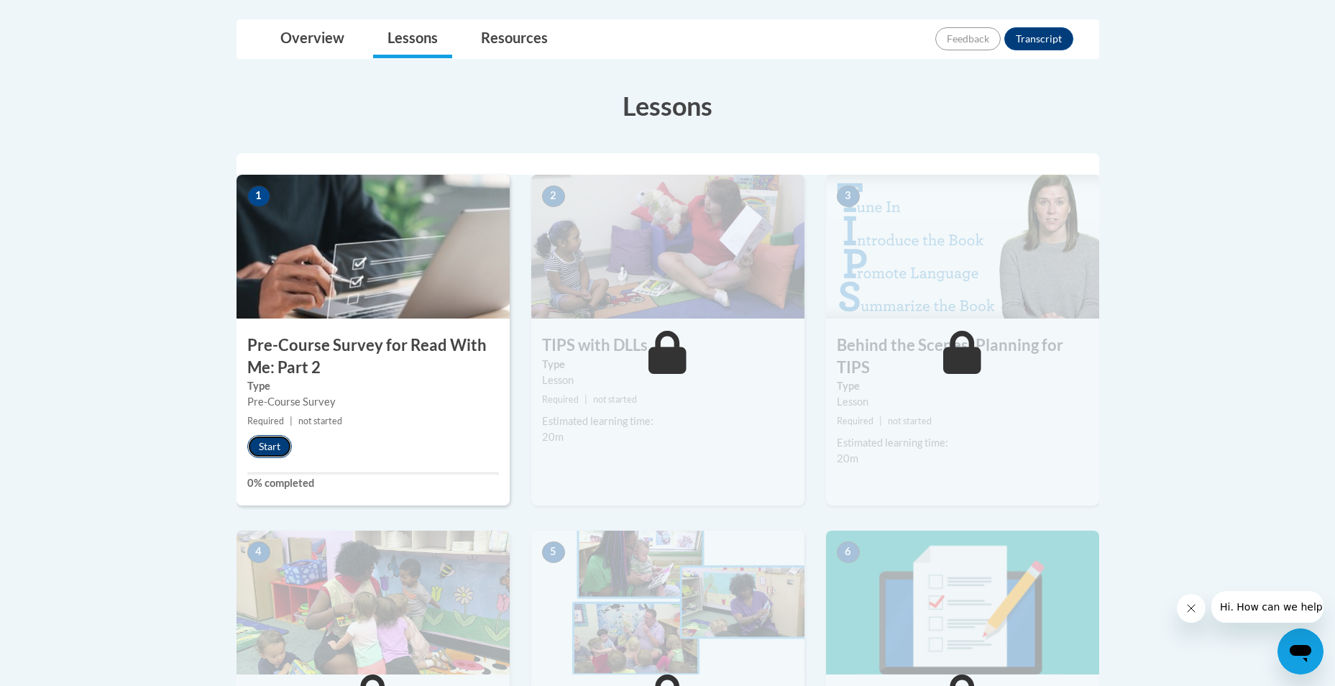
click at [277, 436] on button "Start" at bounding box center [269, 446] width 45 height 23
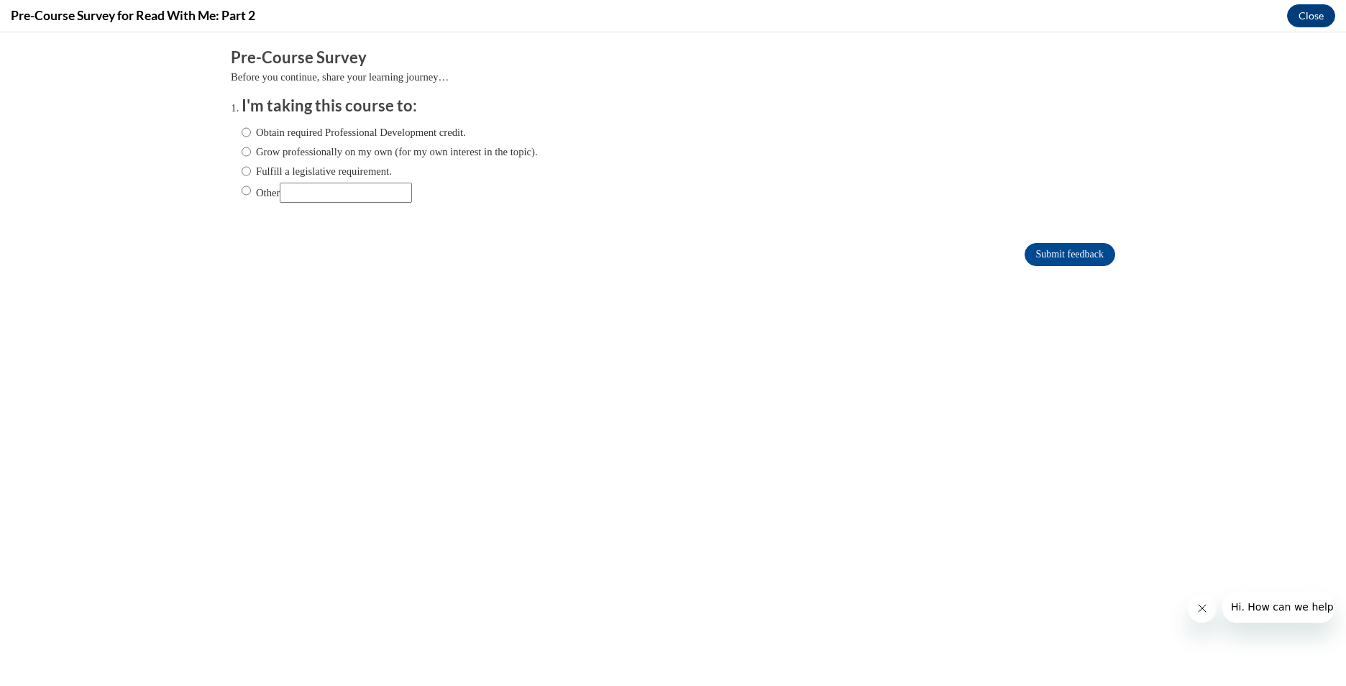
scroll to position [0, 0]
click at [242, 129] on input "Obtain required Professional Development credit." at bounding box center [246, 132] width 9 height 16
radio input "true"
click at [1063, 252] on input "Submit feedback" at bounding box center [1069, 254] width 91 height 23
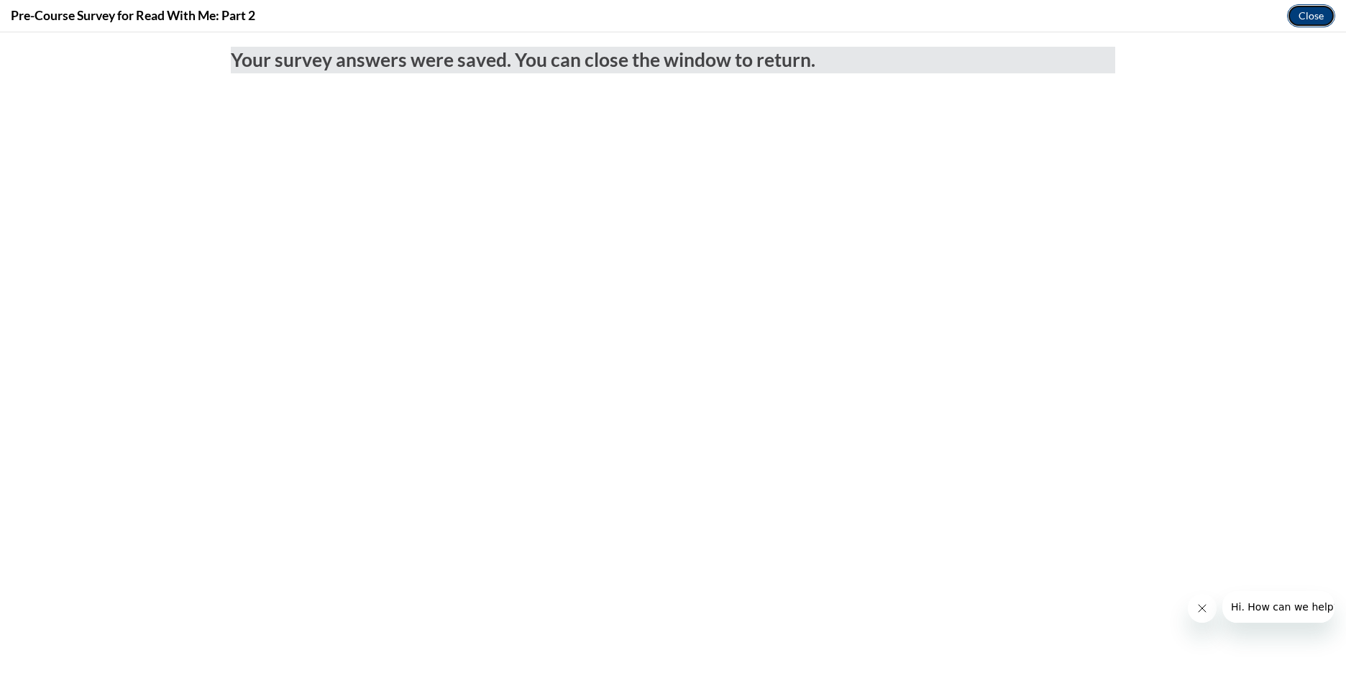
click at [1314, 20] on button "Close" at bounding box center [1311, 15] width 48 height 23
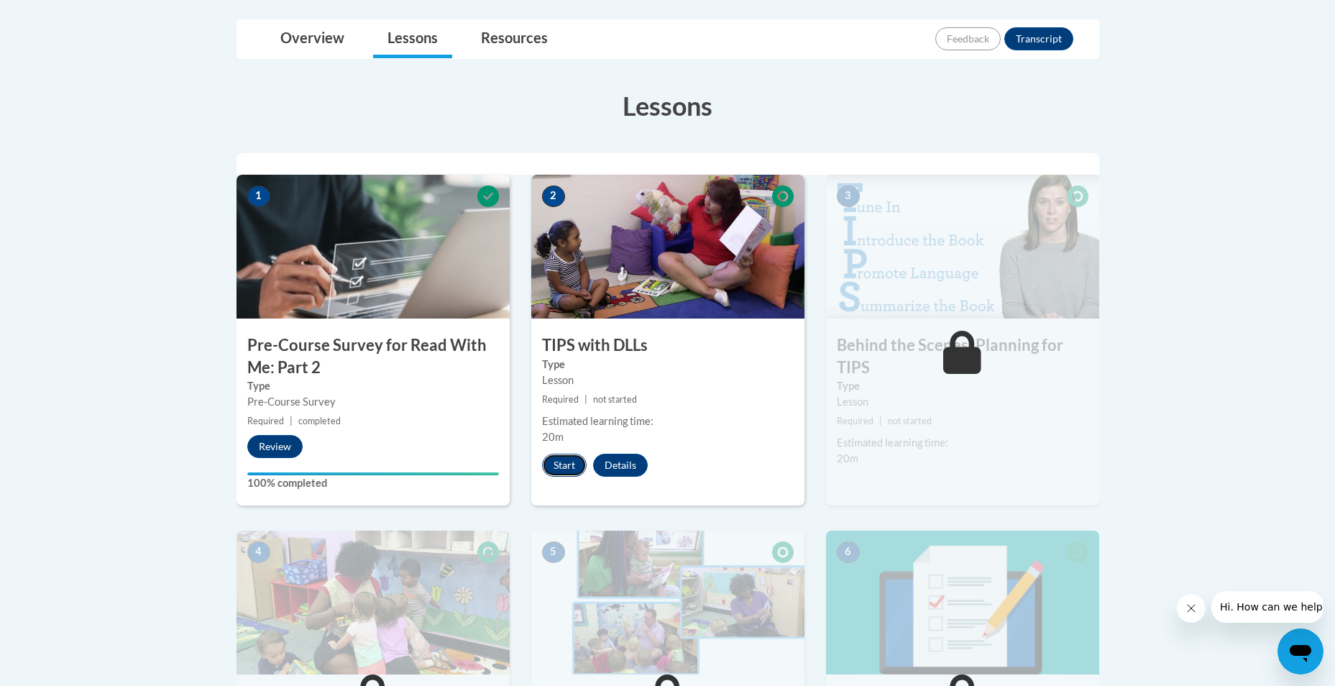
click at [564, 462] on button "Start" at bounding box center [564, 465] width 45 height 23
